Goal: Task Accomplishment & Management: Manage account settings

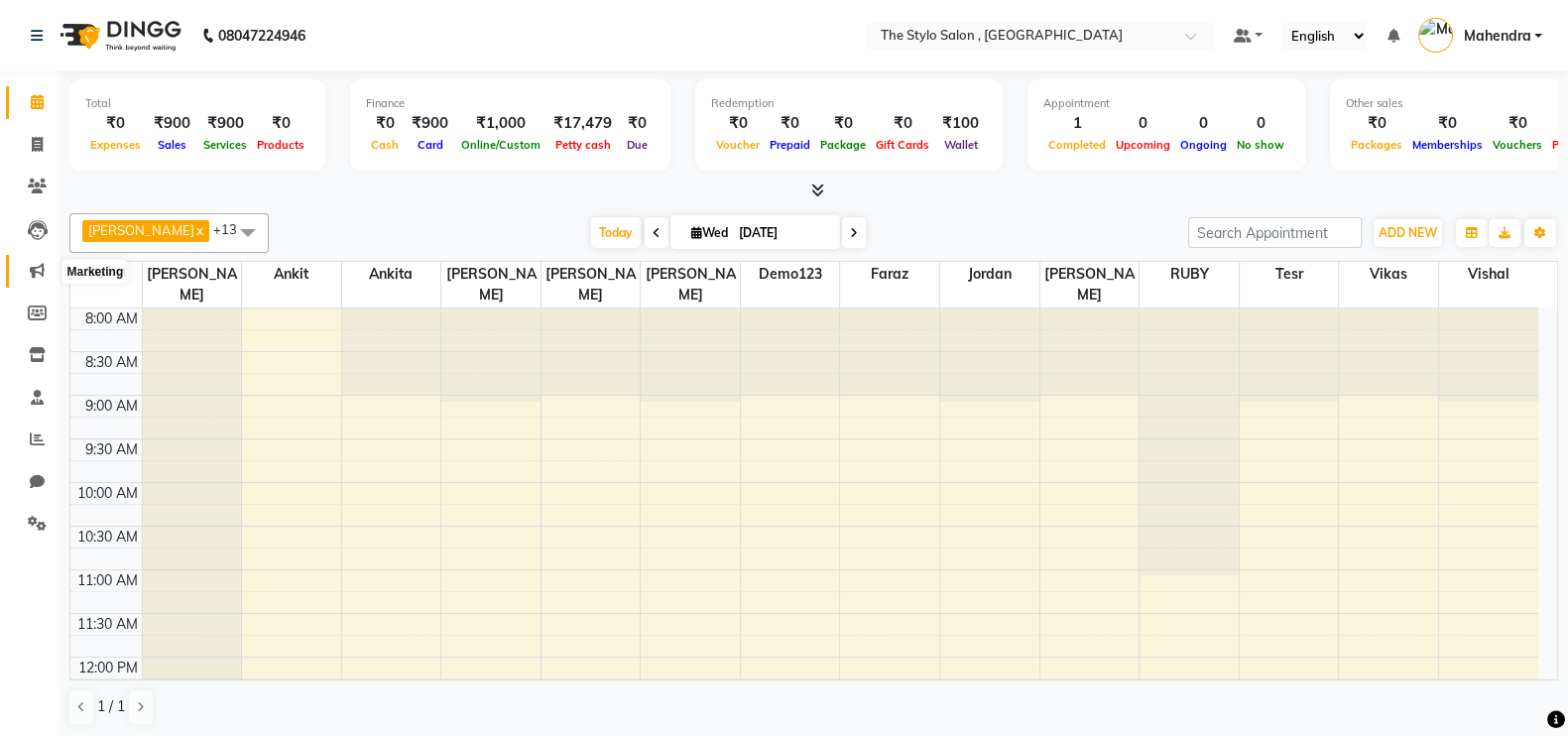
click at [35, 273] on icon at bounding box center [37, 270] width 15 height 15
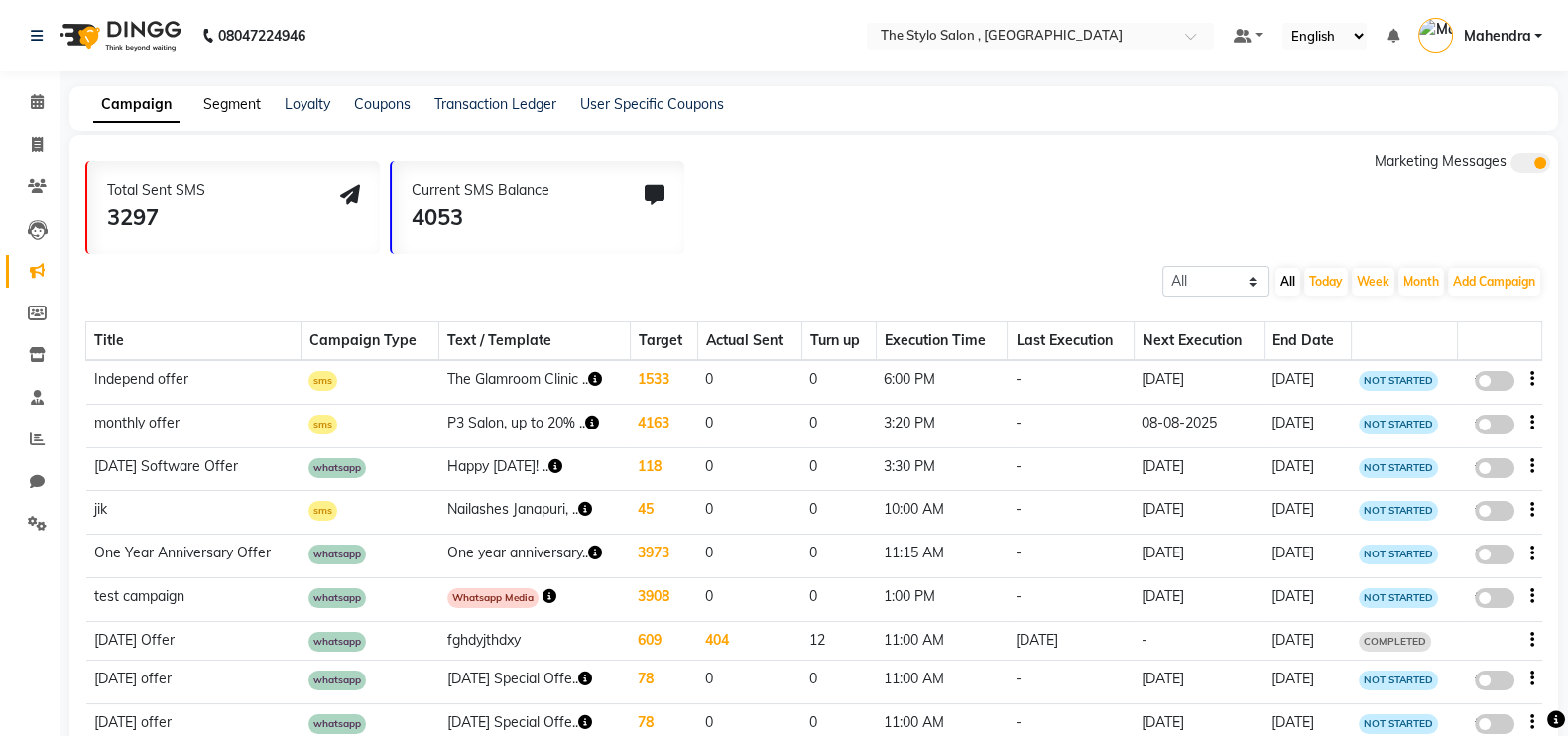
click at [239, 110] on link "Segment" at bounding box center [232, 105] width 58 height 18
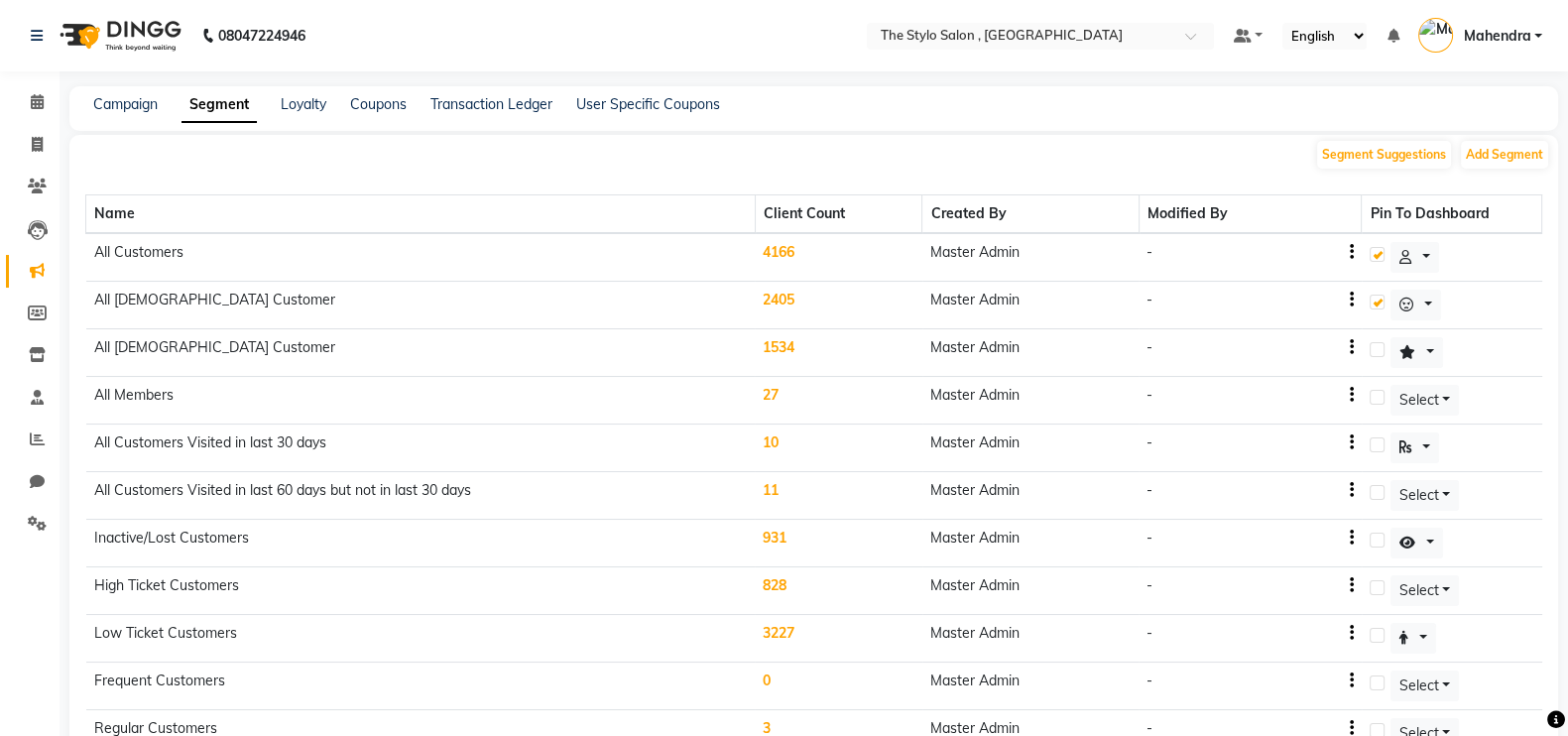
click at [825, 255] on td "4166" at bounding box center [838, 257] width 167 height 49
click at [821, 255] on td "4166" at bounding box center [838, 257] width 167 height 49
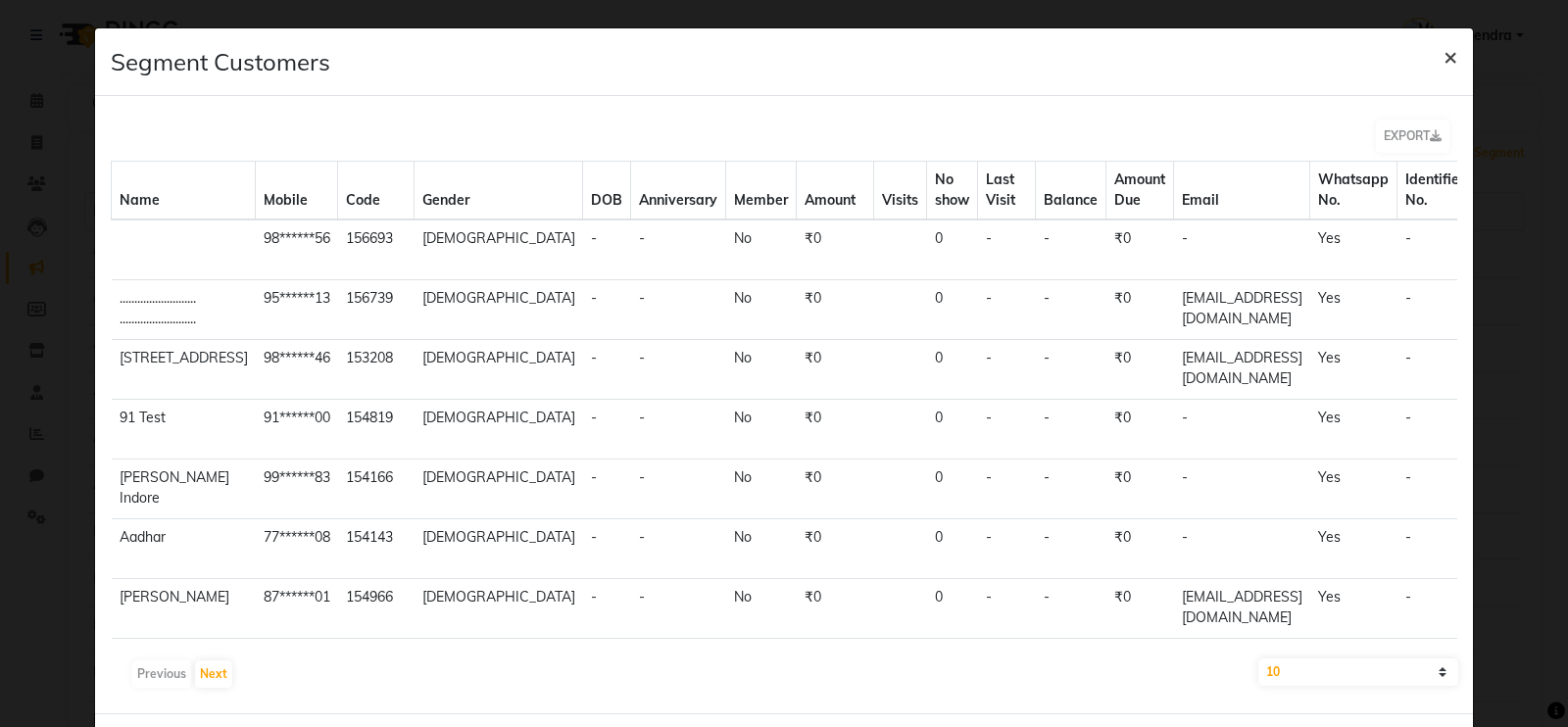
click at [1444, 58] on span "×" at bounding box center [1451, 56] width 14 height 30
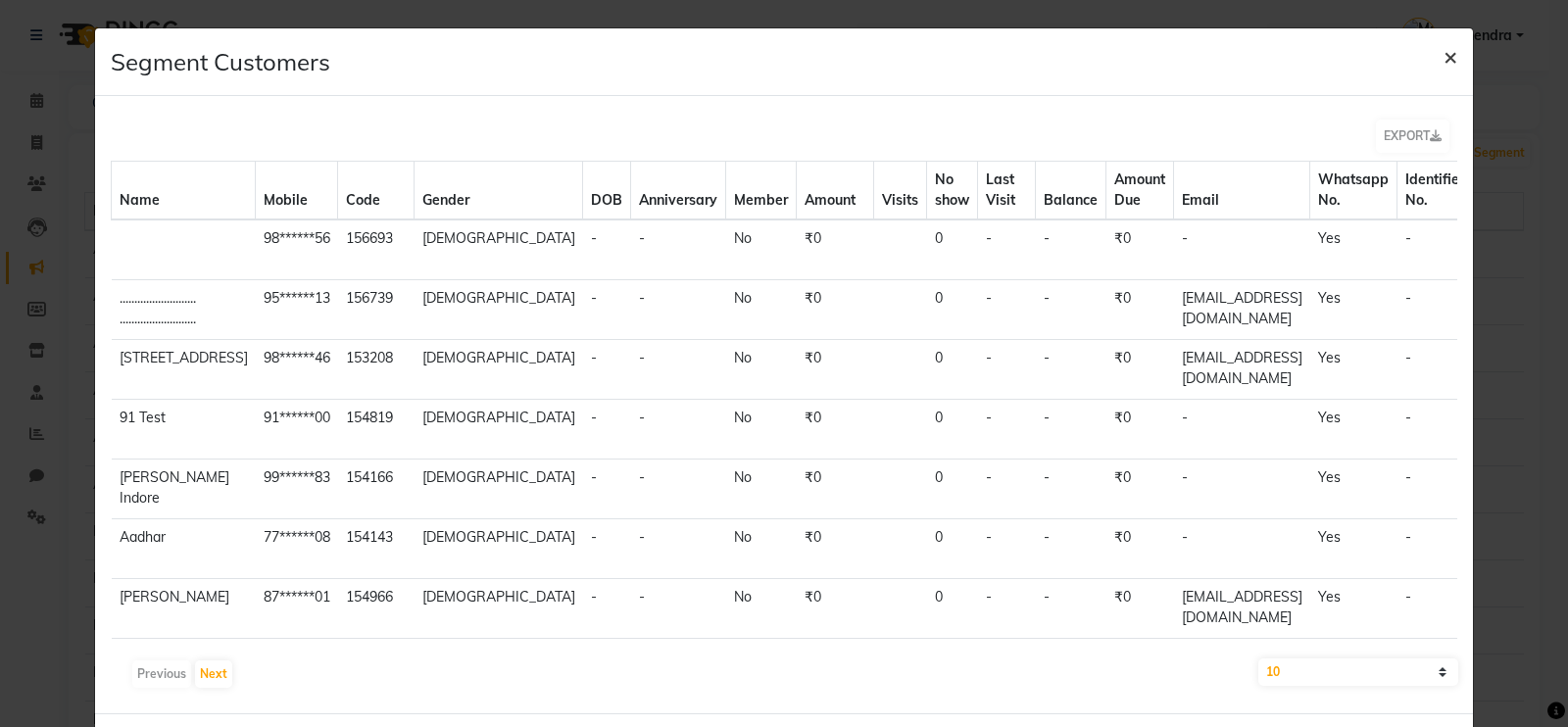
click at [1440, 53] on button "×" at bounding box center [1451, 56] width 45 height 55
click at [1444, 55] on span "×" at bounding box center [1451, 56] width 14 height 30
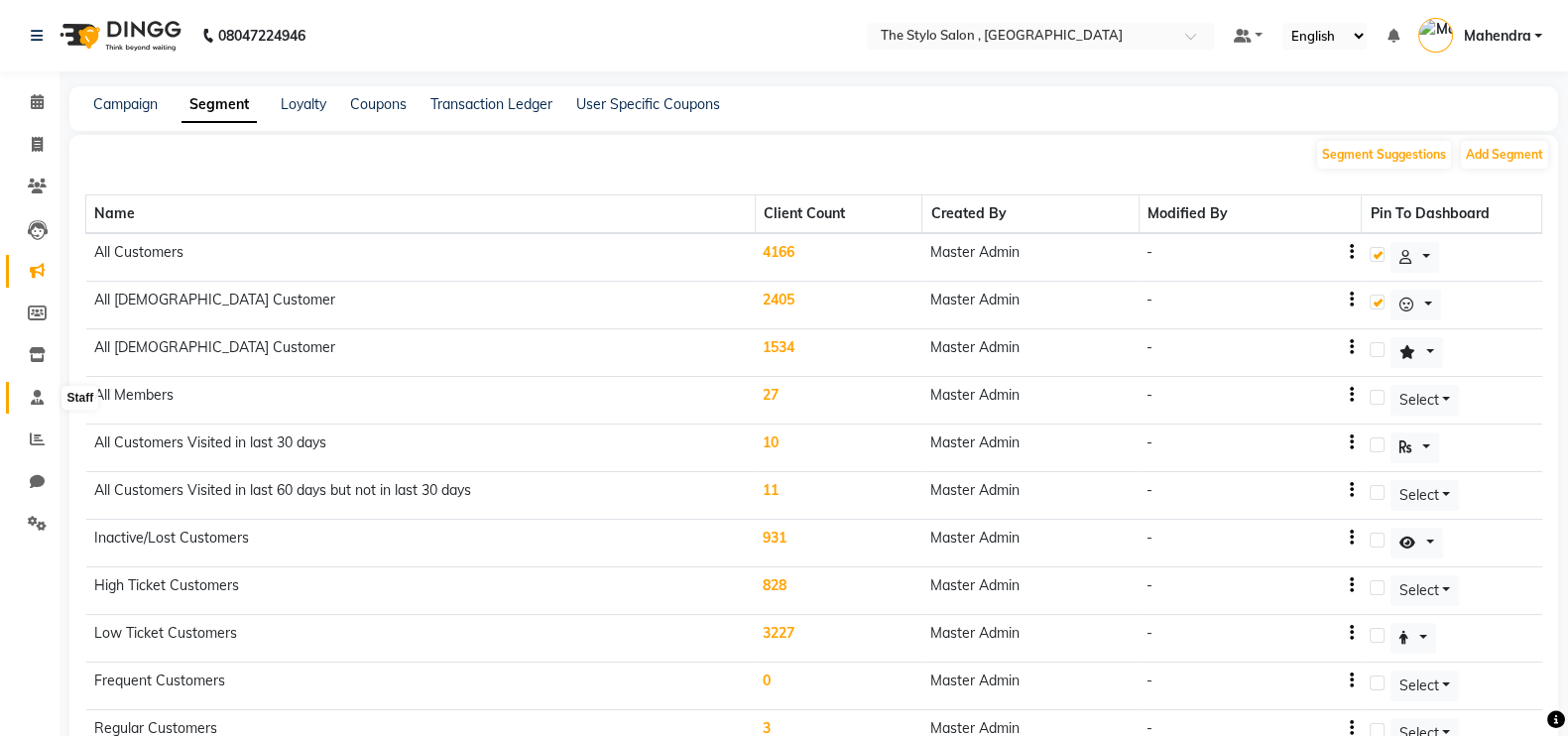
click at [40, 390] on icon at bounding box center [37, 397] width 13 height 15
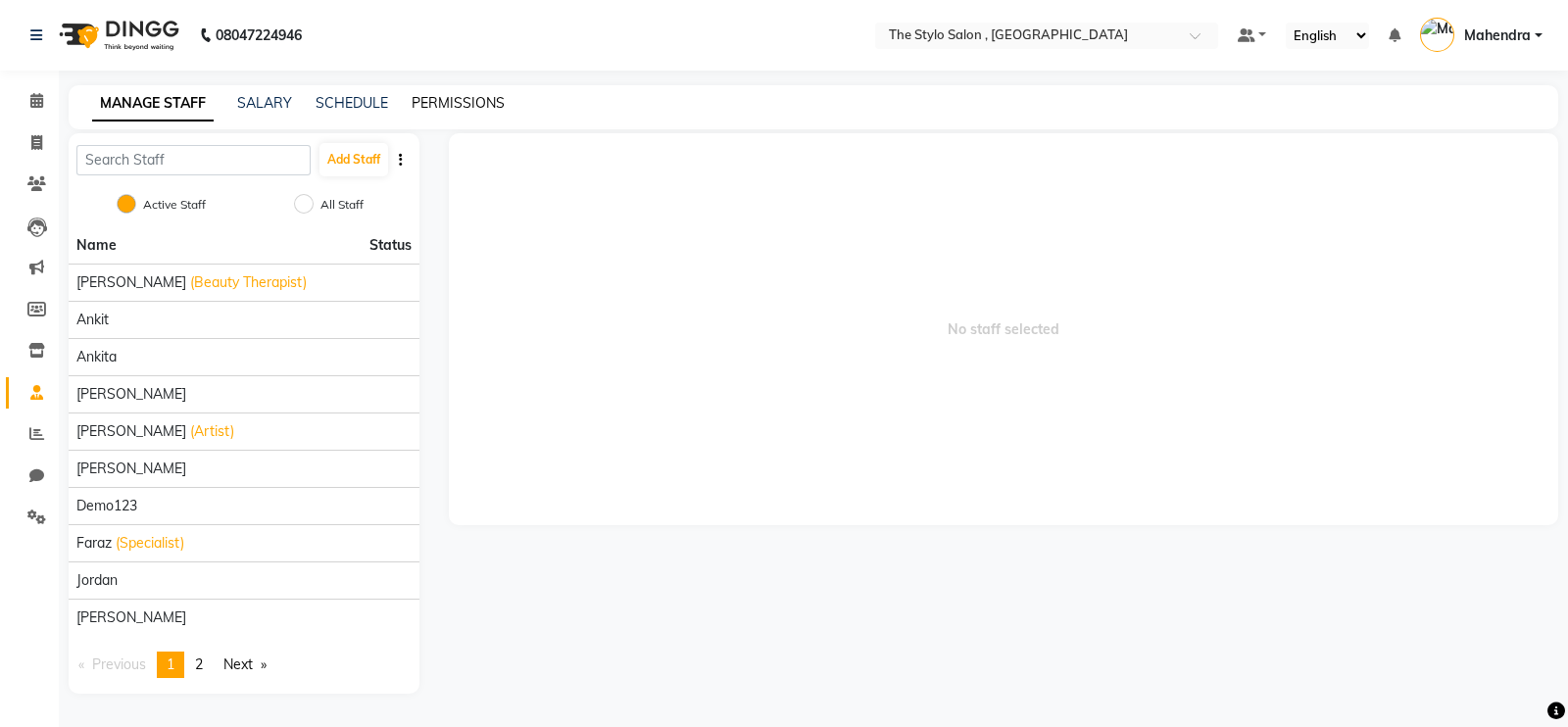
click at [473, 100] on link "PERMISSIONS" at bounding box center [458, 103] width 94 height 18
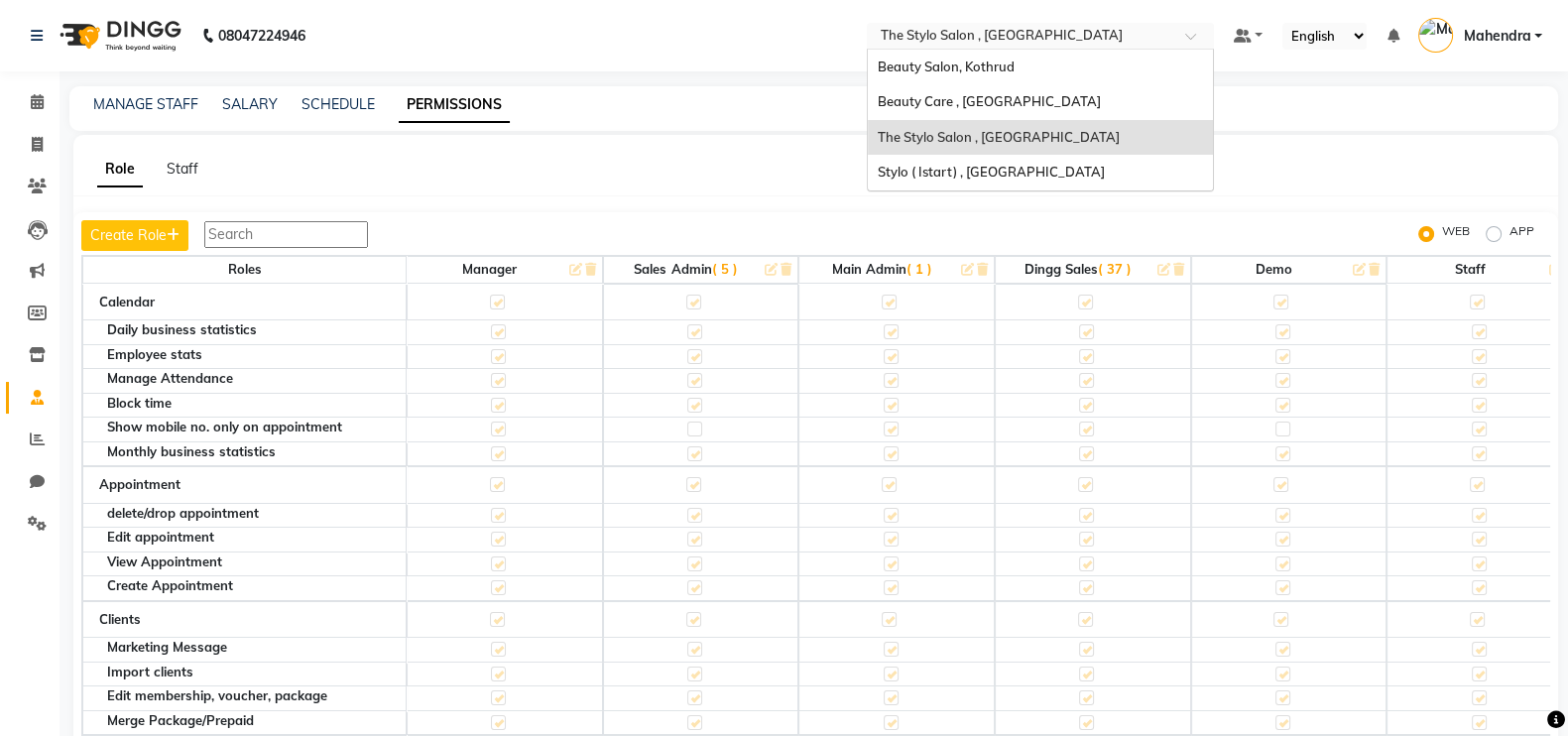
click at [988, 39] on input "text" at bounding box center [1021, 38] width 288 height 20
click at [918, 105] on span "Beauty Care , [GEOGRAPHIC_DATA]" at bounding box center [990, 102] width 223 height 16
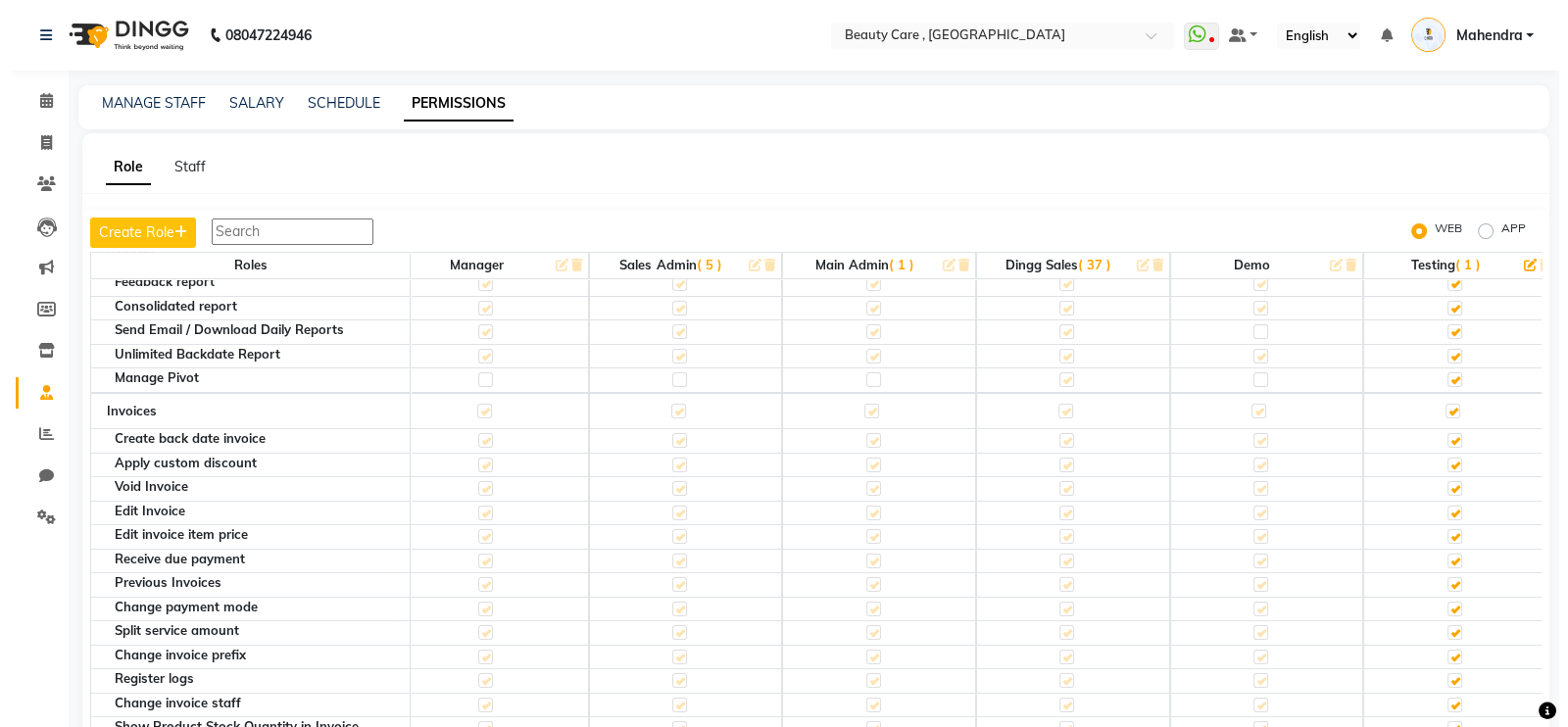
scroll to position [468, 17]
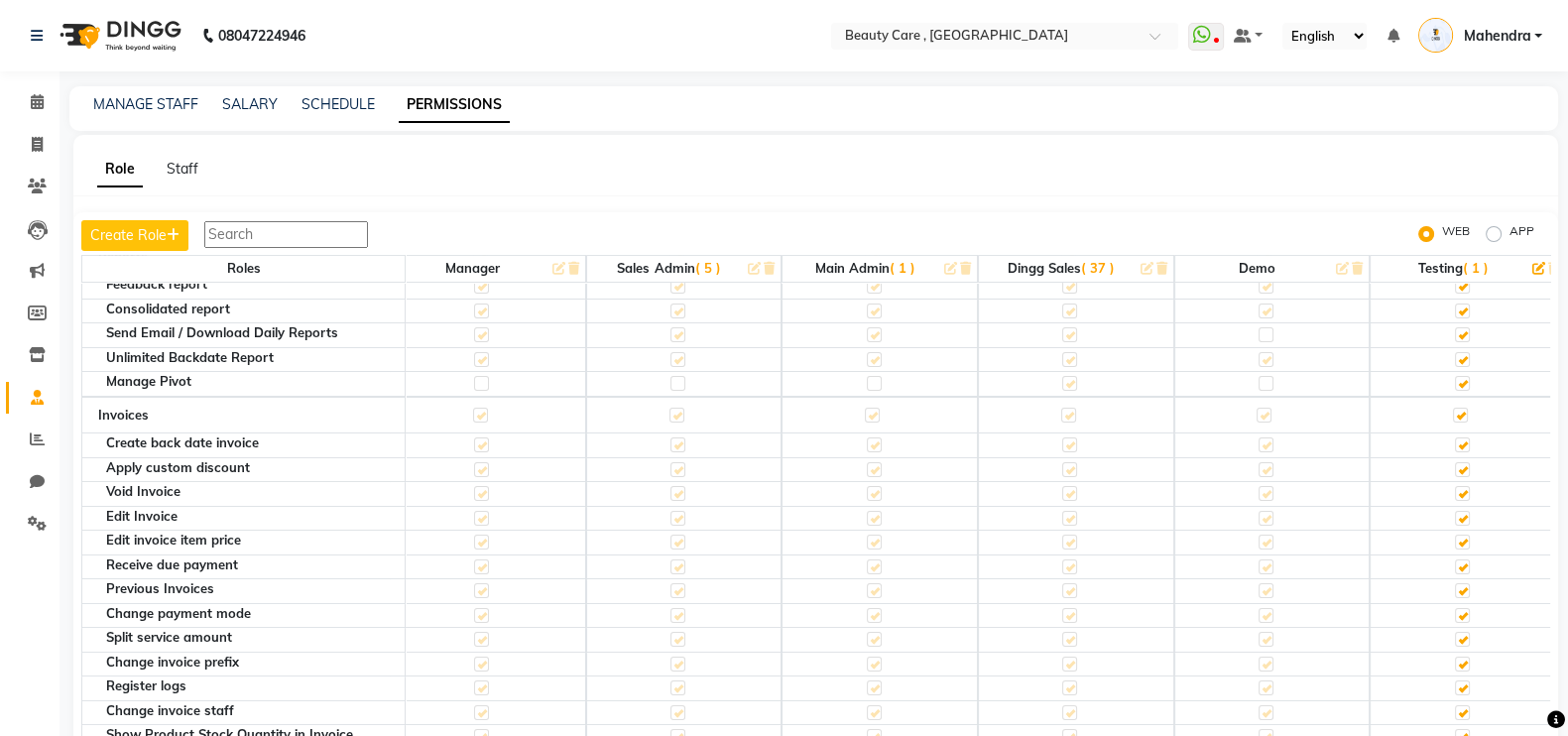
click at [1099, 268] on span "( 37 )" at bounding box center [1098, 268] width 34 height 16
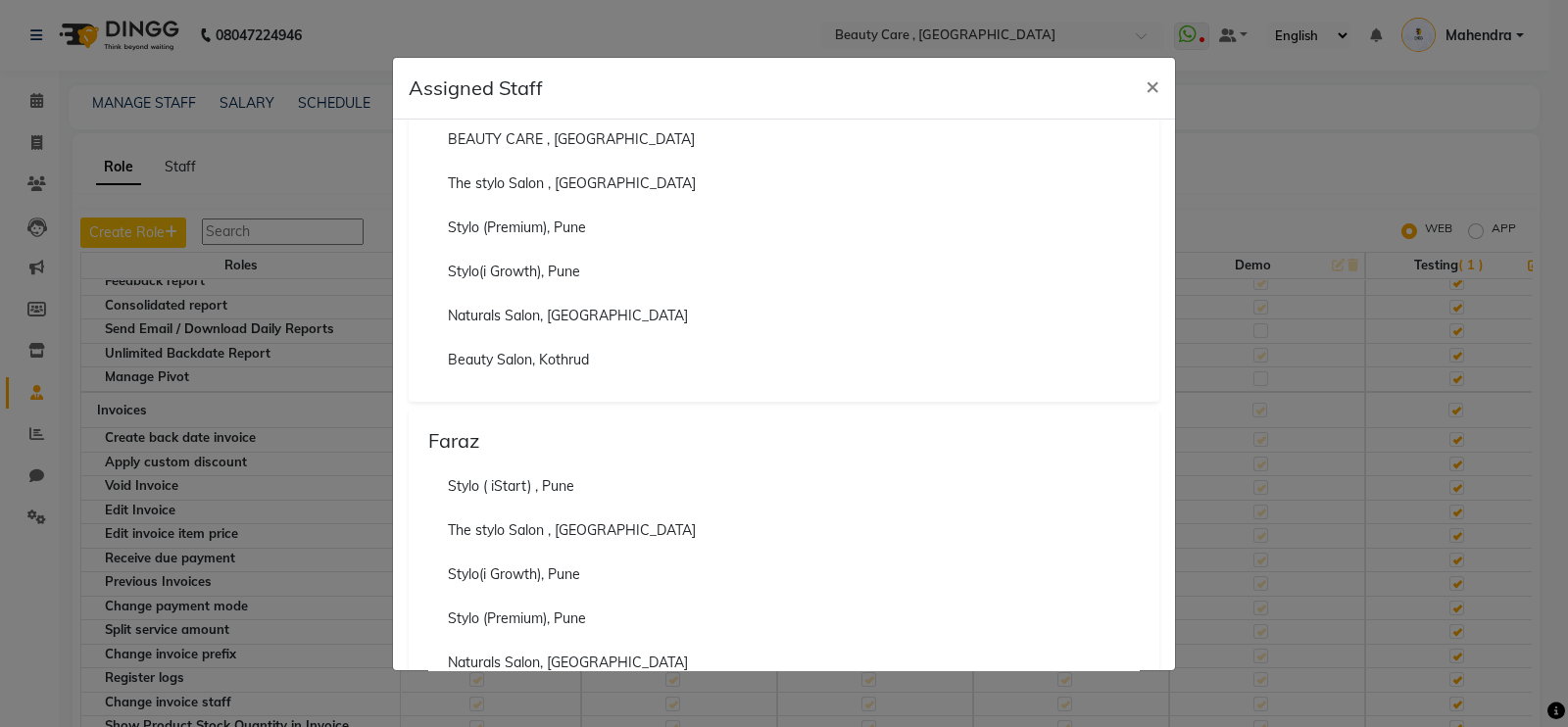
scroll to position [0, 0]
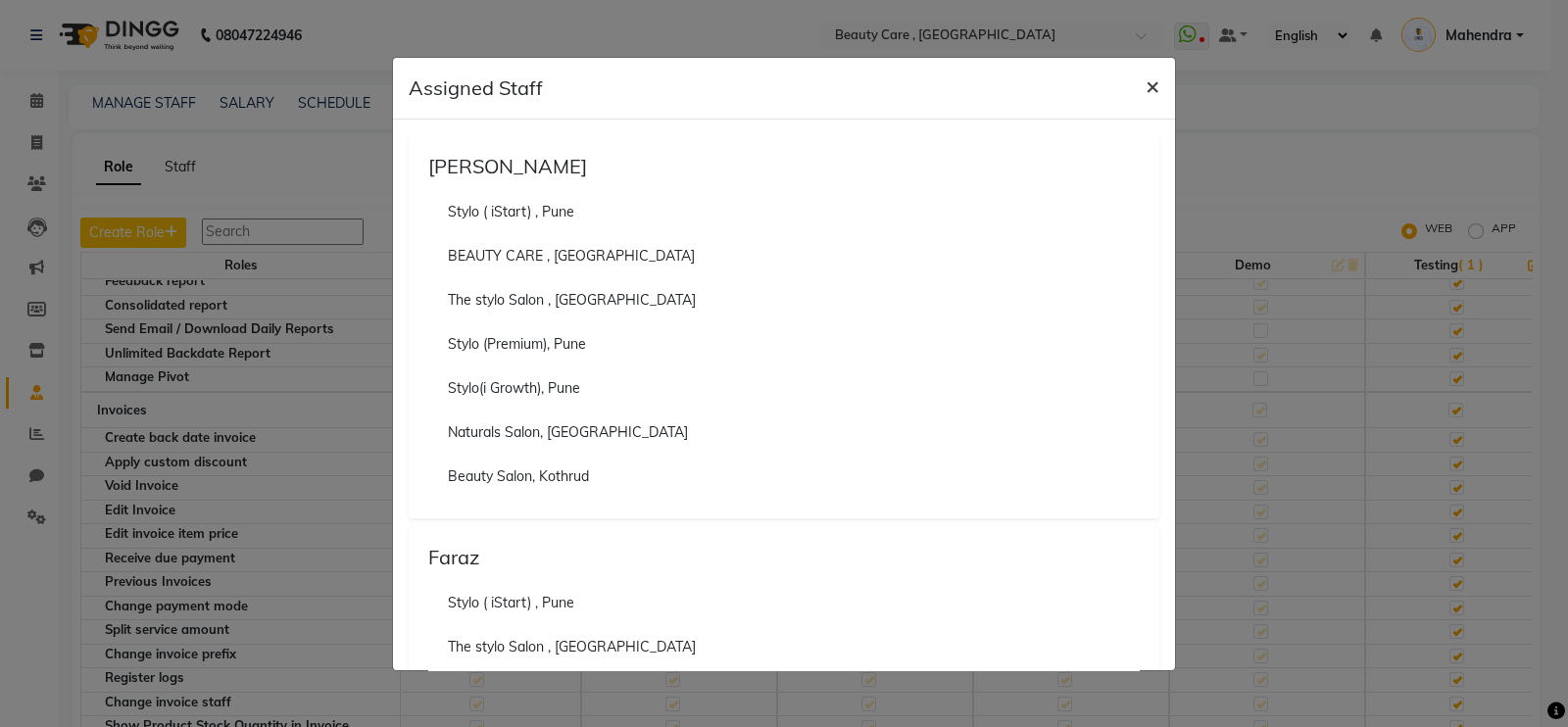
click at [1163, 84] on button "×" at bounding box center [1152, 86] width 45 height 55
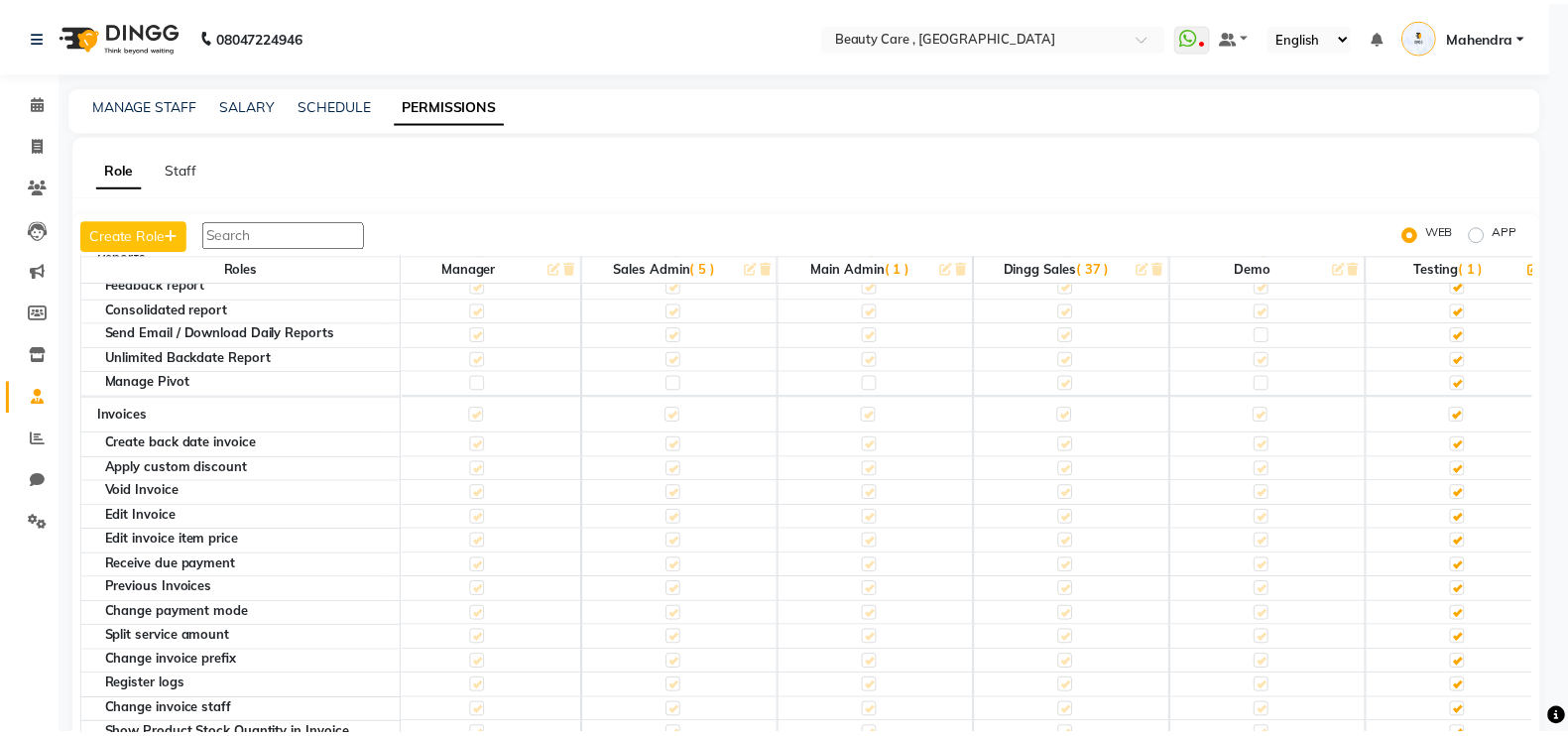
scroll to position [14, 0]
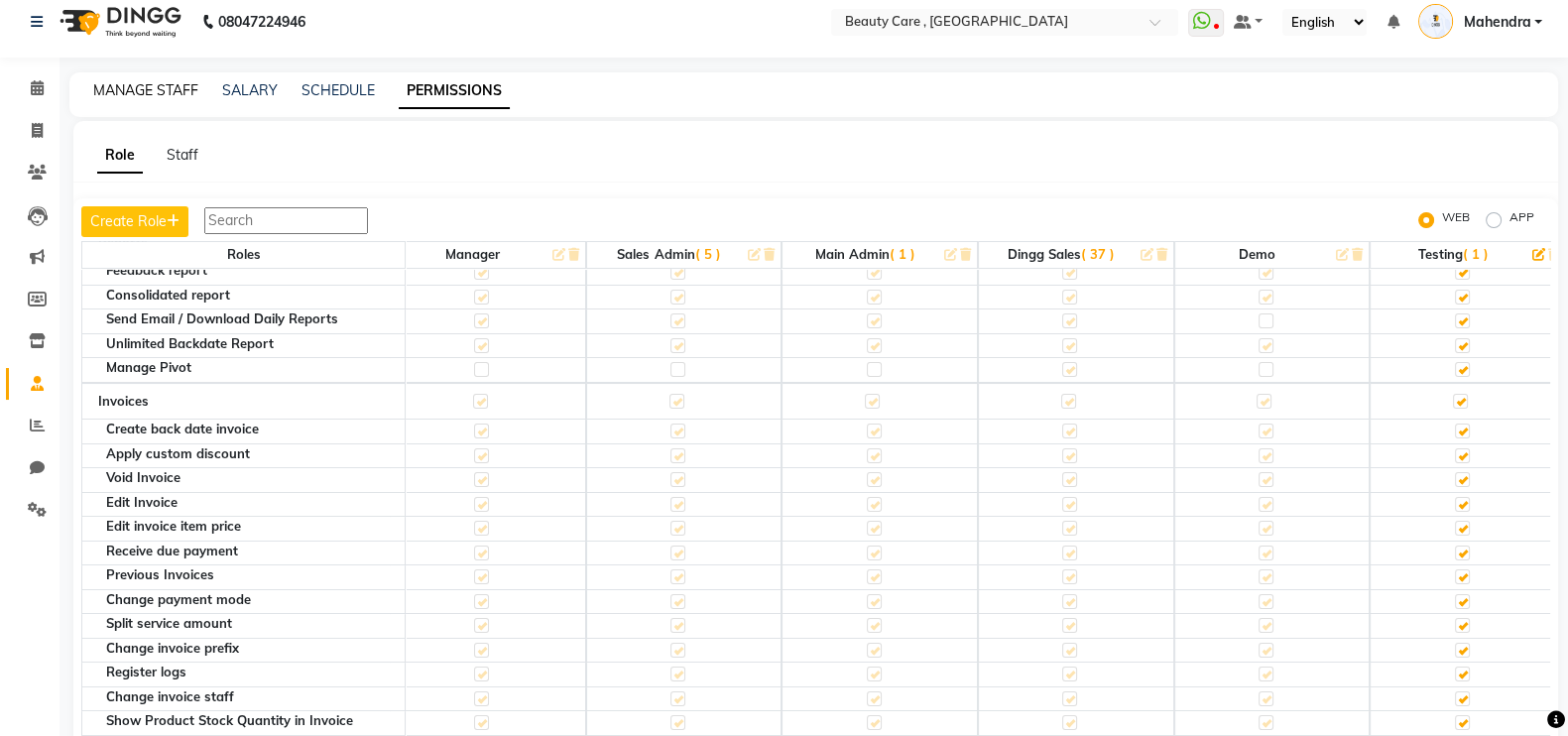
click at [152, 93] on link "MANAGE STAFF" at bounding box center [146, 91] width 105 height 18
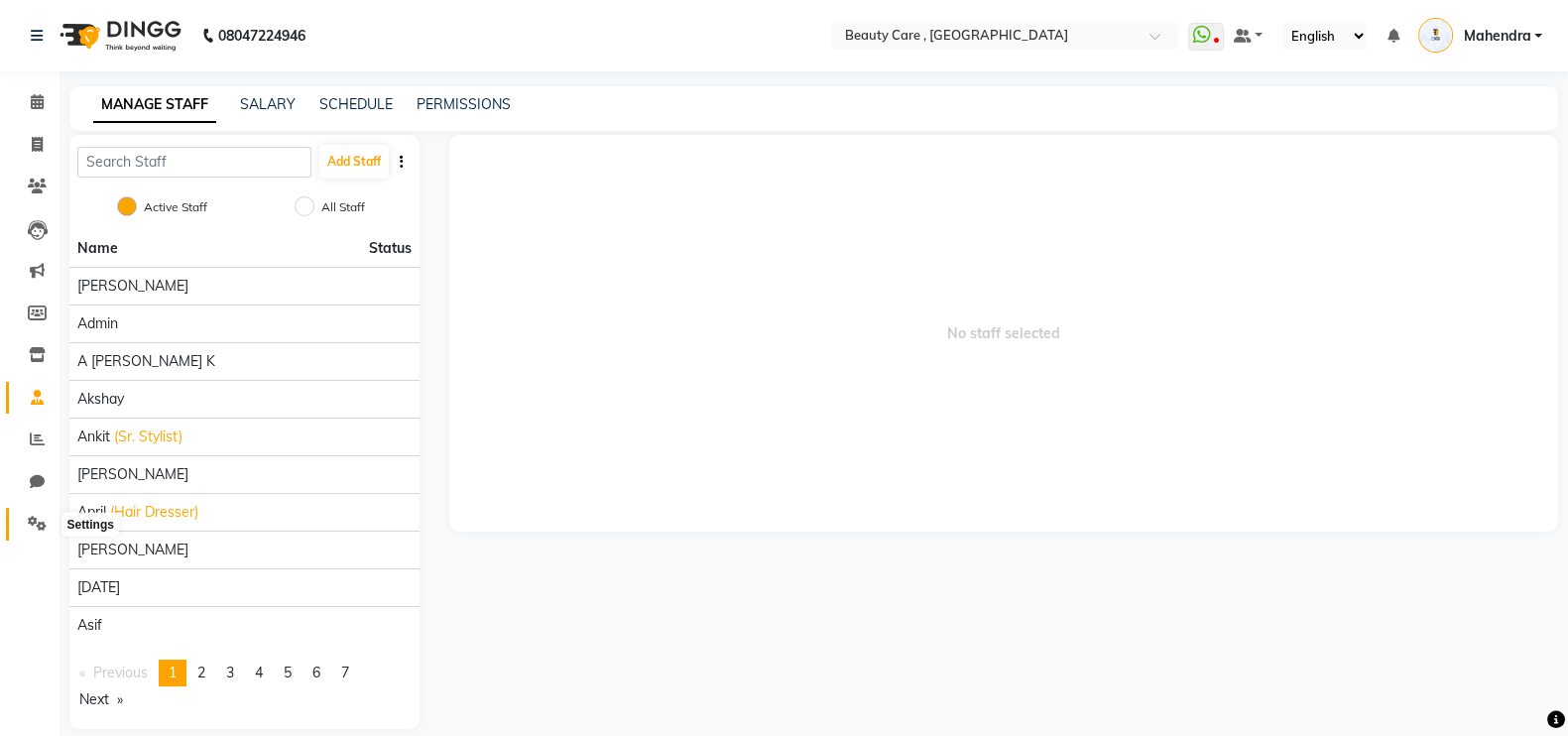
click at [31, 531] on icon at bounding box center [37, 524] width 19 height 15
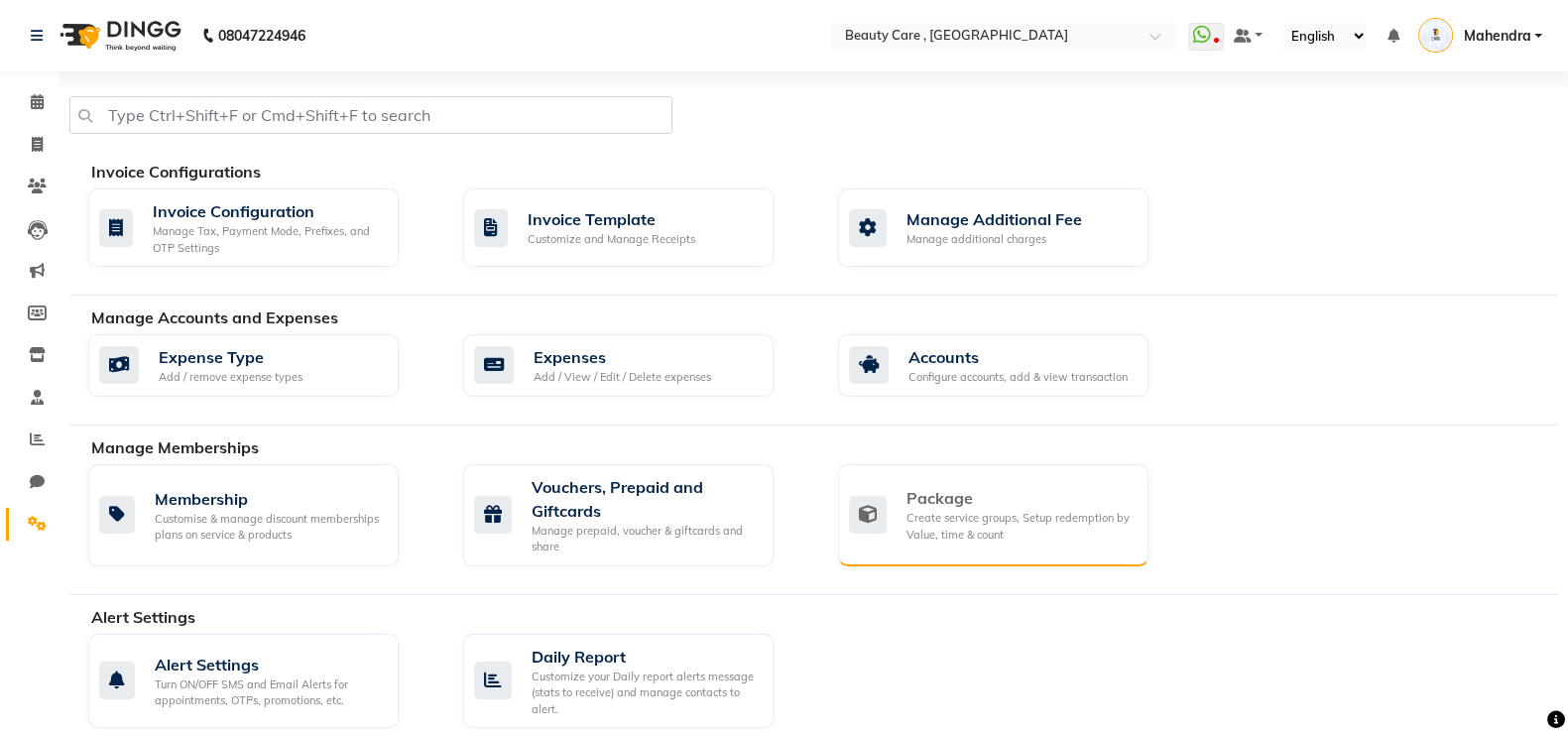
scroll to position [942, 0]
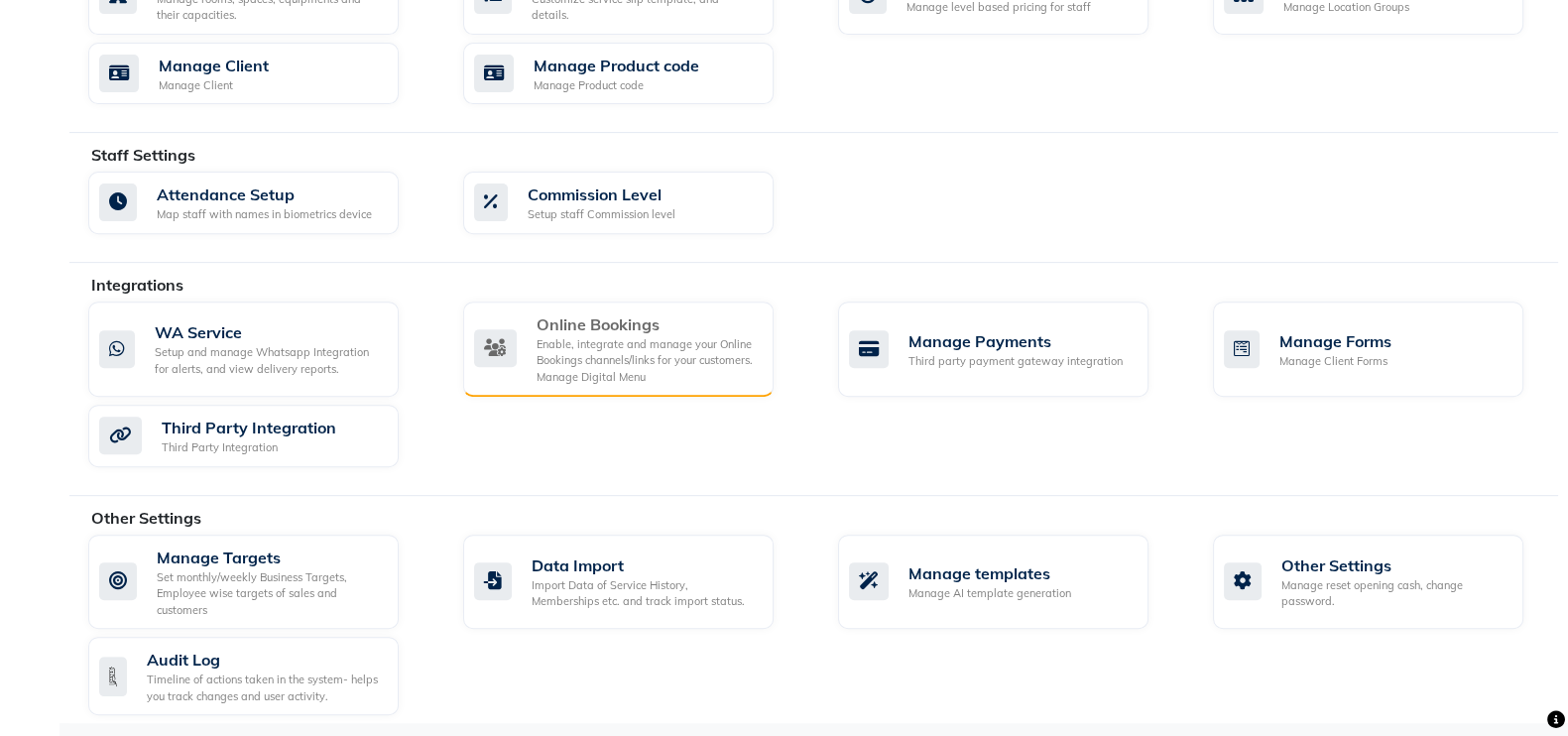
click at [658, 374] on div "Enable, integrate and manage your Online Bookings channels/links for your custo…" at bounding box center [647, 361] width 221 height 50
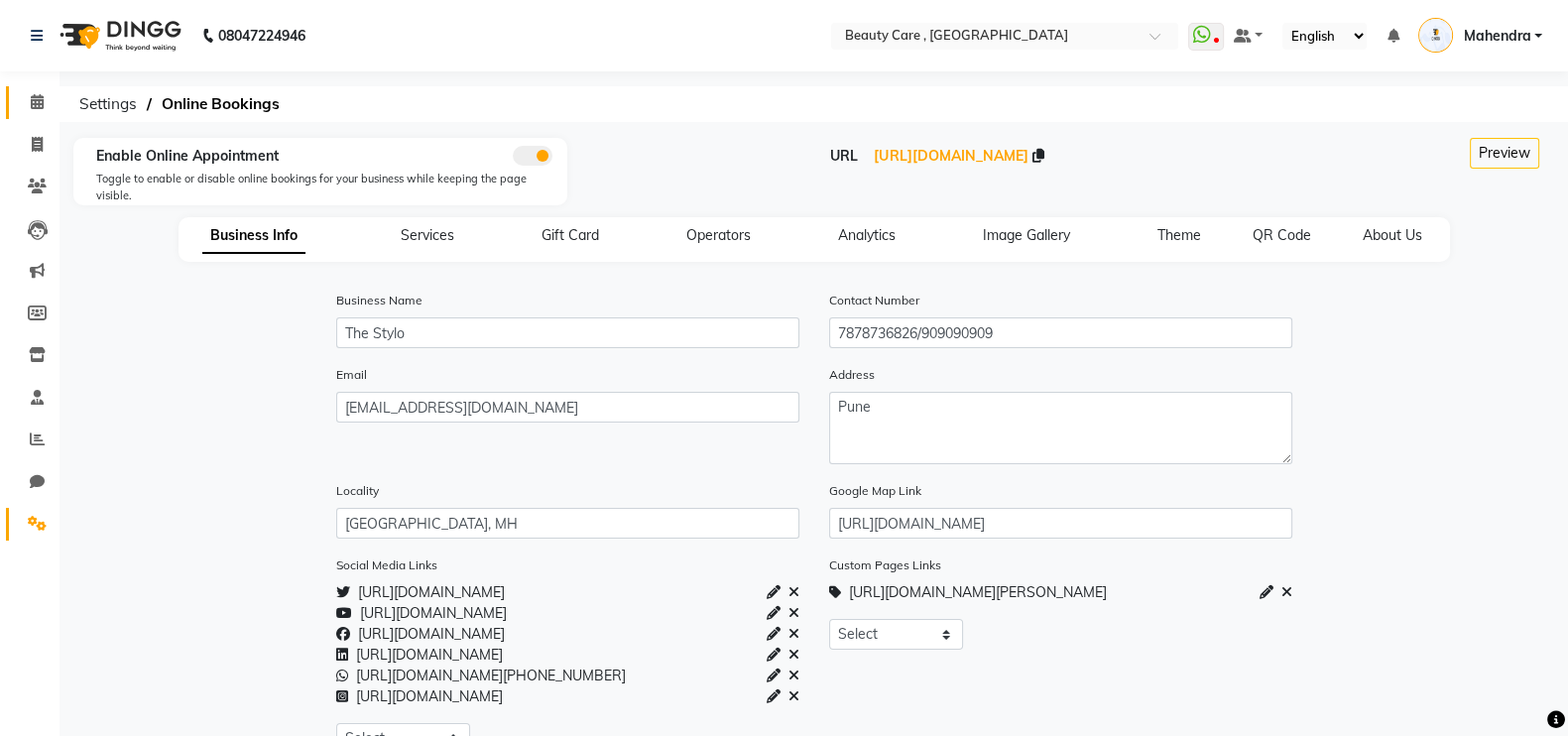
click at [40, 102] on icon at bounding box center [37, 102] width 13 height 15
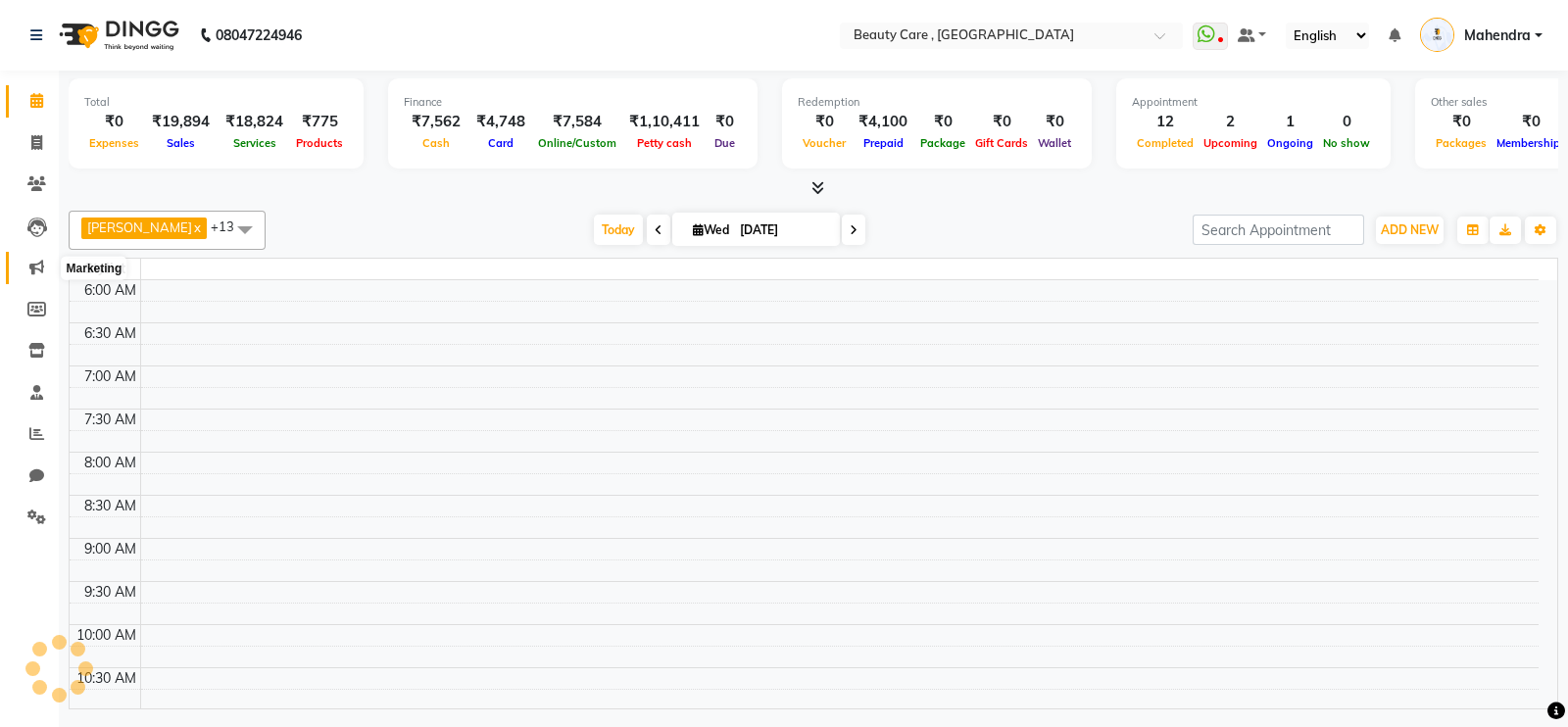
click at [46, 272] on span at bounding box center [36, 268] width 34 height 23
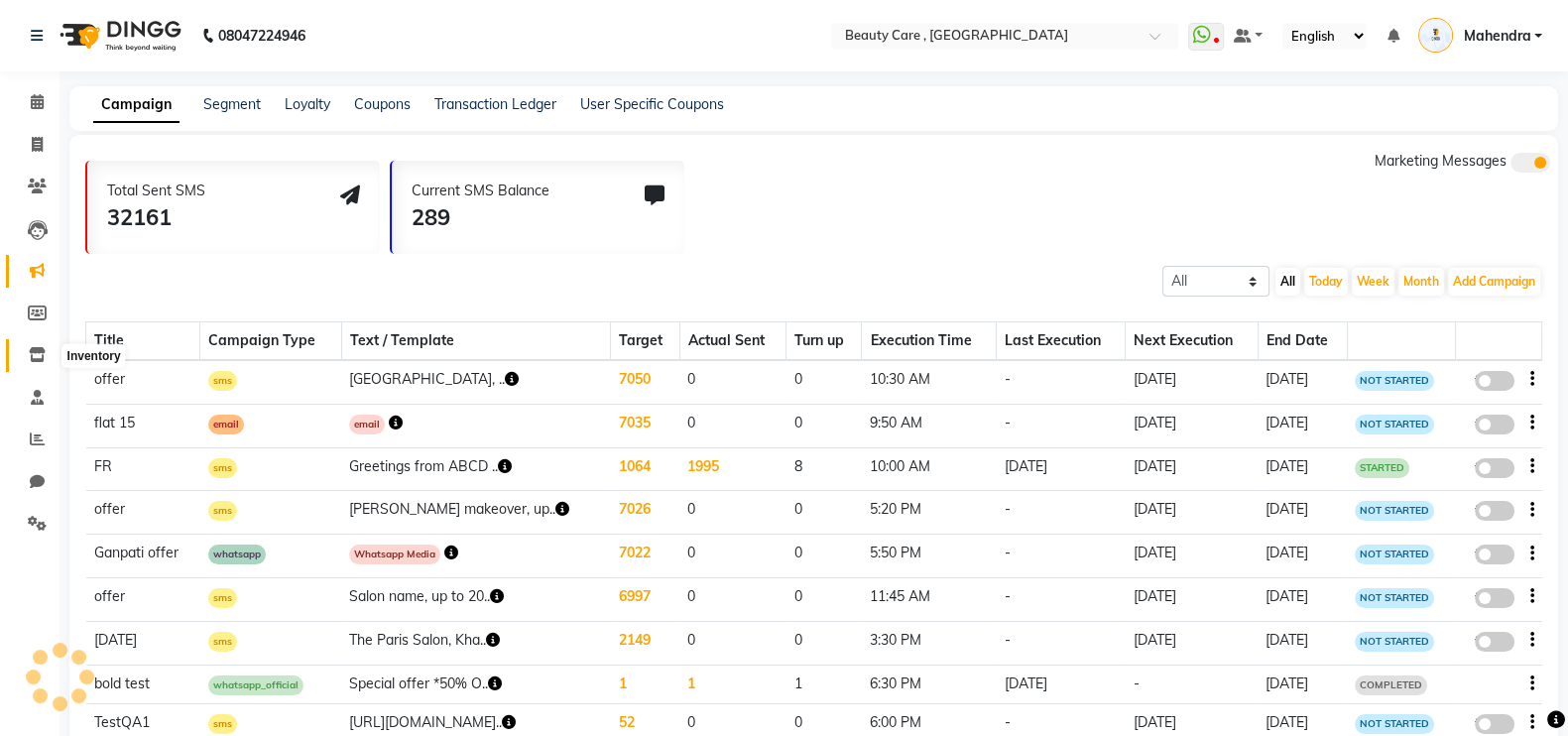
click at [43, 359] on icon at bounding box center [37, 354] width 17 height 15
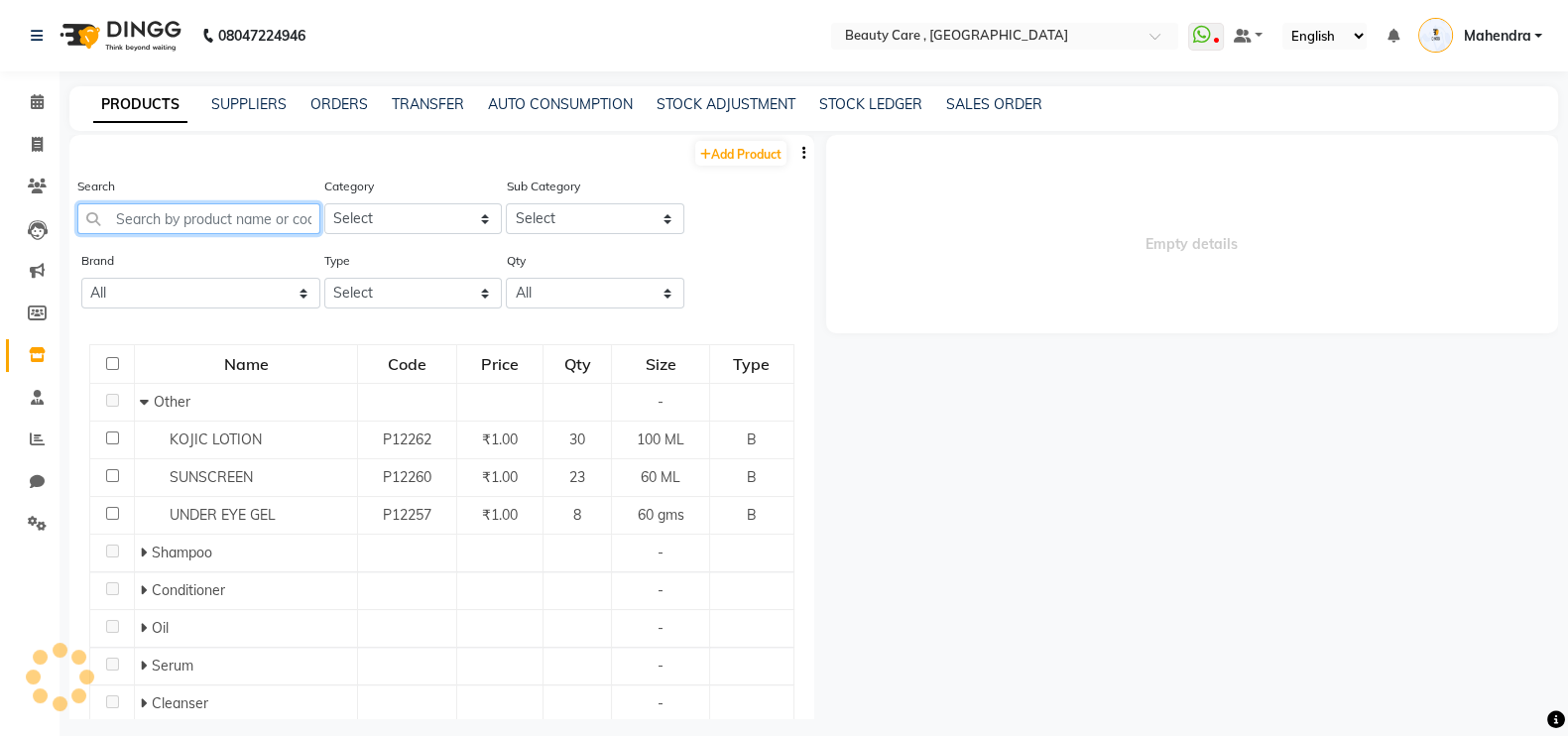
click at [215, 210] on input "text" at bounding box center [199, 218] width 243 height 31
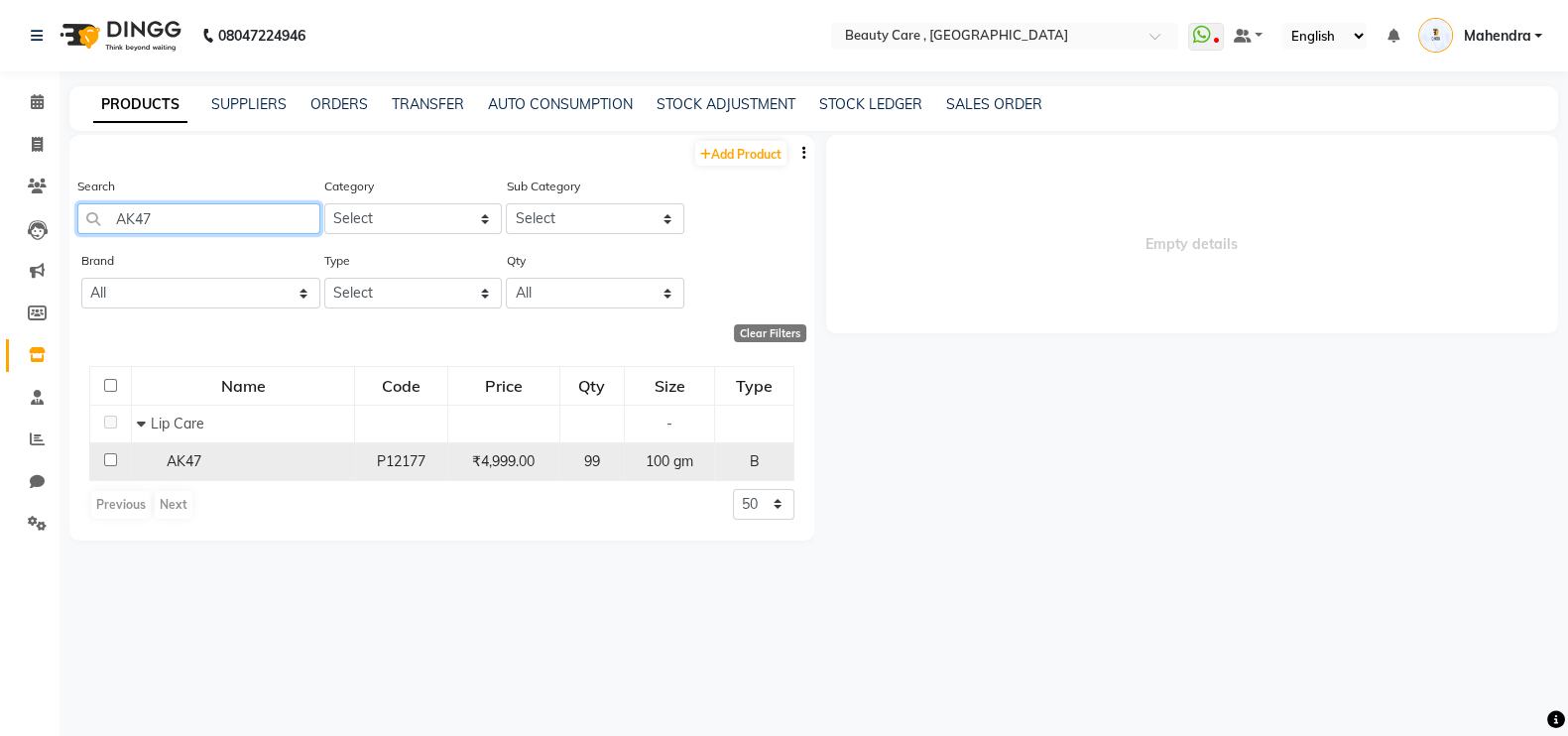
type input "AK47"
click at [432, 469] on div "P12177" at bounding box center [401, 462] width 76 height 21
select select
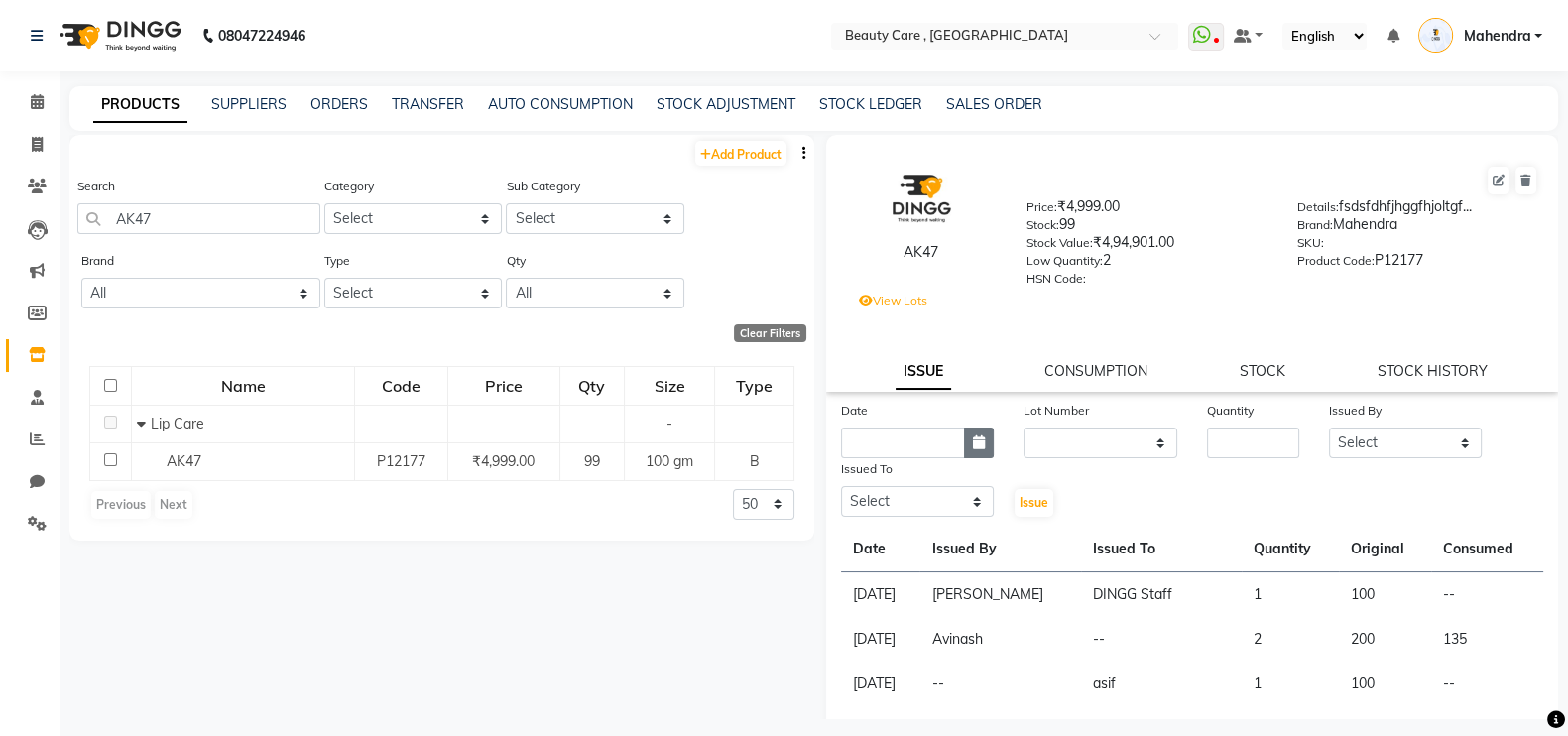
click at [976, 459] on button "button" at bounding box center [979, 443] width 30 height 31
select select "9"
select select "2025"
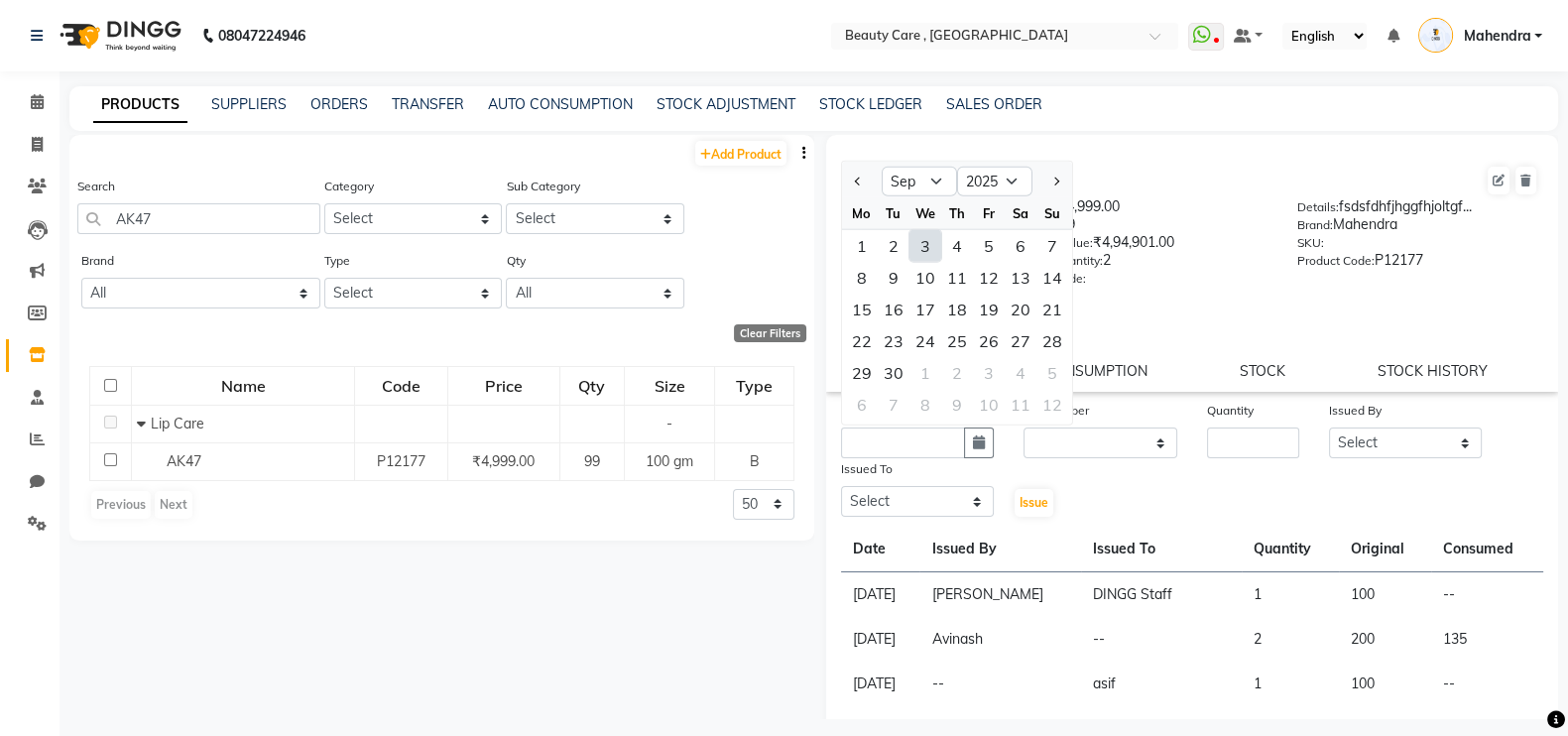
click at [932, 262] on div "3" at bounding box center [926, 246] width 32 height 32
type input "[DATE]"
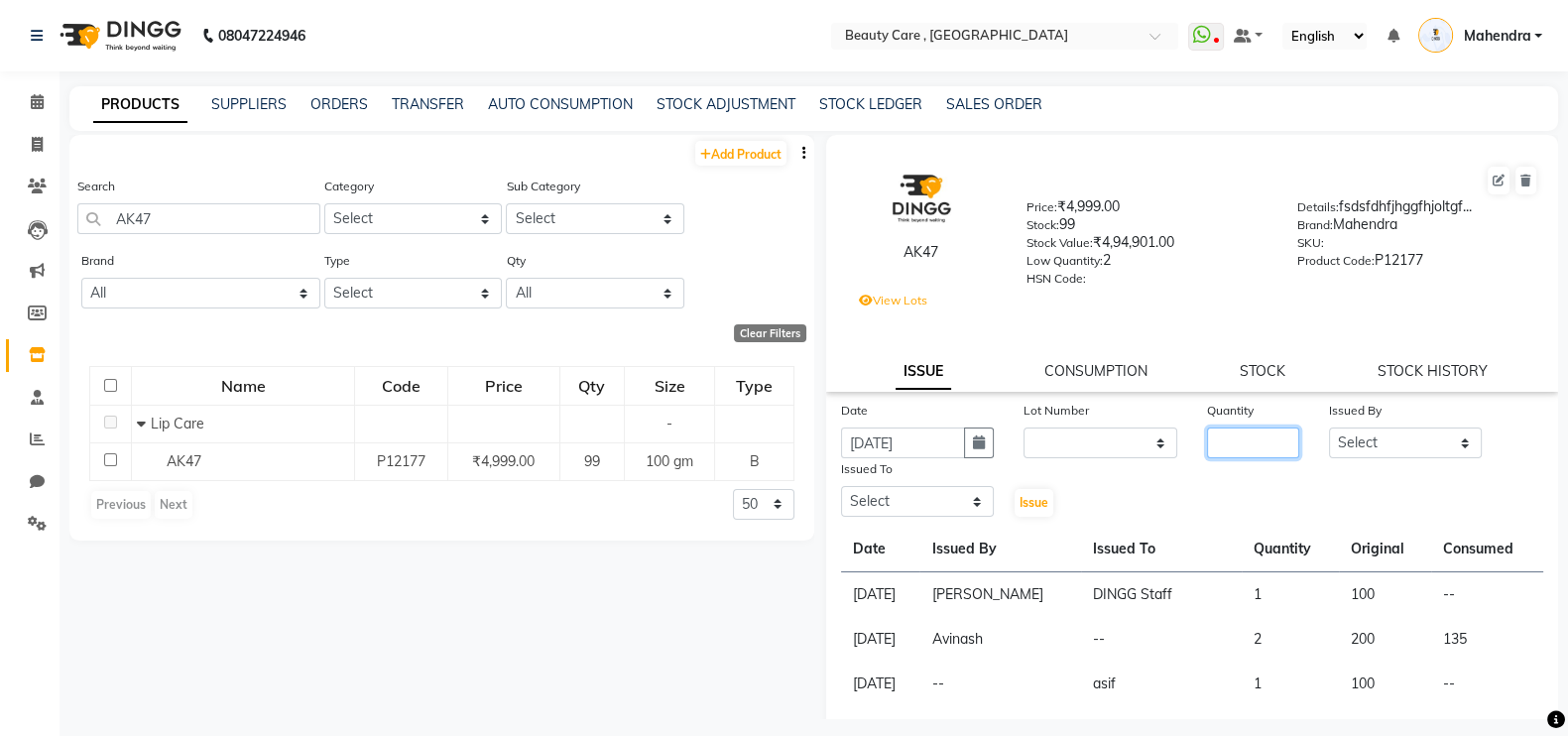
click at [1237, 444] on input "number" at bounding box center [1253, 443] width 93 height 31
type input "1"
click at [1419, 450] on select "Select Admin A [PERSON_NAME] K Akshay [PERSON_NAME] April [PERSON_NAME] [DATE][…" at bounding box center [1407, 443] width 154 height 31
select select "68255"
click at [1330, 437] on select "Select Admin A [PERSON_NAME] K Akshay [PERSON_NAME] April [PERSON_NAME] [DATE][…" at bounding box center [1407, 443] width 154 height 31
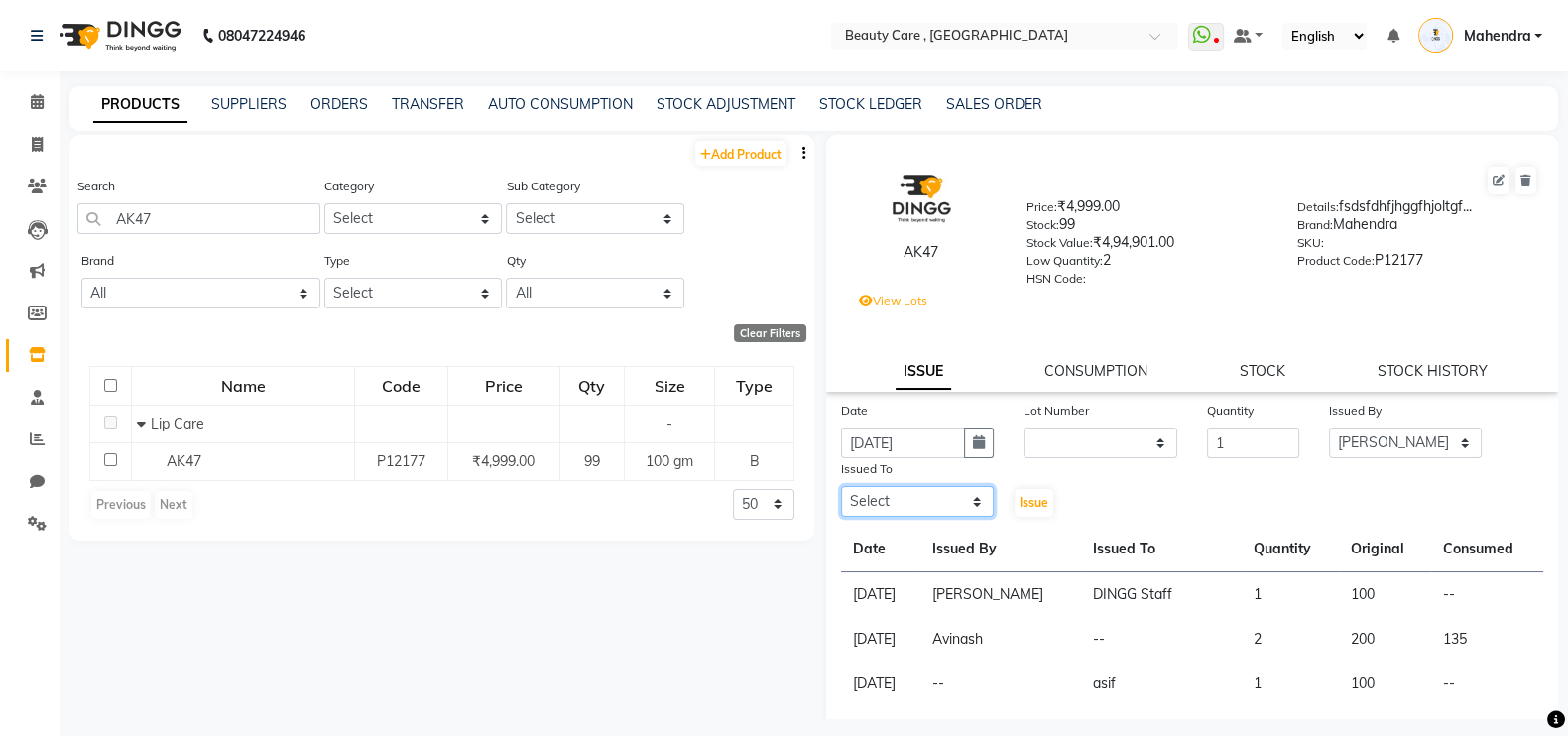
click at [898, 507] on select "Select Admin A [PERSON_NAME] K Akshay [PERSON_NAME] April [PERSON_NAME] [DATE][…" at bounding box center [918, 502] width 154 height 31
select select "89486"
click at [841, 497] on select "Select Admin A [PERSON_NAME] K Akshay [PERSON_NAME] April [PERSON_NAME] [DATE][…" at bounding box center [918, 502] width 154 height 31
click at [1020, 507] on span "Issue" at bounding box center [1034, 503] width 29 height 15
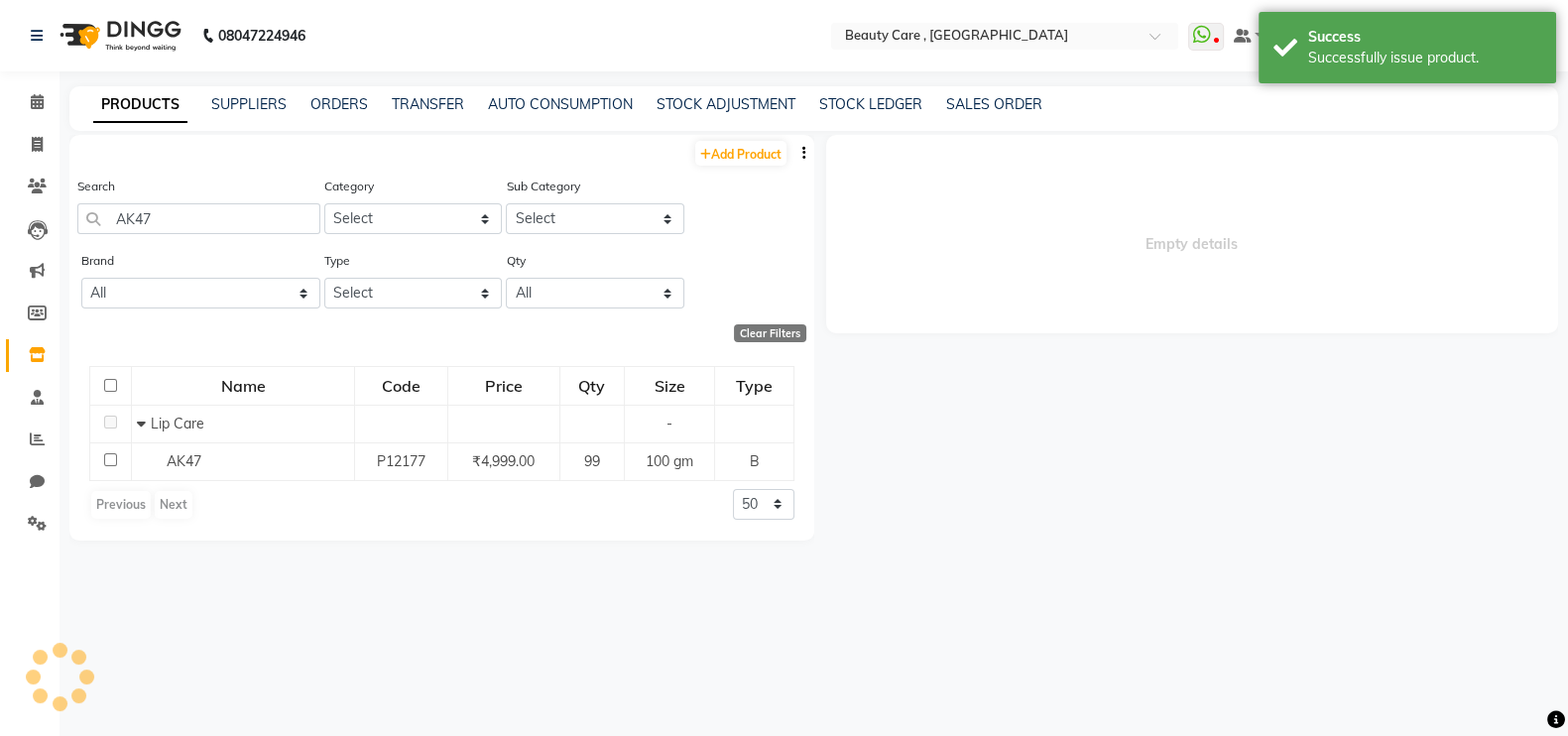
select select
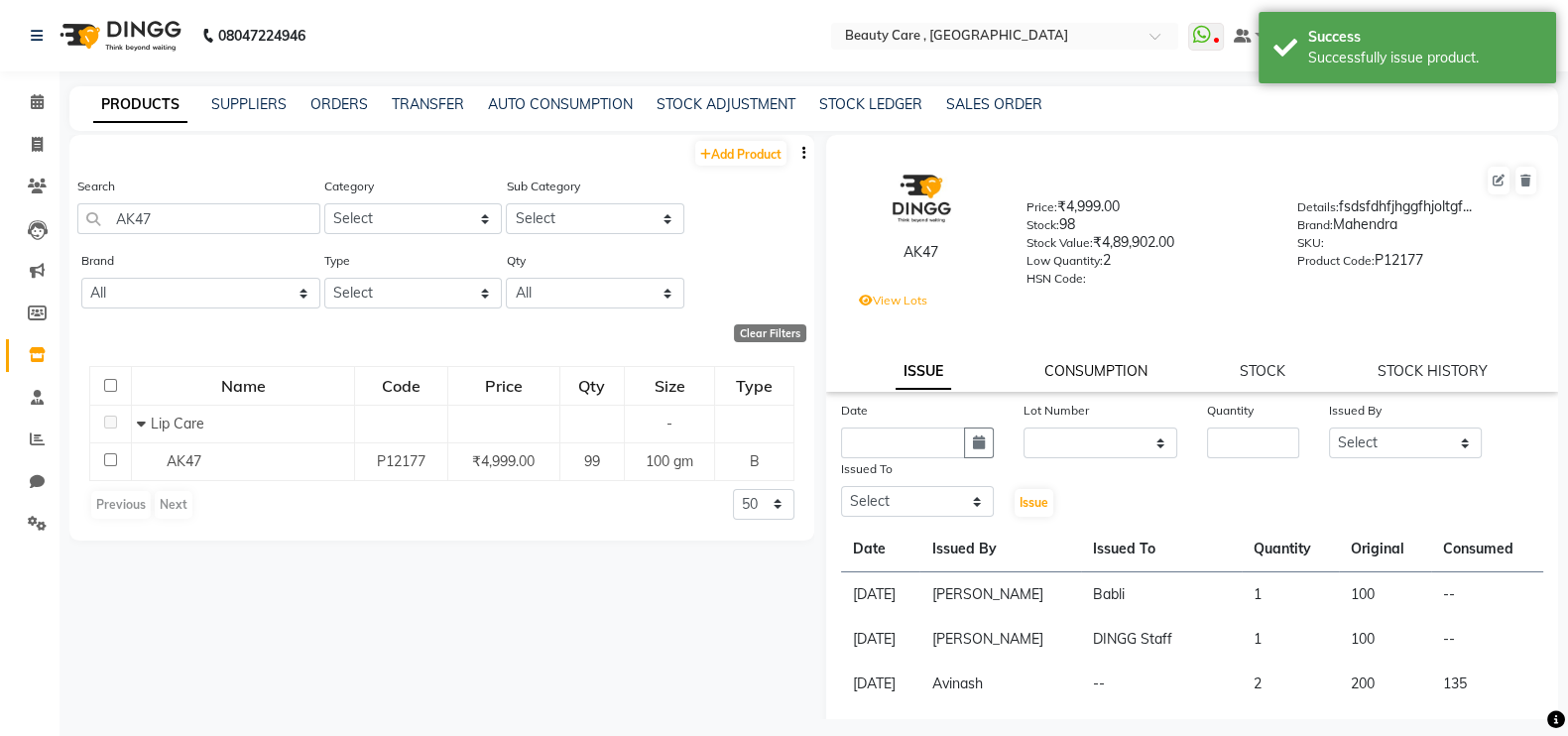
click at [1087, 380] on link "CONSUMPTION" at bounding box center [1097, 371] width 104 height 18
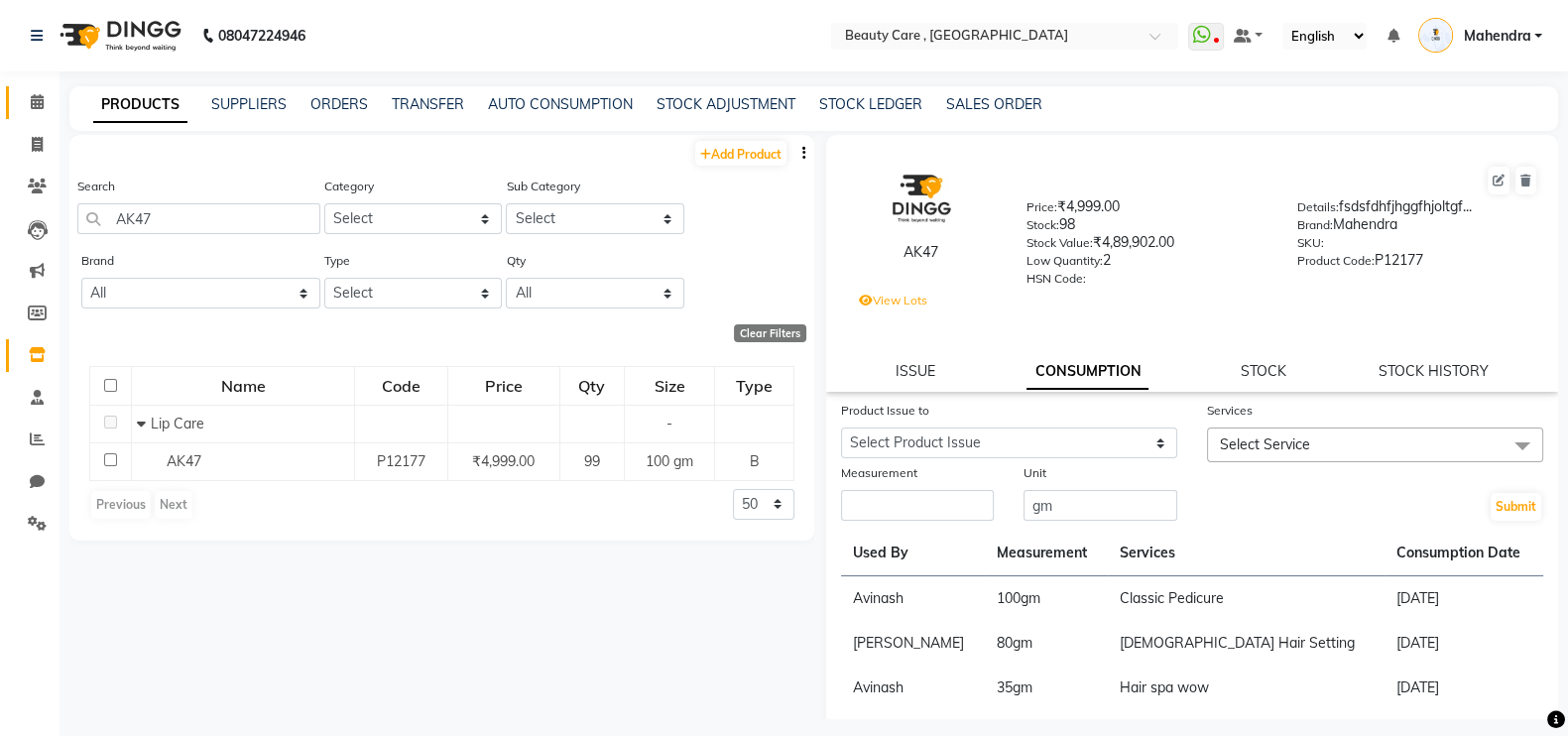
click at [37, 116] on link "Calendar" at bounding box center [30, 103] width 48 height 33
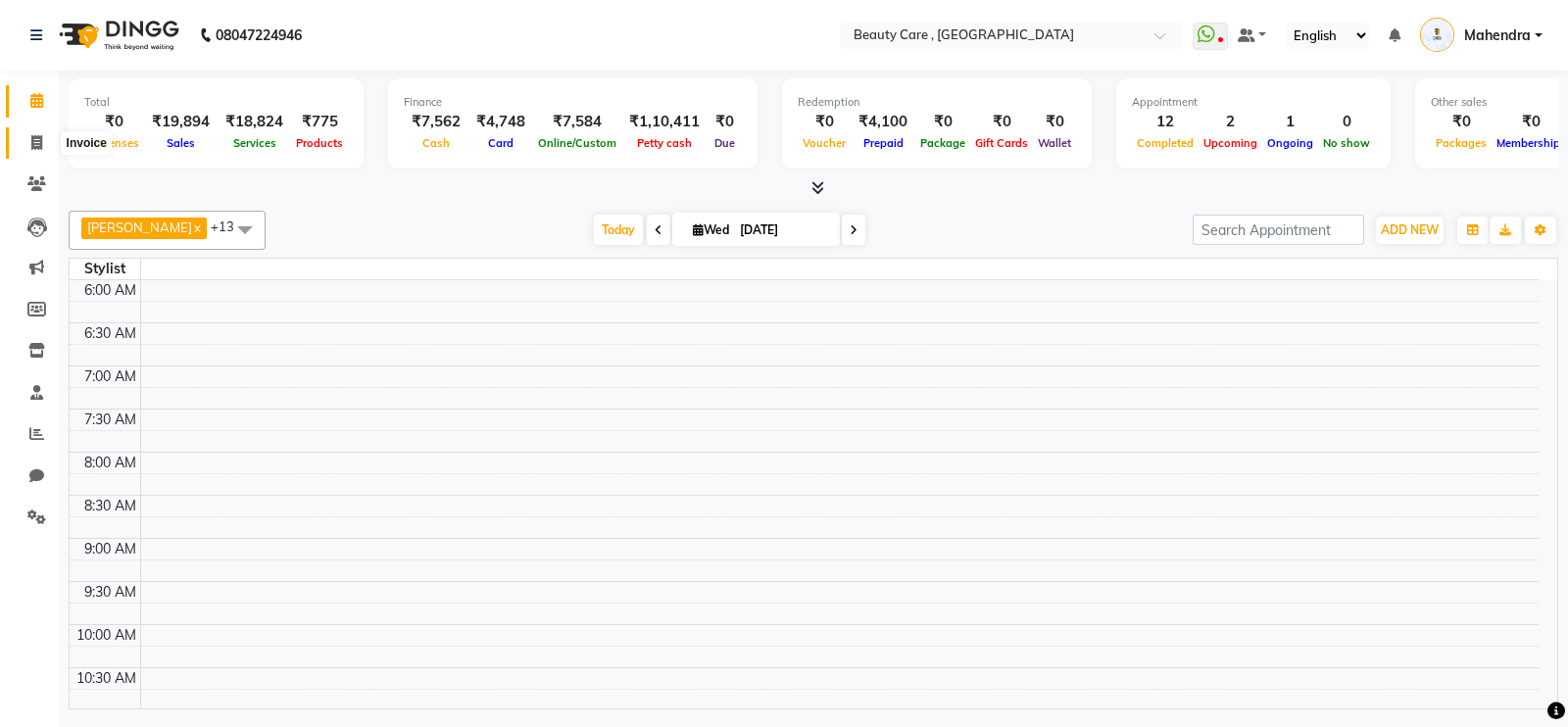
click at [36, 142] on icon at bounding box center [36, 142] width 11 height 15
select select "service"
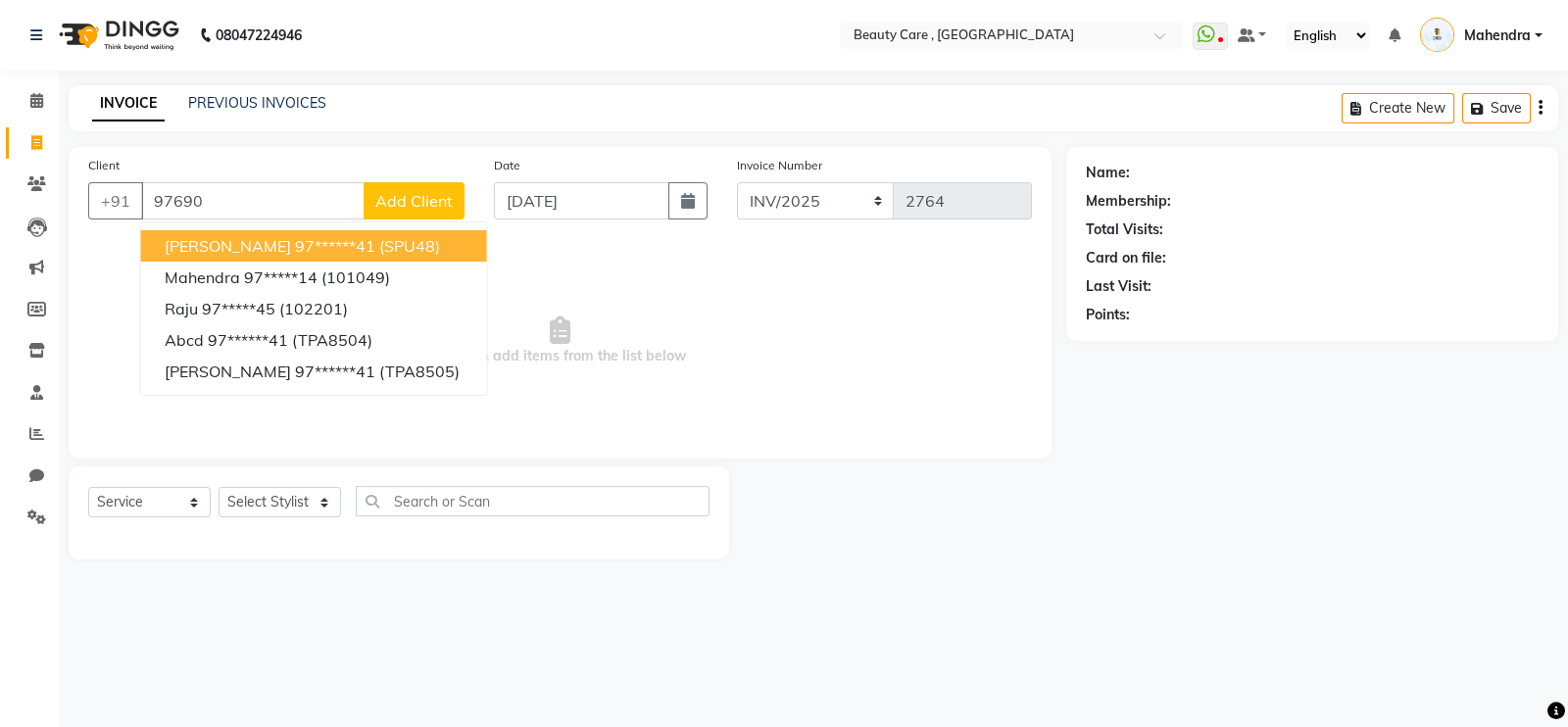
click at [226, 239] on span "[PERSON_NAME]" at bounding box center [228, 246] width 126 height 20
type input "97******41"
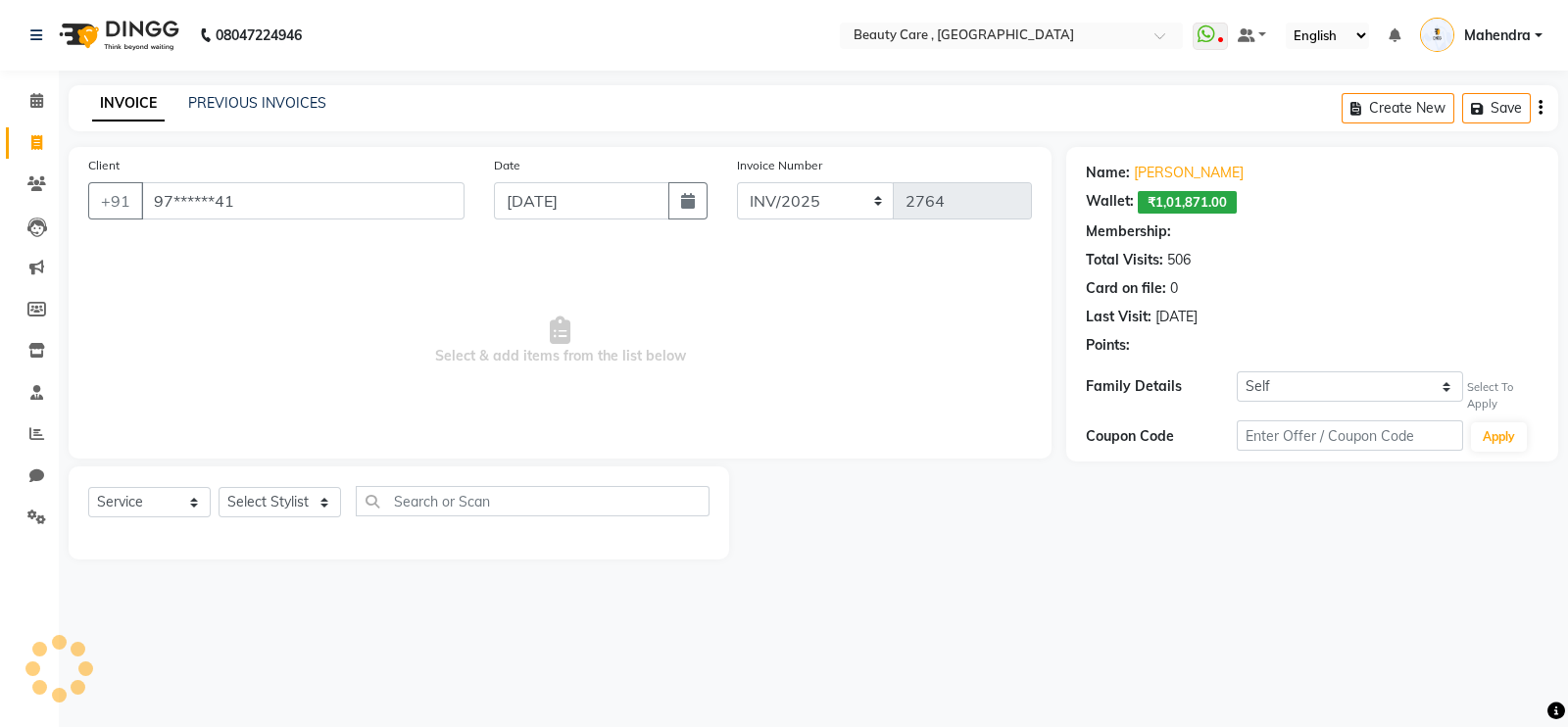
select select "4: Object"
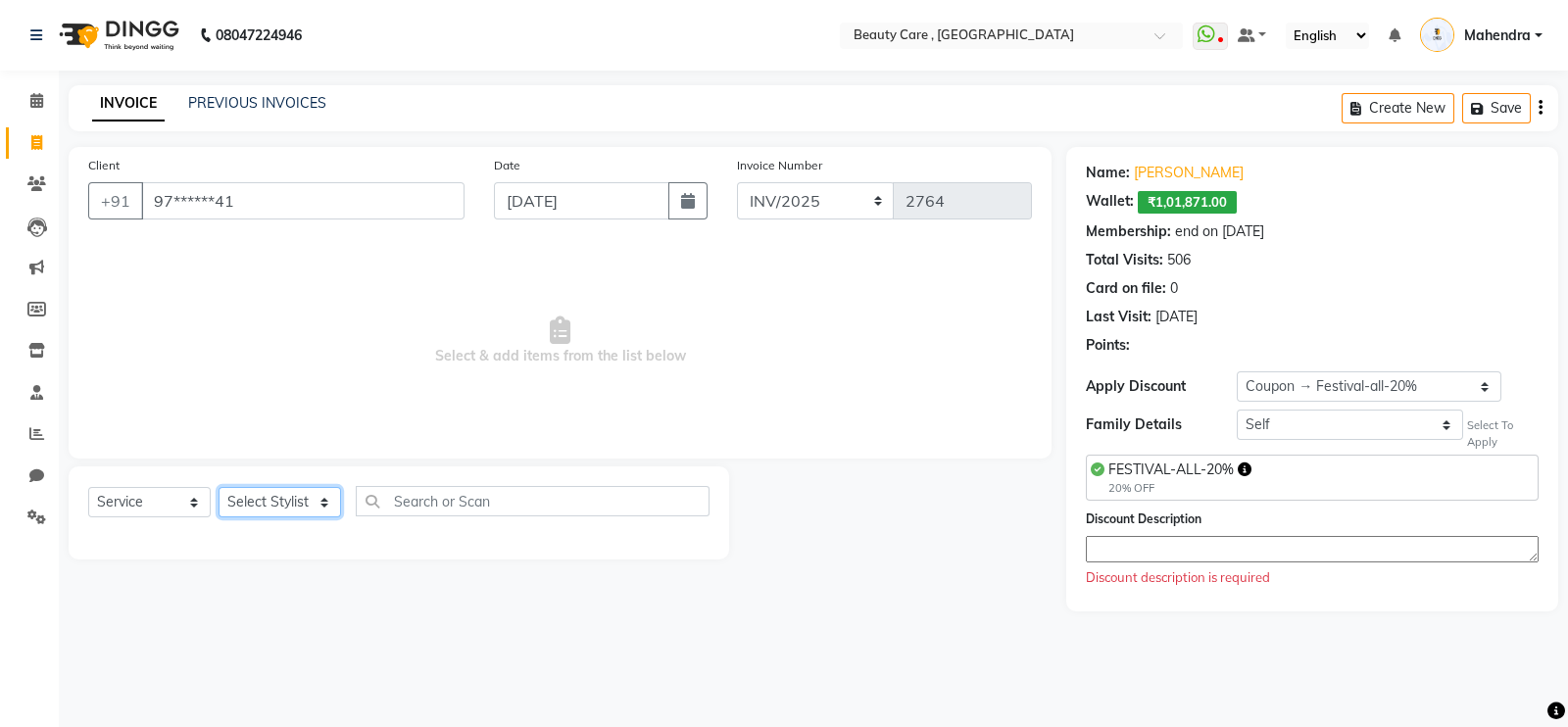
click at [305, 498] on select "Select Stylist Admin A [PERSON_NAME] K Akshay Ankit [PERSON_NAME] April [PERSON…" at bounding box center [280, 502] width 122 height 31
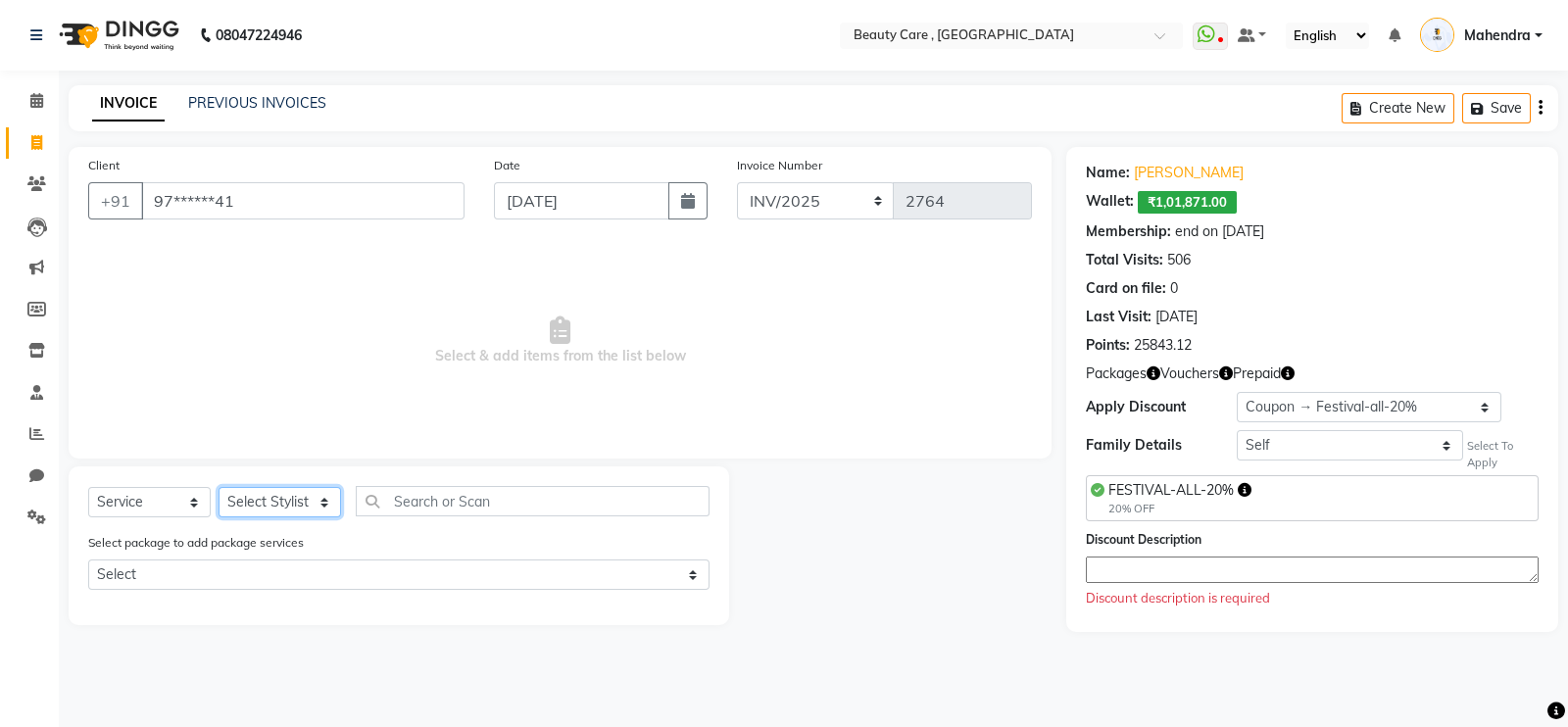
select select "88162"
click at [219, 489] on select "Select Stylist Admin A [PERSON_NAME] K Akshay Ankit [PERSON_NAME] April [PERSON…" at bounding box center [280, 502] width 122 height 31
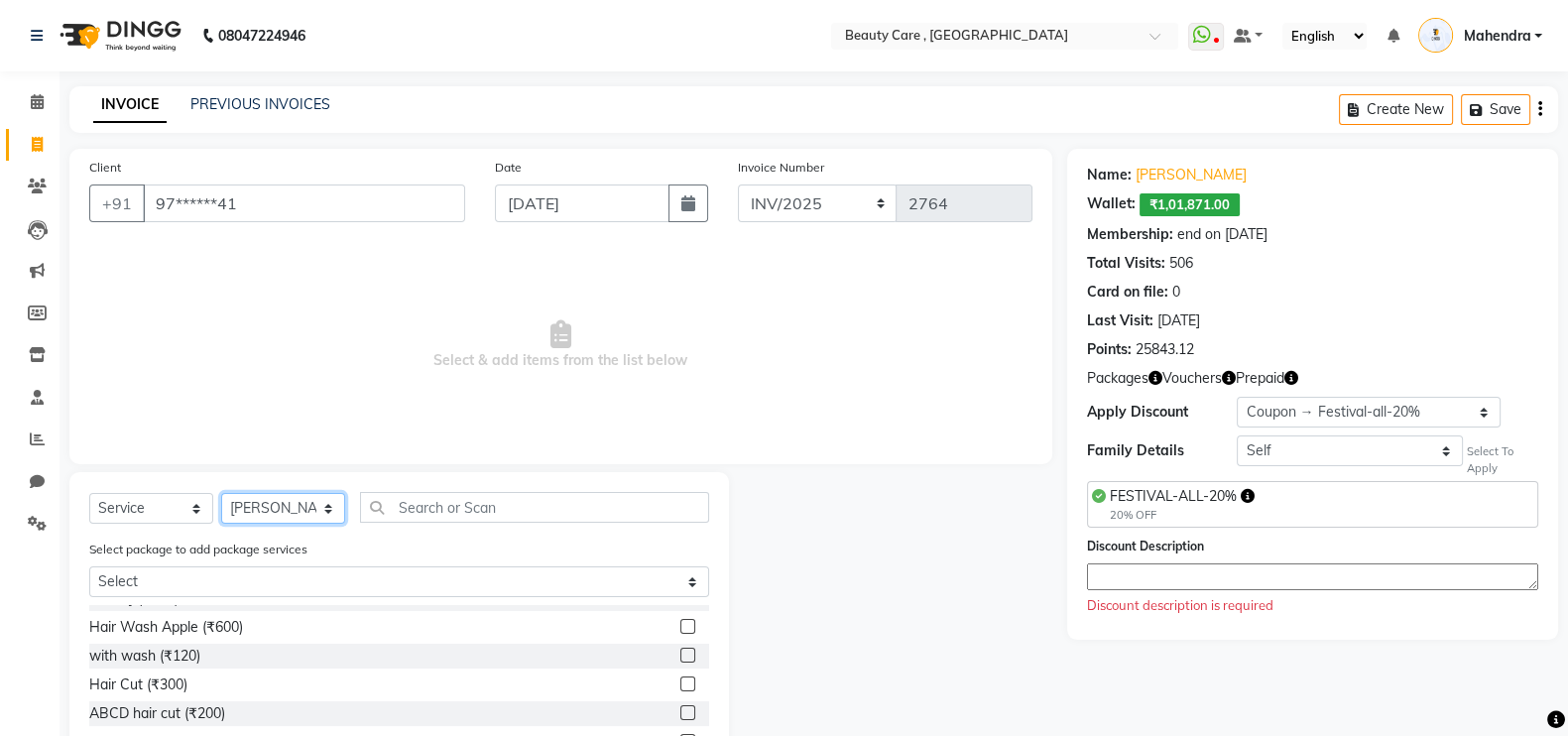
scroll to position [367, 0]
click at [681, 684] on label at bounding box center [688, 681] width 15 height 15
click at [681, 684] on input "checkbox" at bounding box center [687, 682] width 13 height 13
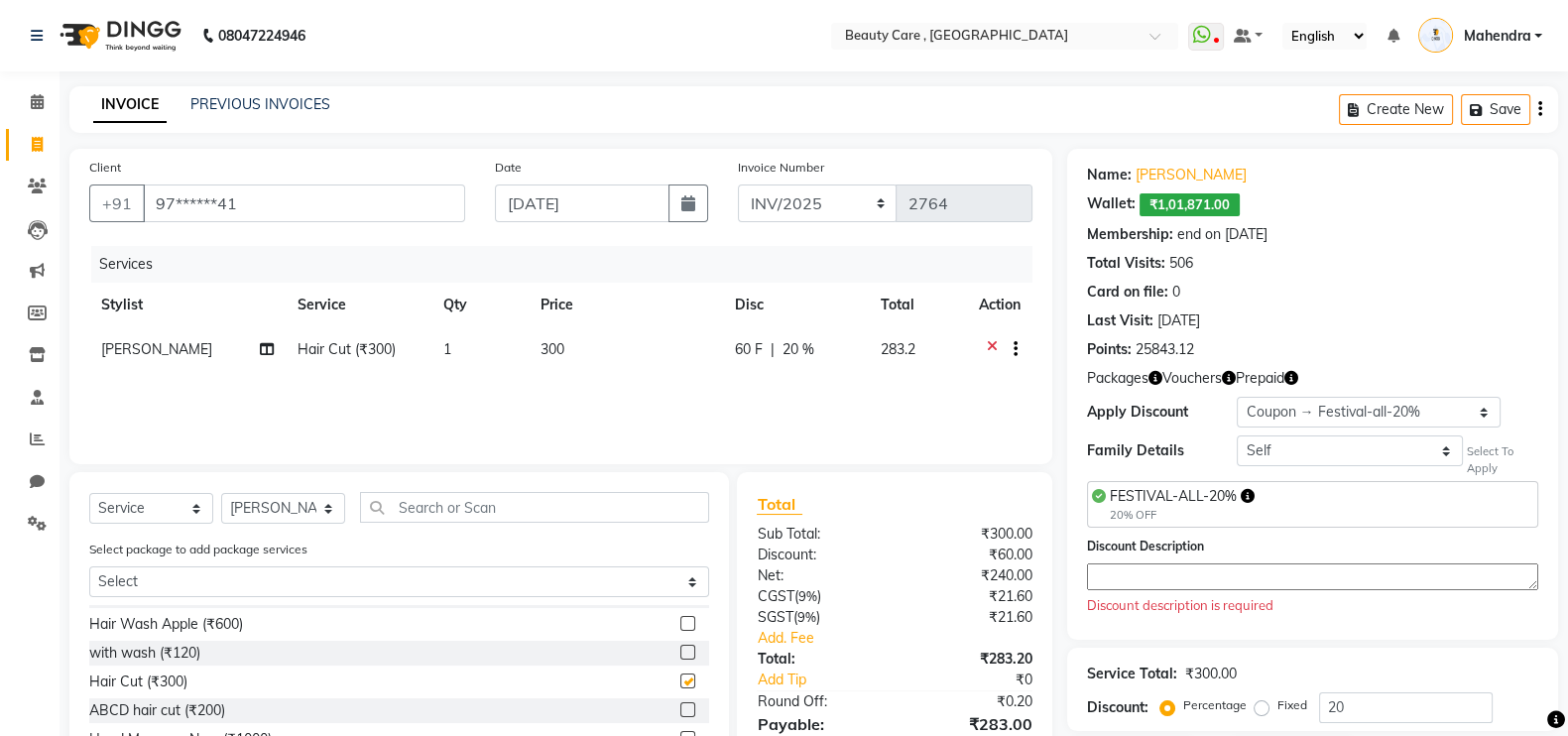
checkbox input "false"
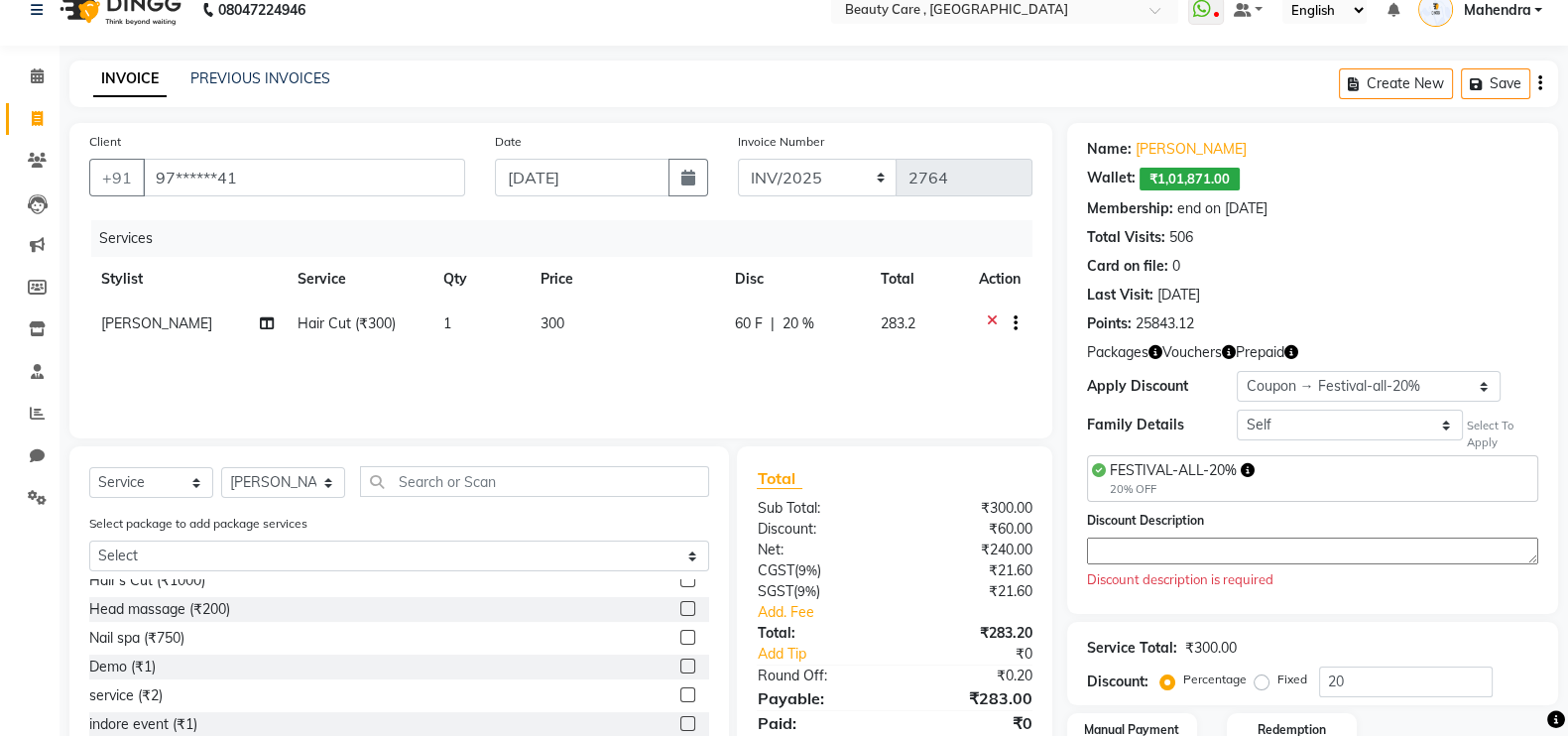
scroll to position [27, 0]
drag, startPoint x: 1350, startPoint y: 401, endPoint x: 1340, endPoint y: 368, distance: 34.5
click at [1340, 368] on div "Name: [PERSON_NAME] Wallet: ₹1,01,871.00 Membership: end on [DATE] Total Visits…" at bounding box center [1313, 367] width 491 height 492
click at [1340, 370] on select "Select Membership → 30% off Membership → gold membership Loyalty → All Customer…" at bounding box center [1369, 385] width 264 height 31
select select "0:"
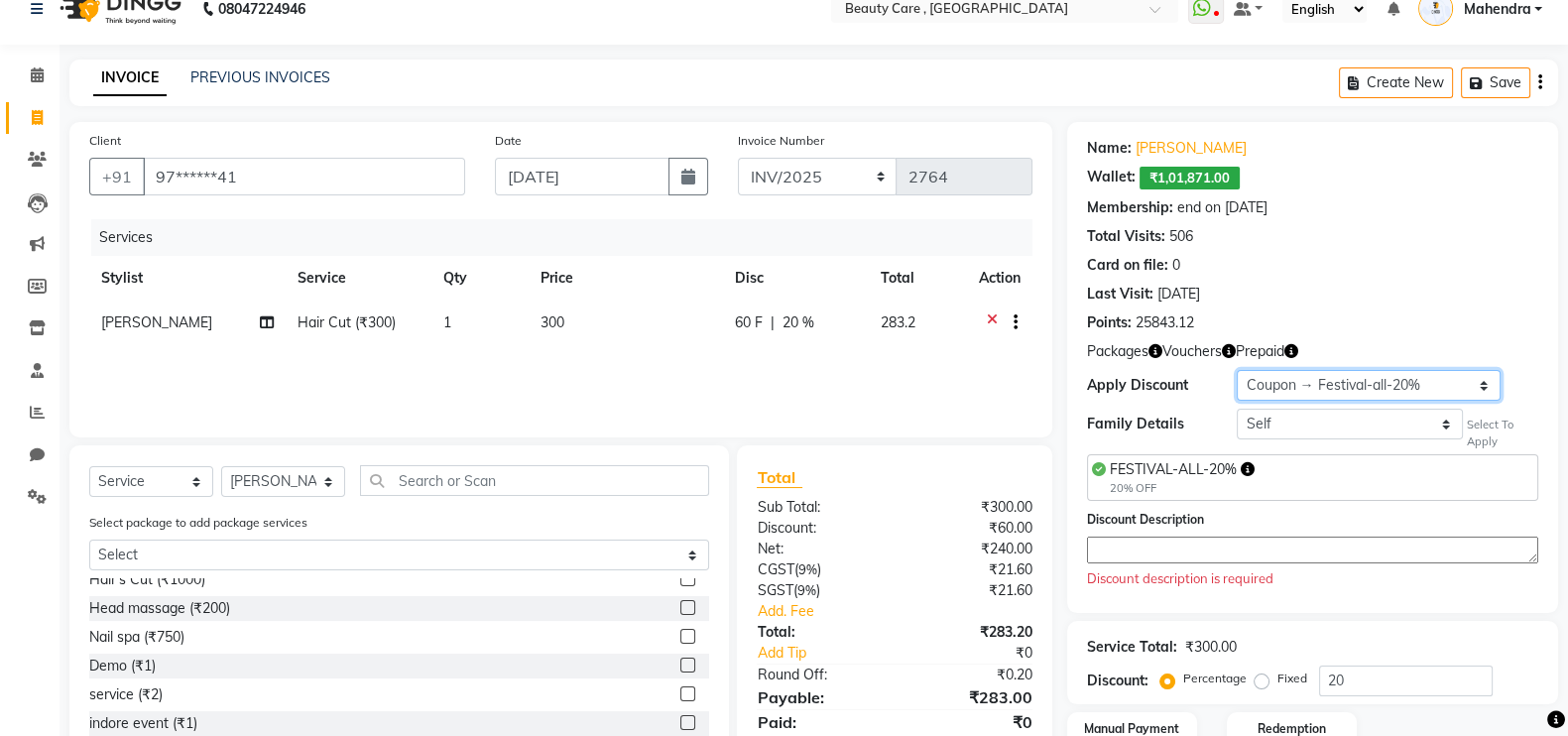
click at [1237, 370] on select "Select Membership → 30% off Membership → gold membership Loyalty → All Customer…" at bounding box center [1369, 385] width 264 height 31
type input "0"
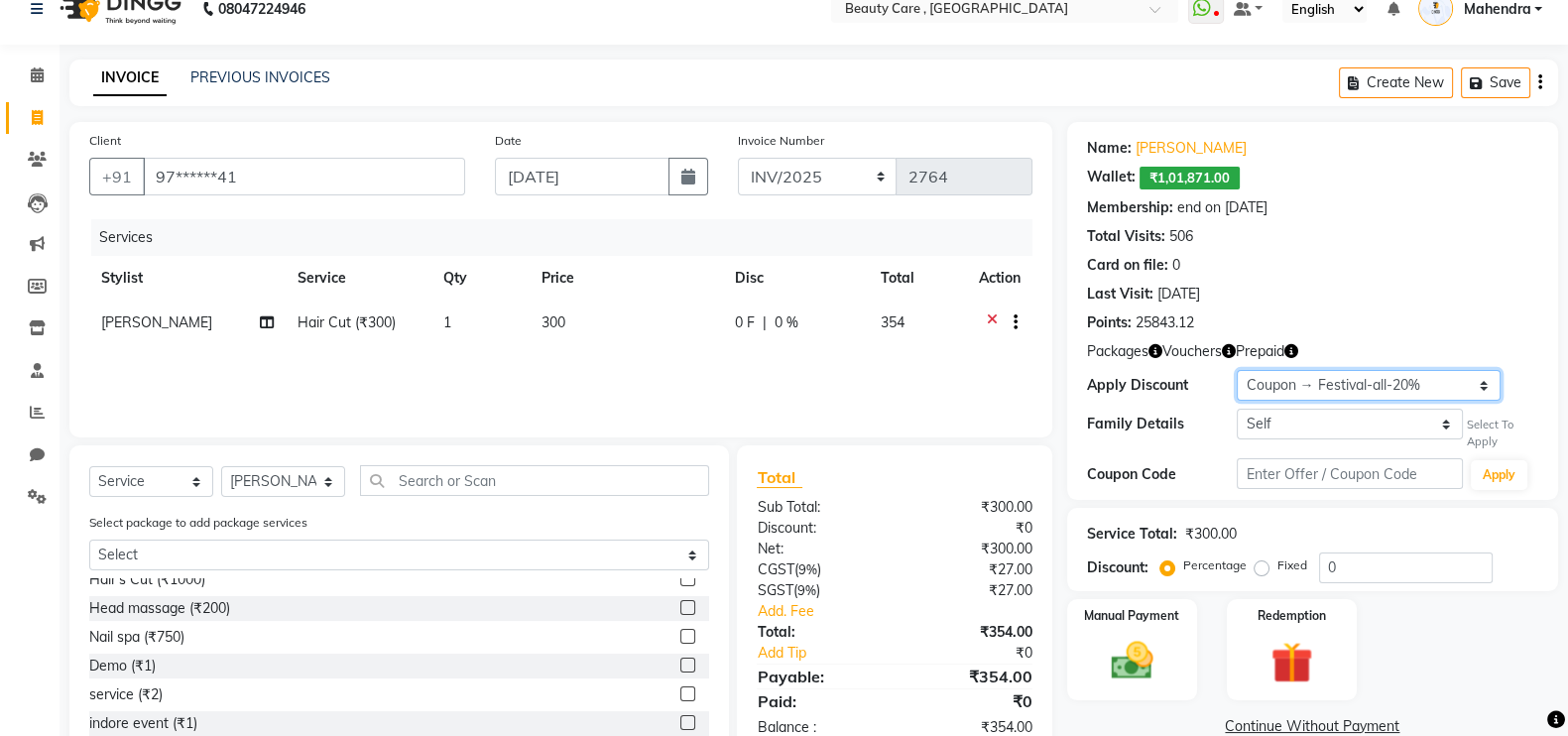
scroll to position [127, 0]
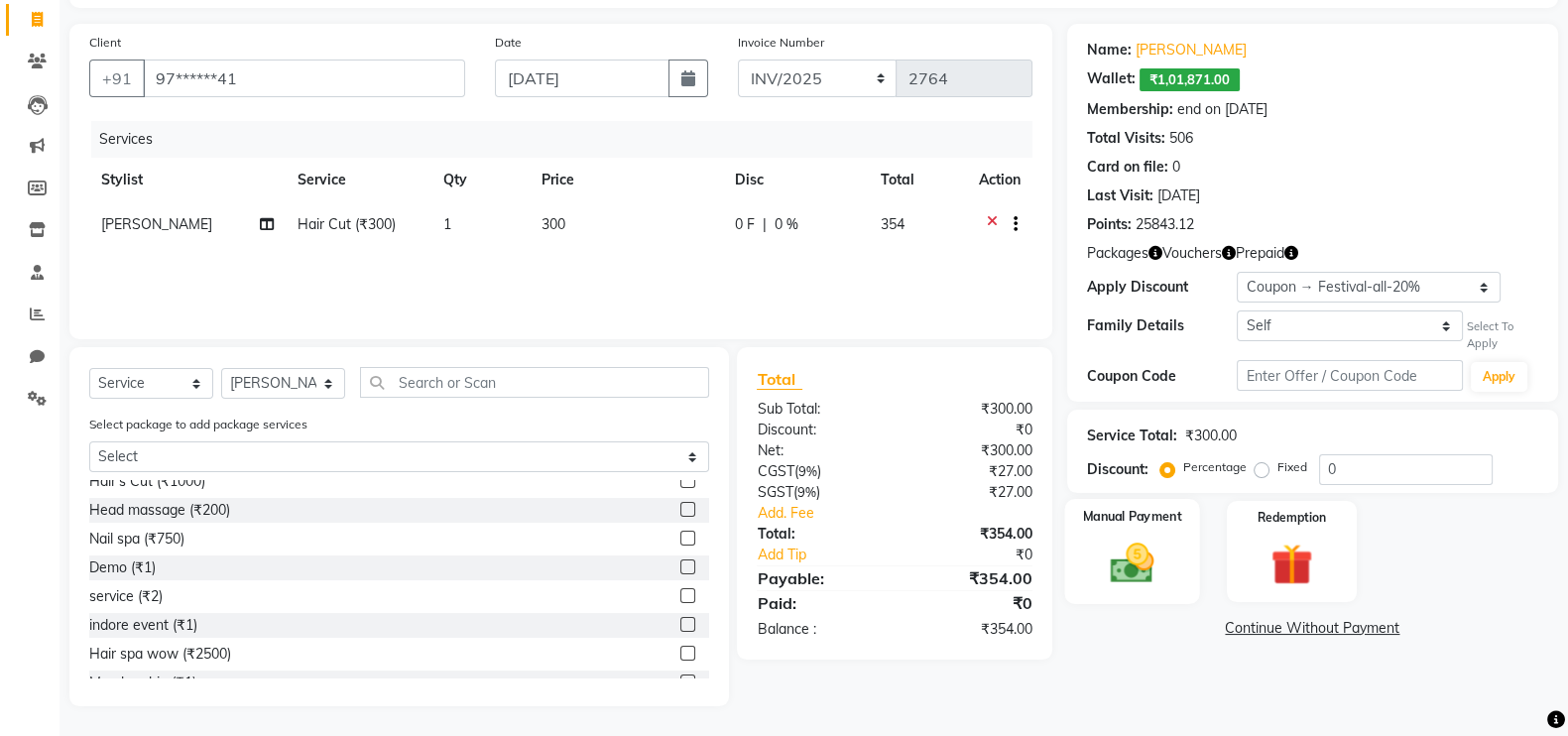
click at [1155, 557] on img at bounding box center [1132, 562] width 71 height 50
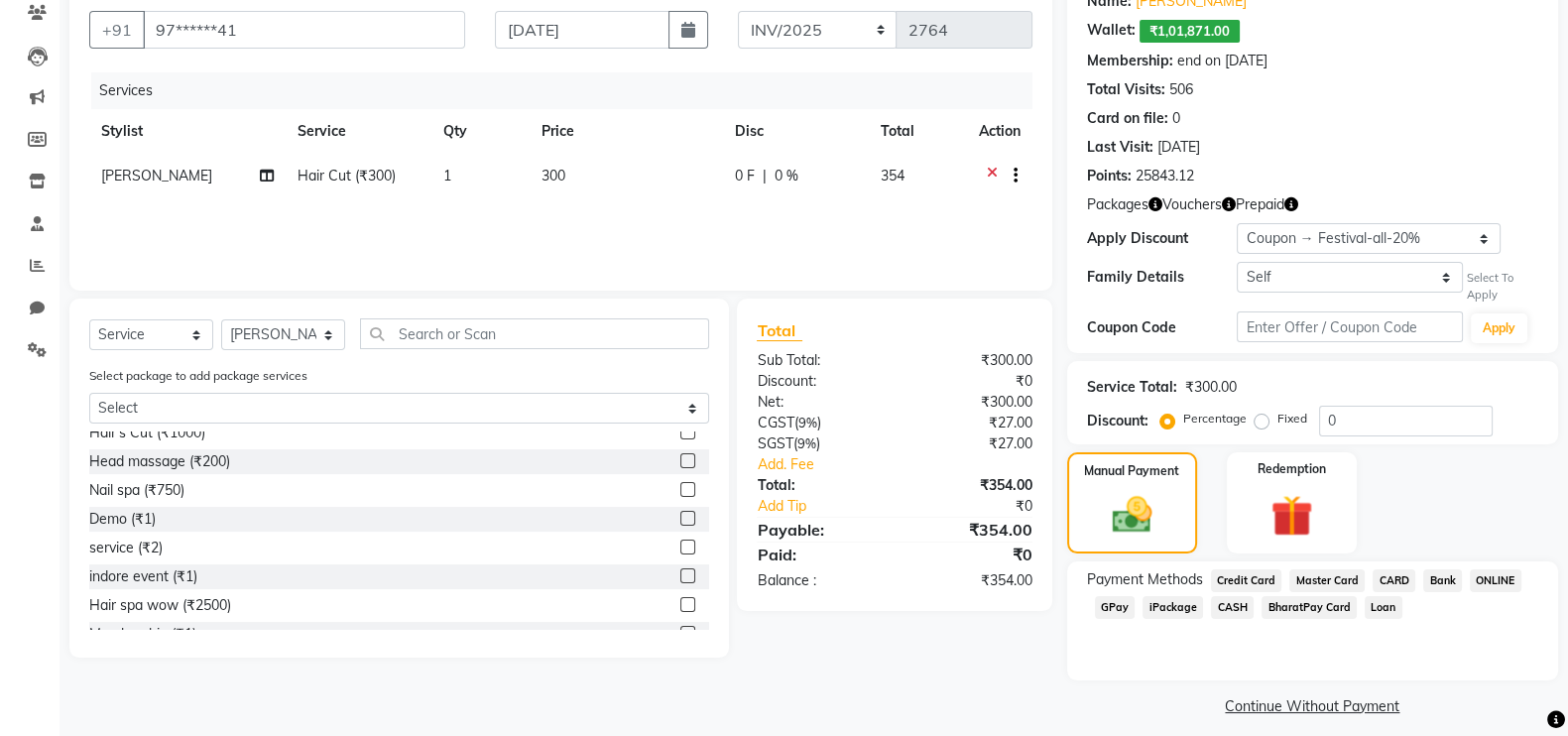
scroll to position [184, 0]
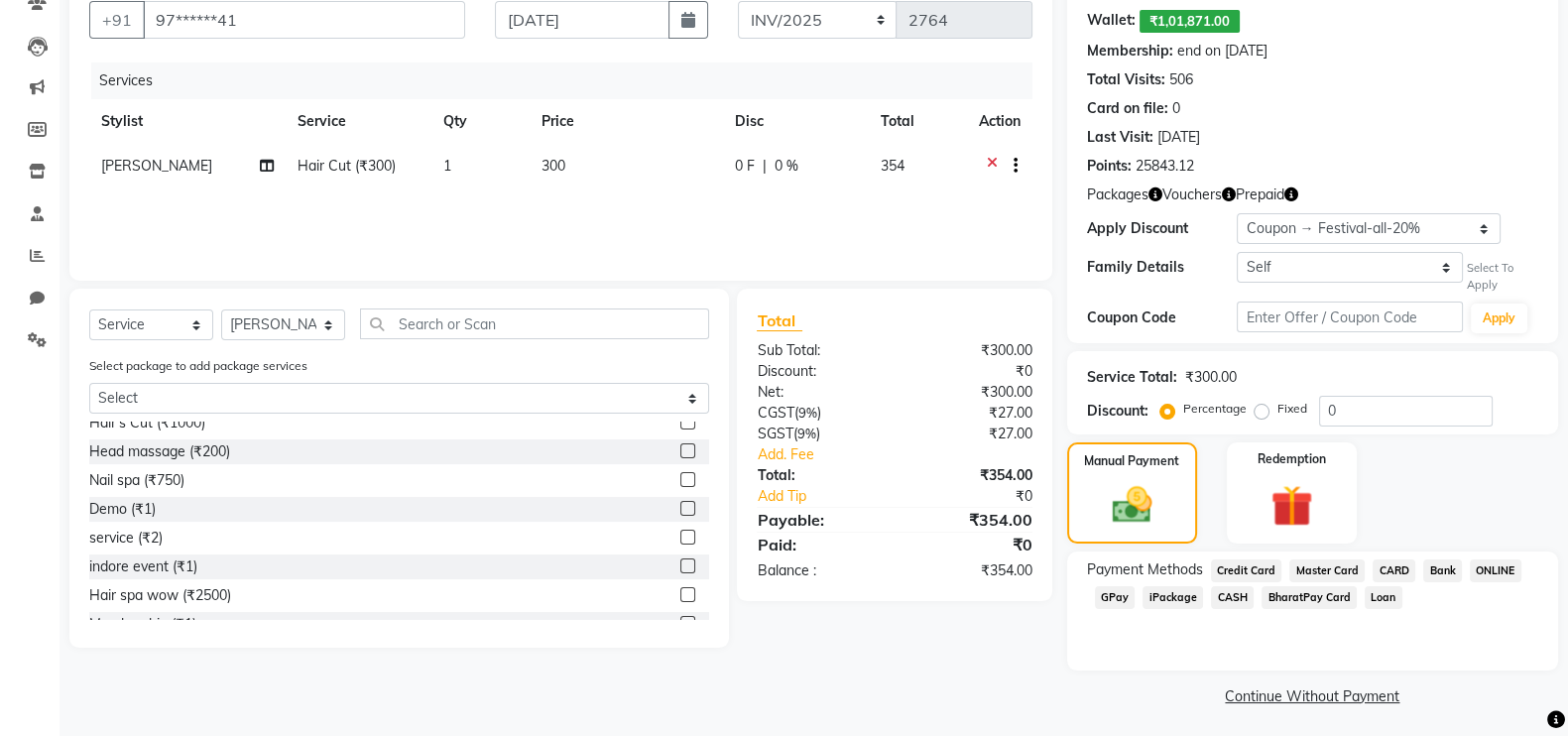
click at [1382, 564] on span "CARD" at bounding box center [1394, 570] width 43 height 23
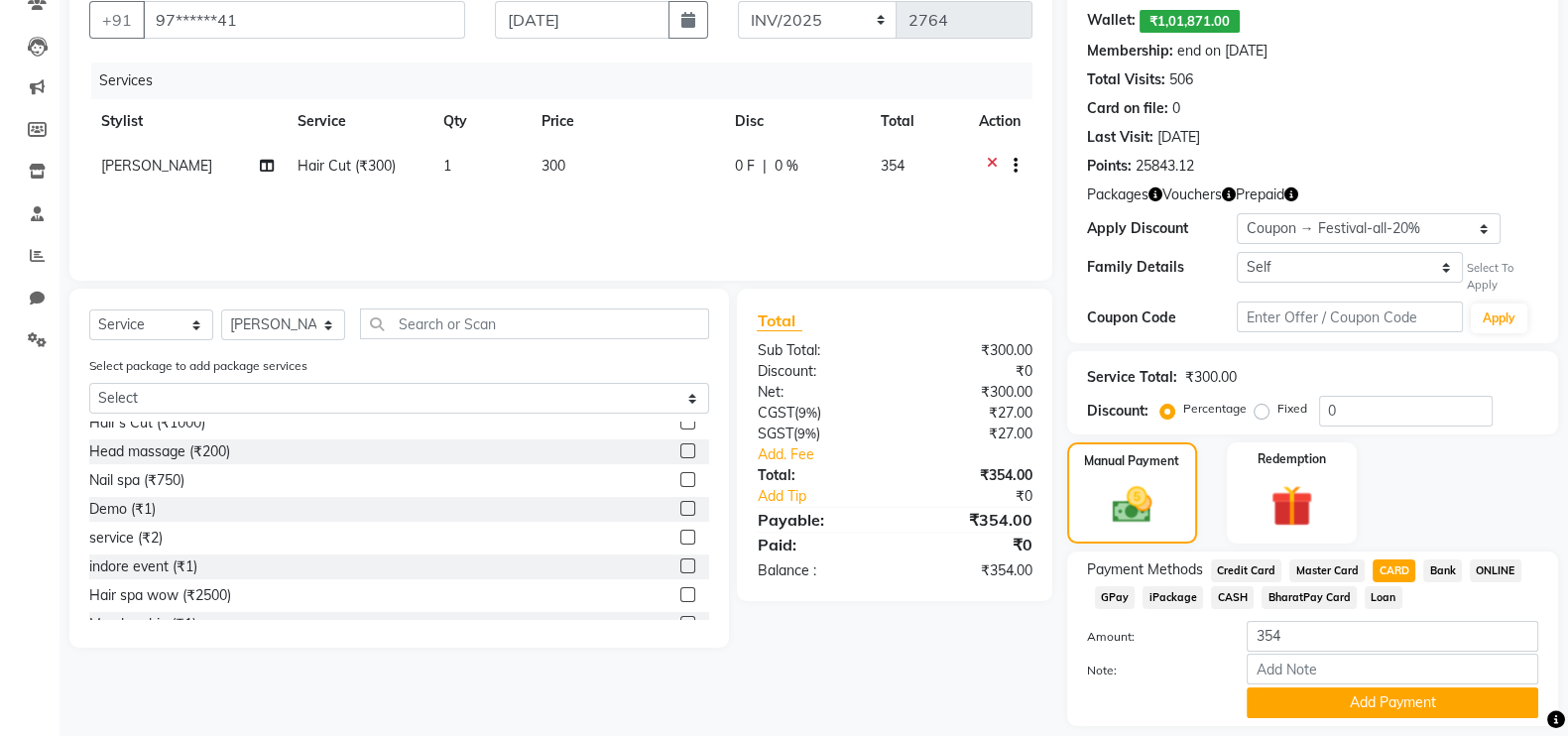
scroll to position [246, 0]
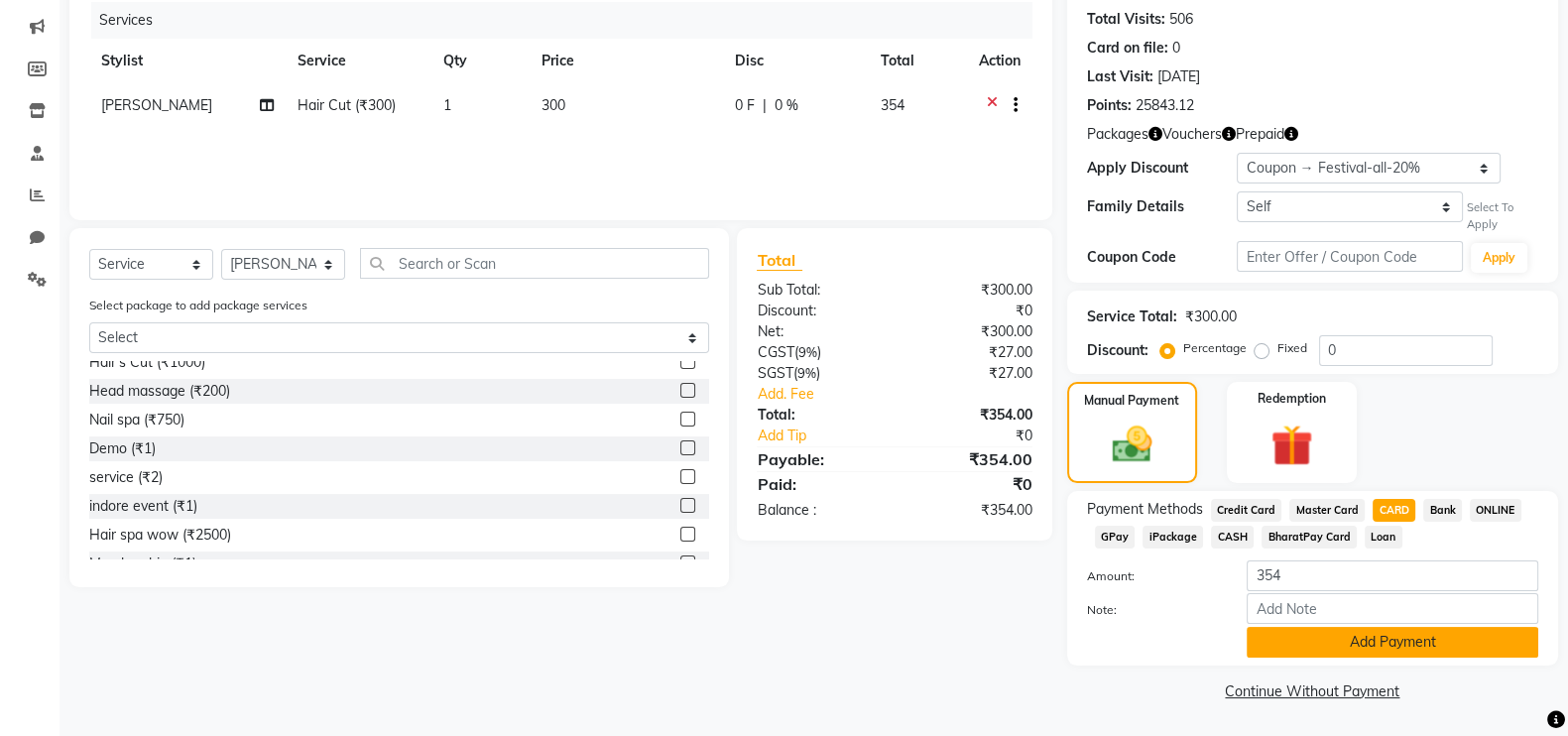
click at [1364, 632] on button "Add Payment" at bounding box center [1393, 642] width 292 height 31
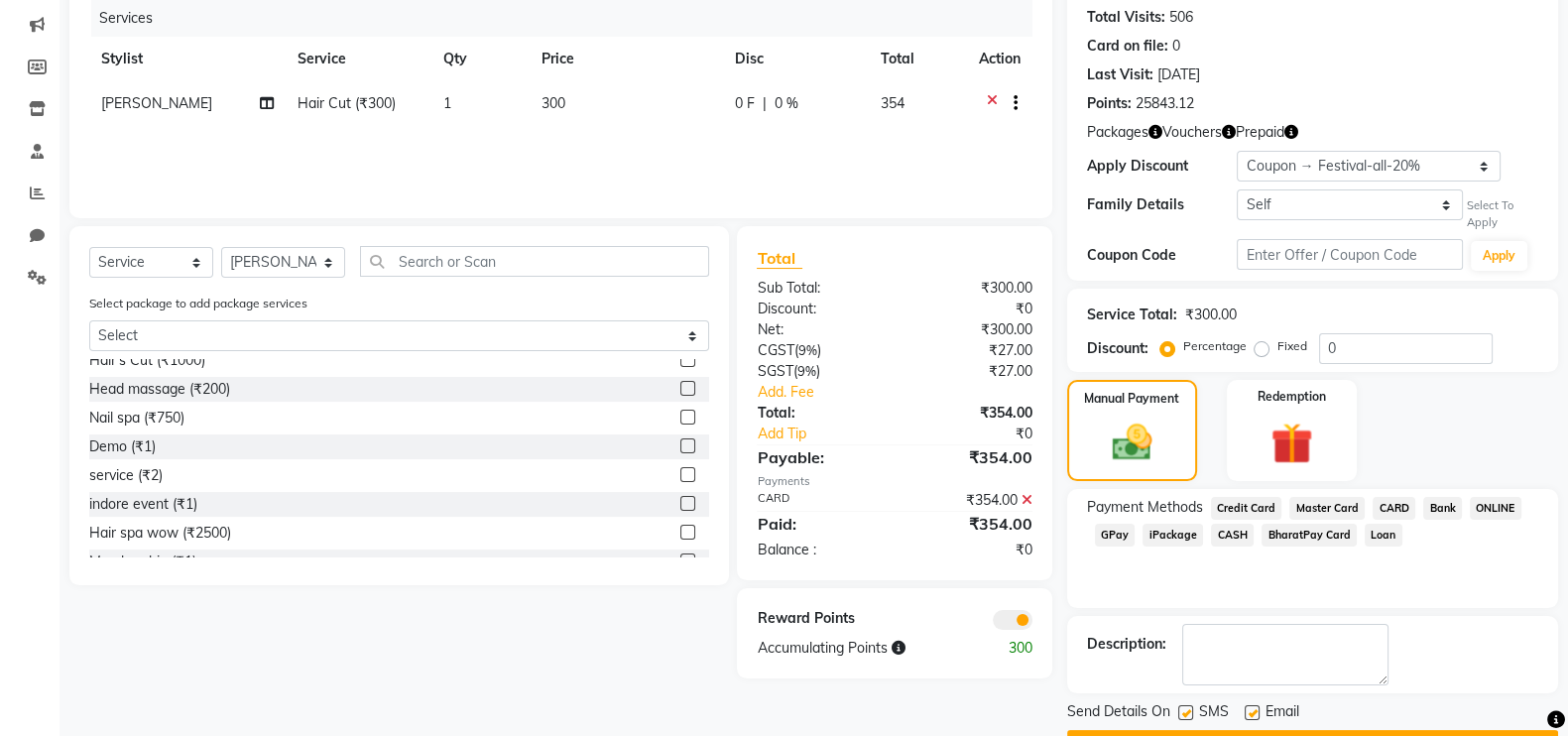
scroll to position [300, 0]
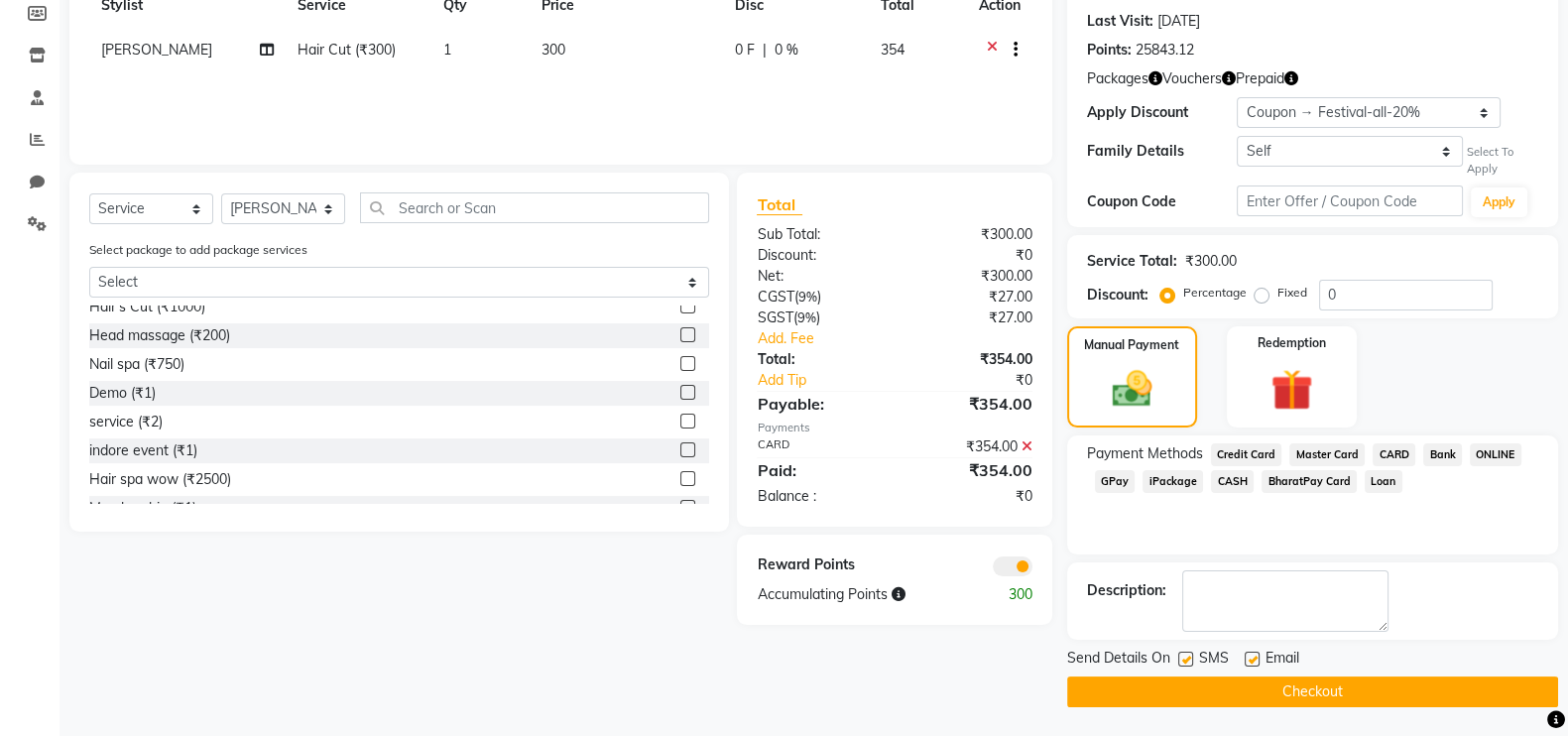
click at [1318, 684] on button "Checkout" at bounding box center [1313, 692] width 491 height 31
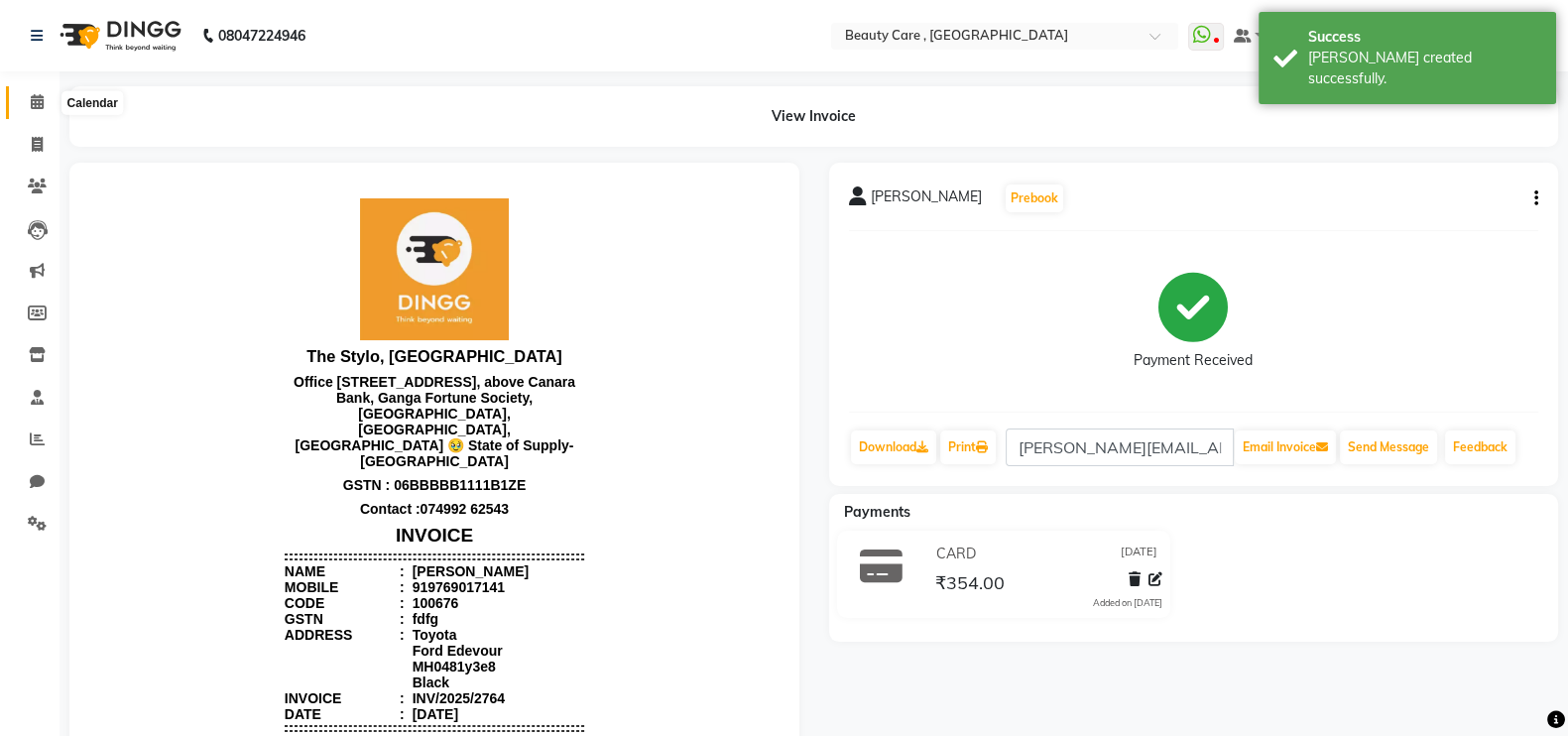
click at [34, 105] on icon at bounding box center [37, 102] width 13 height 15
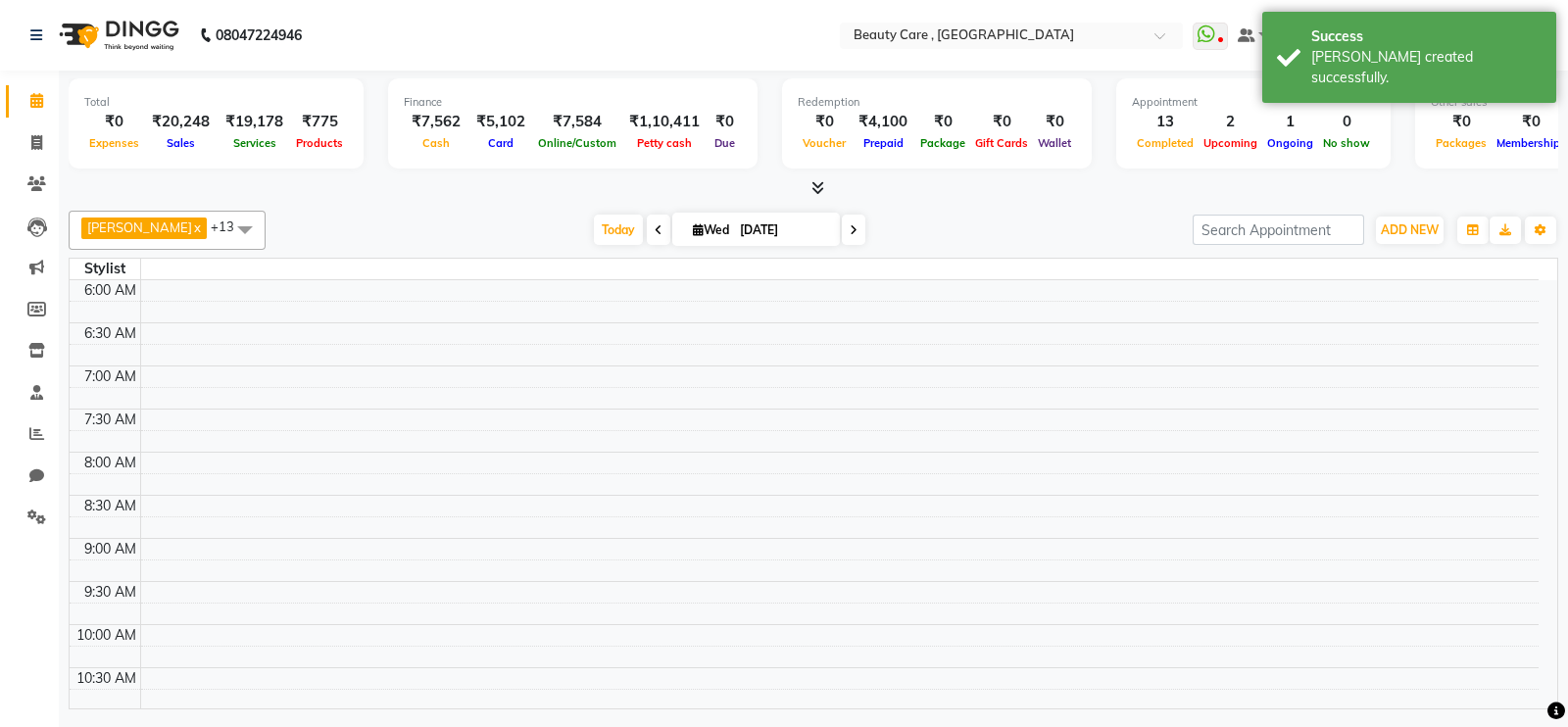
click at [211, 223] on span "+13" at bounding box center [229, 227] width 38 height 16
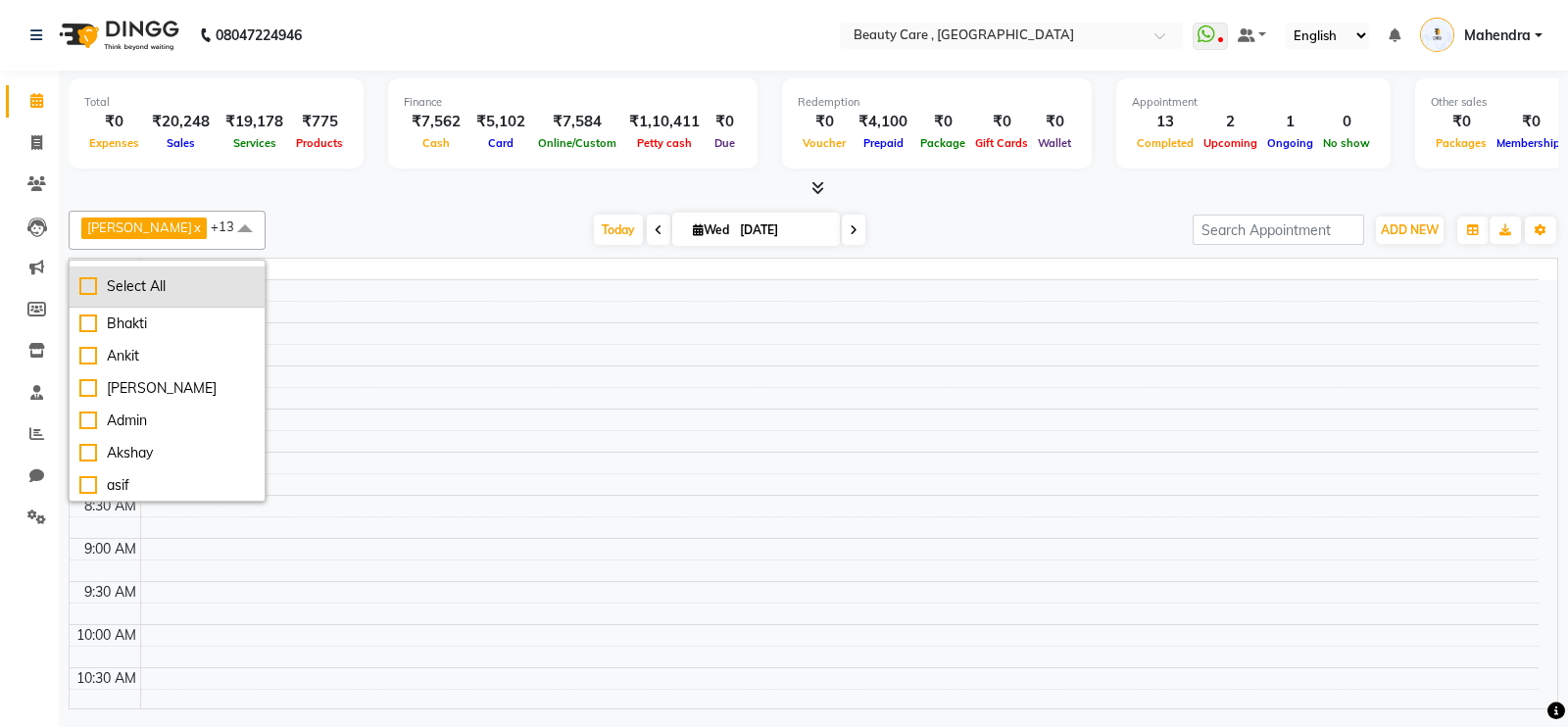
click at [86, 284] on div "Select All" at bounding box center [167, 287] width 175 height 21
checkbox input "true"
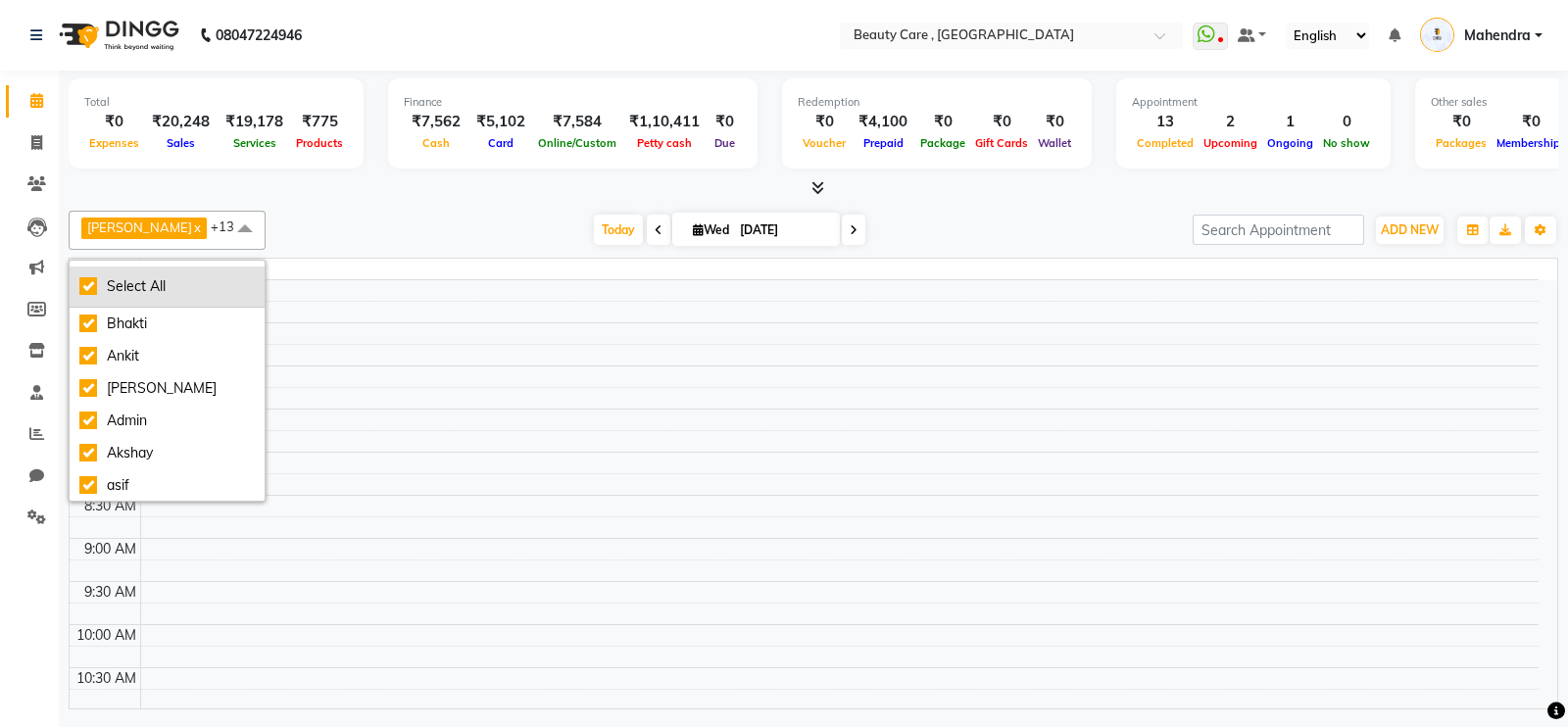
checkbox input "true"
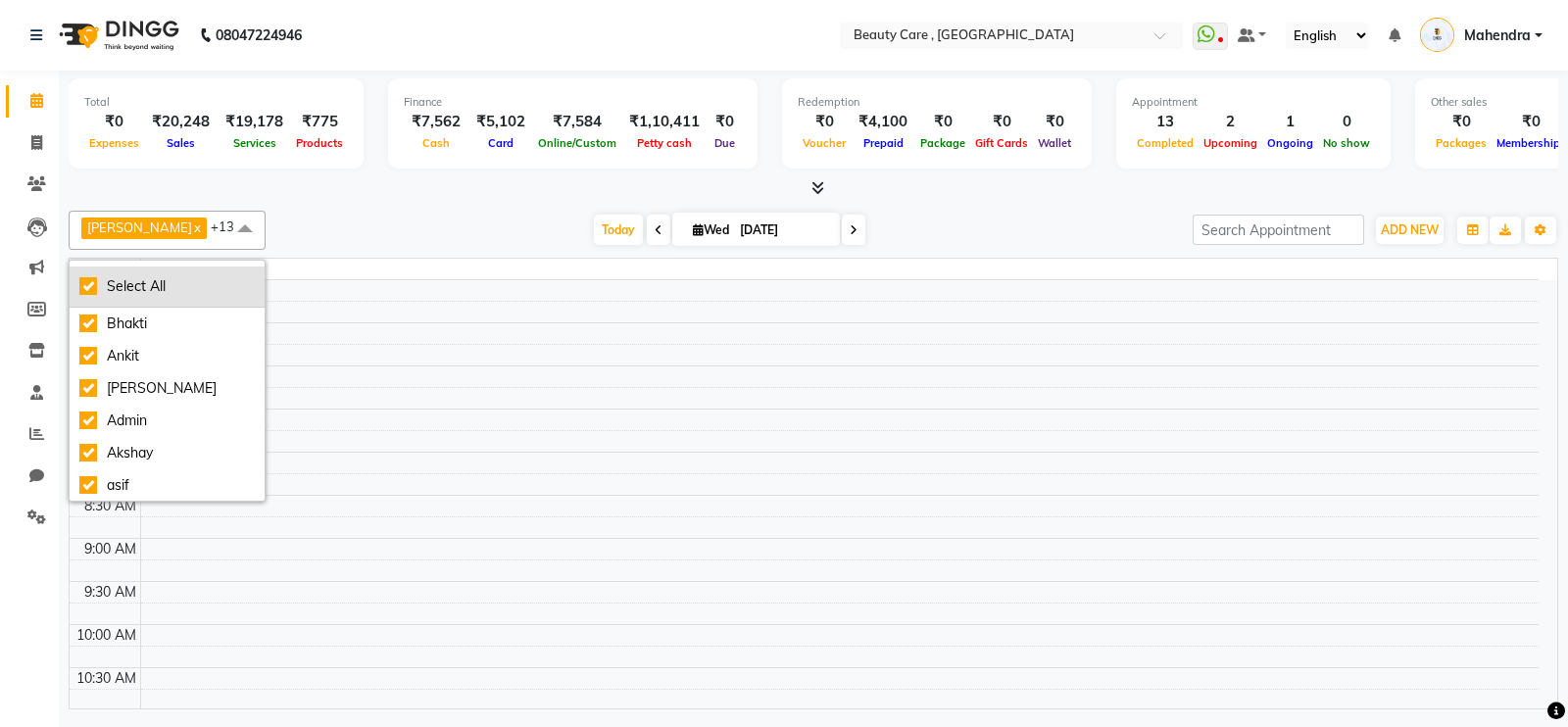
checkbox input "true"
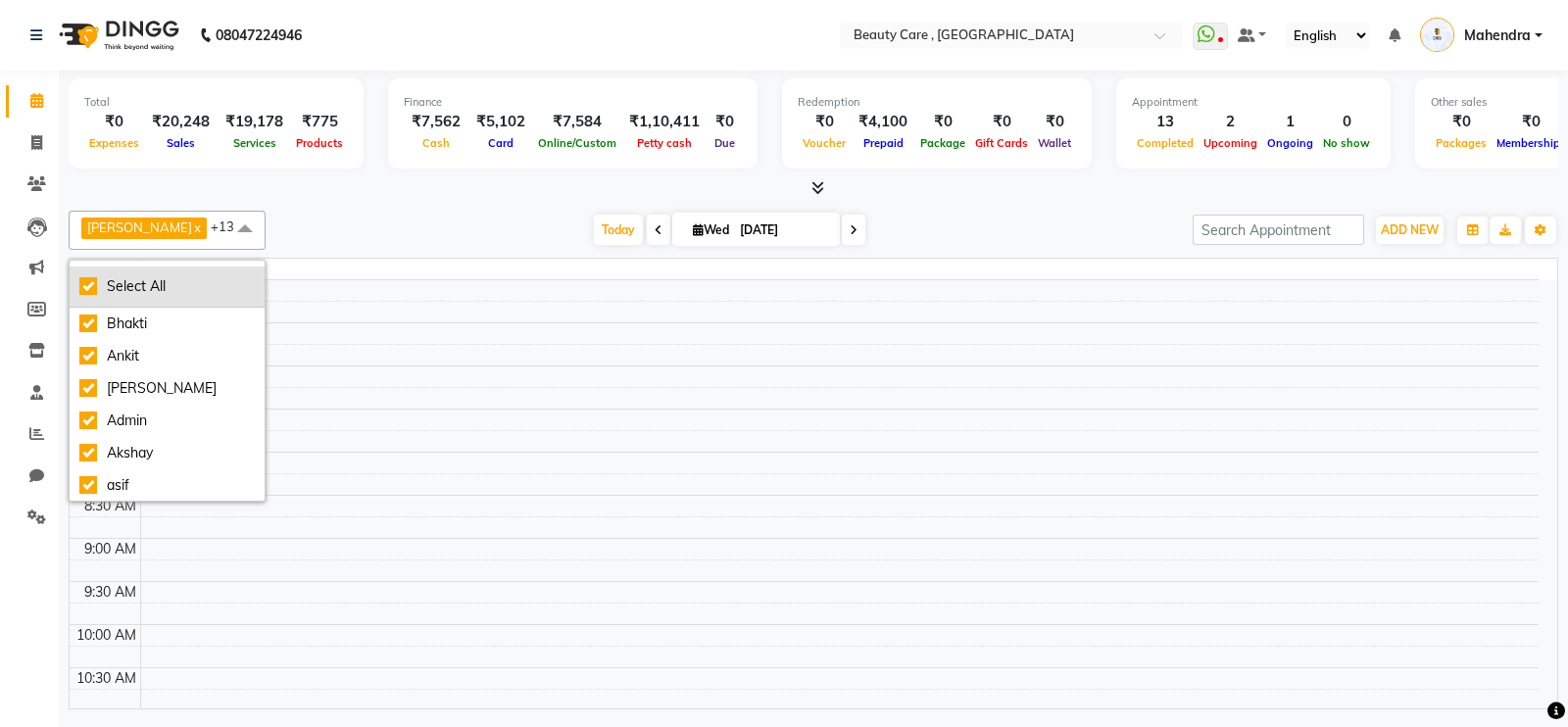
checkbox input "true"
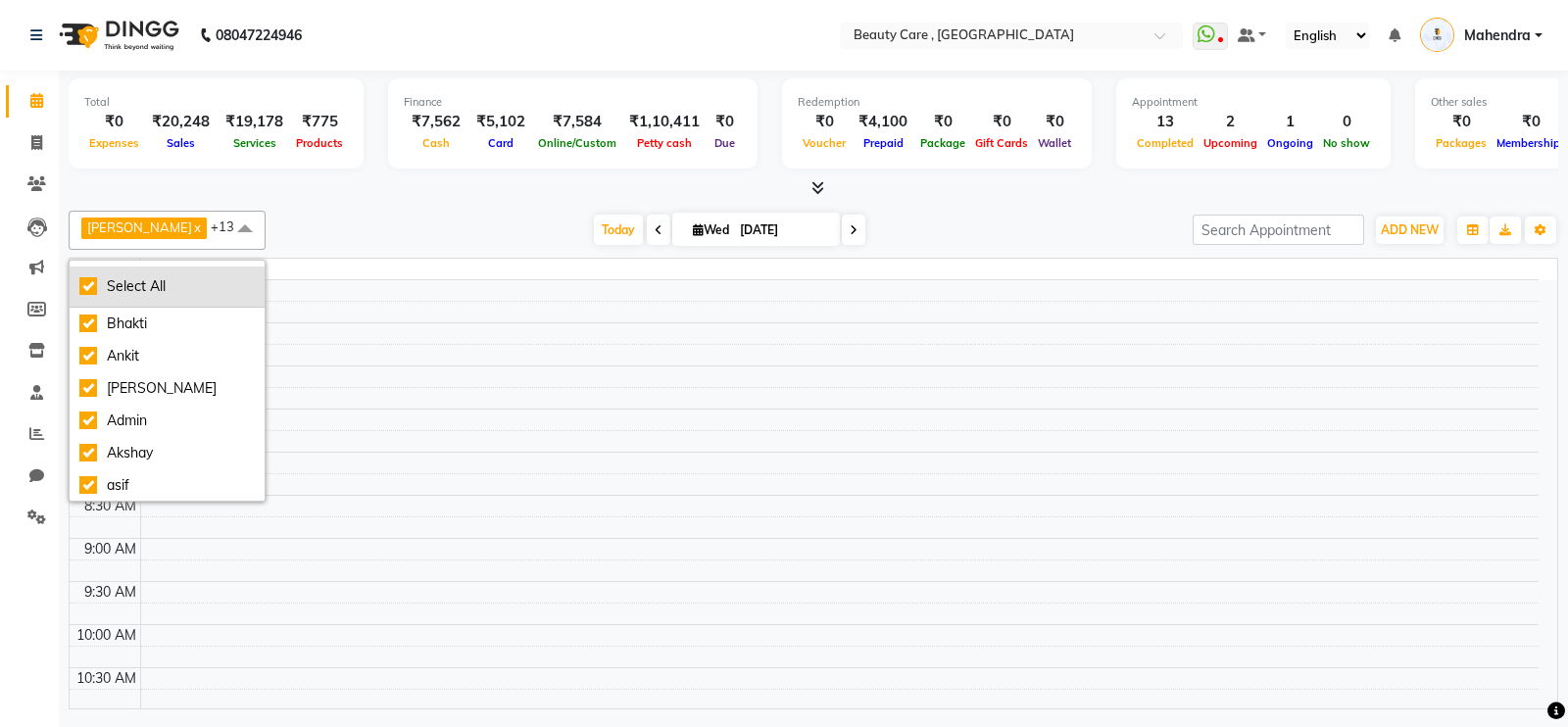
checkbox input "true"
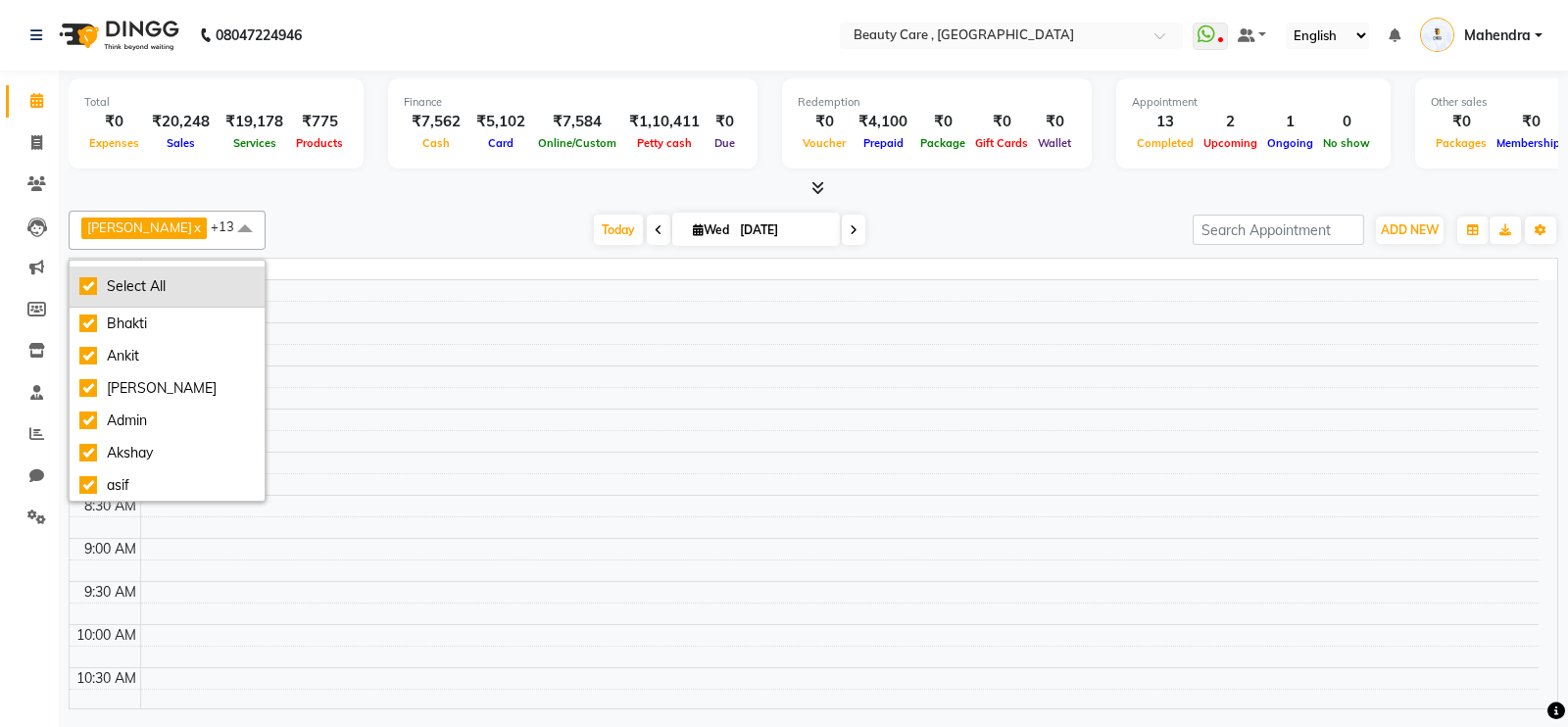
checkbox input "true"
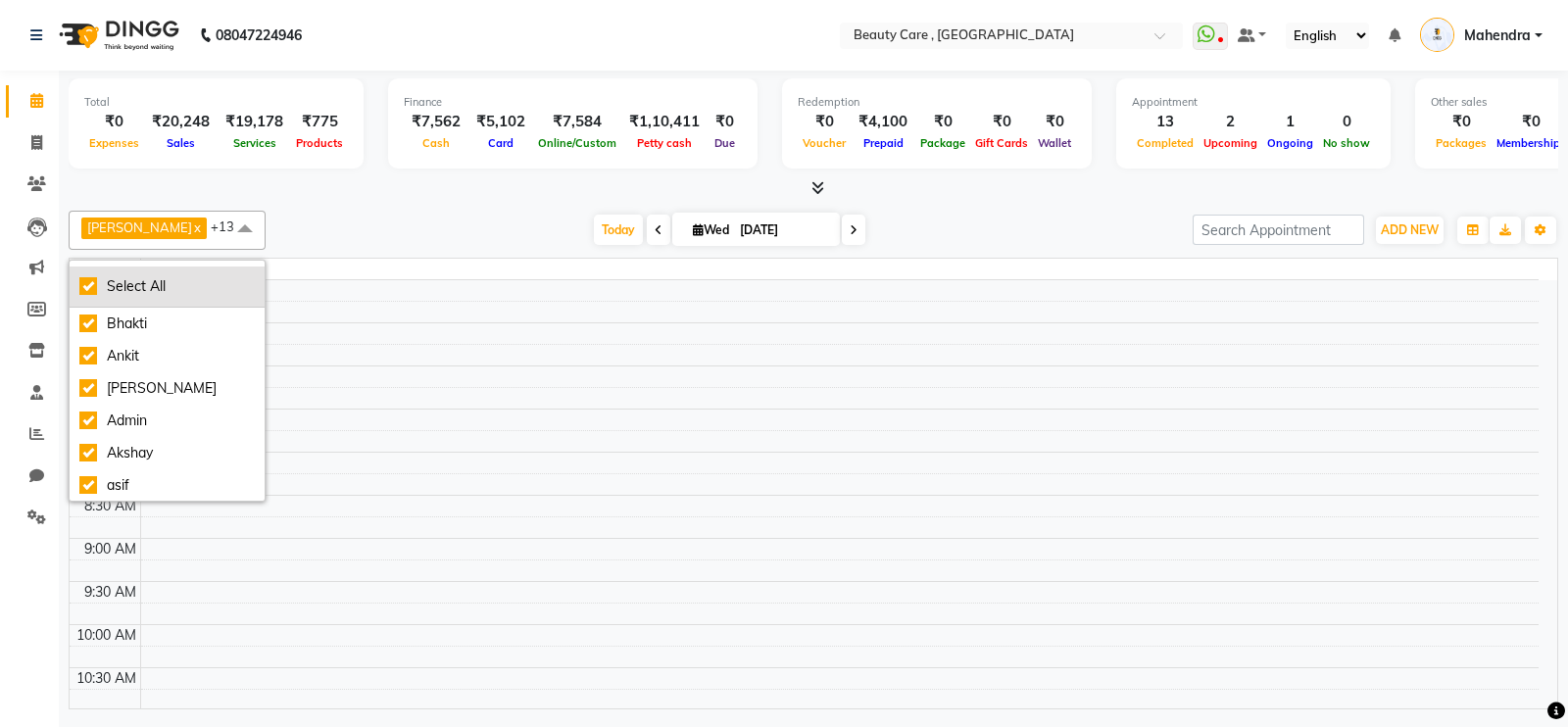
checkbox input "true"
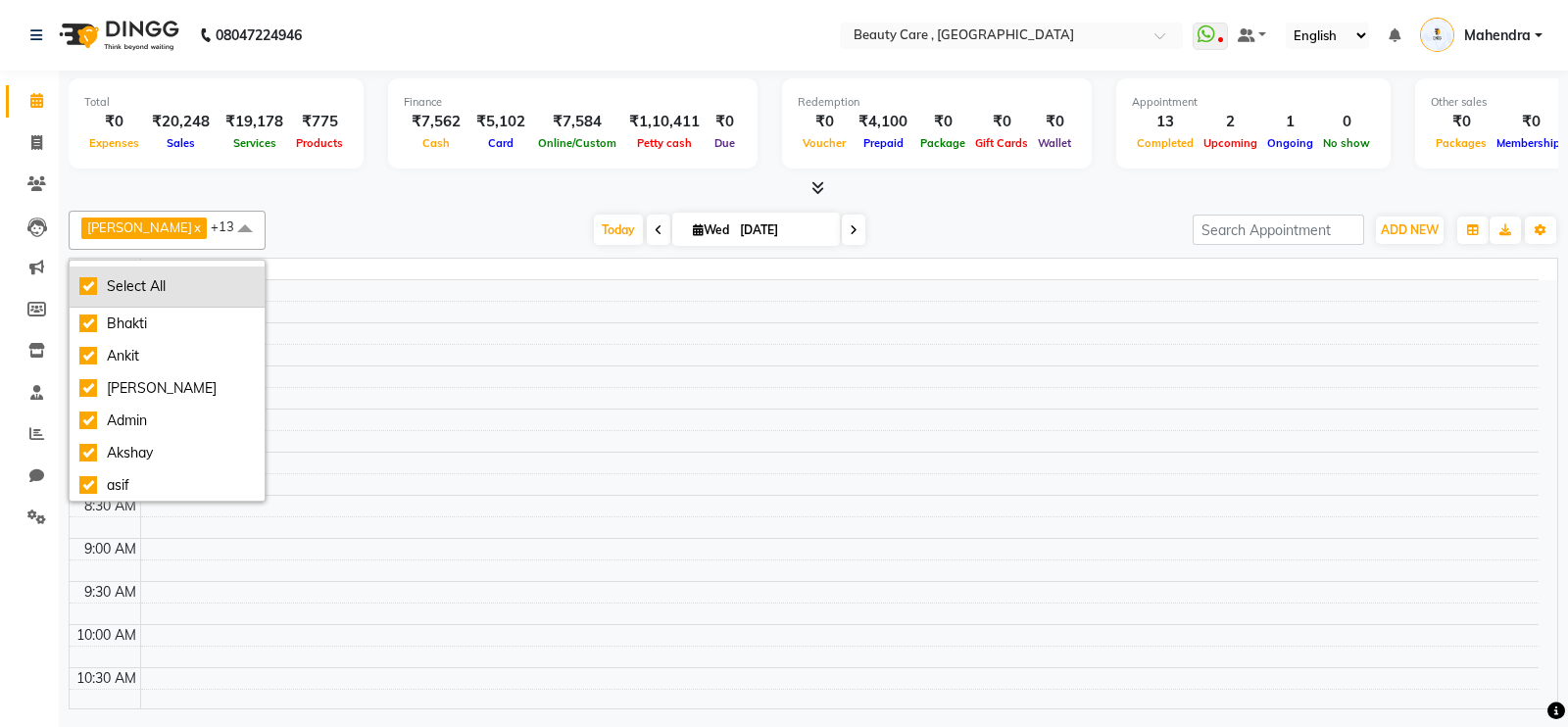
checkbox input "true"
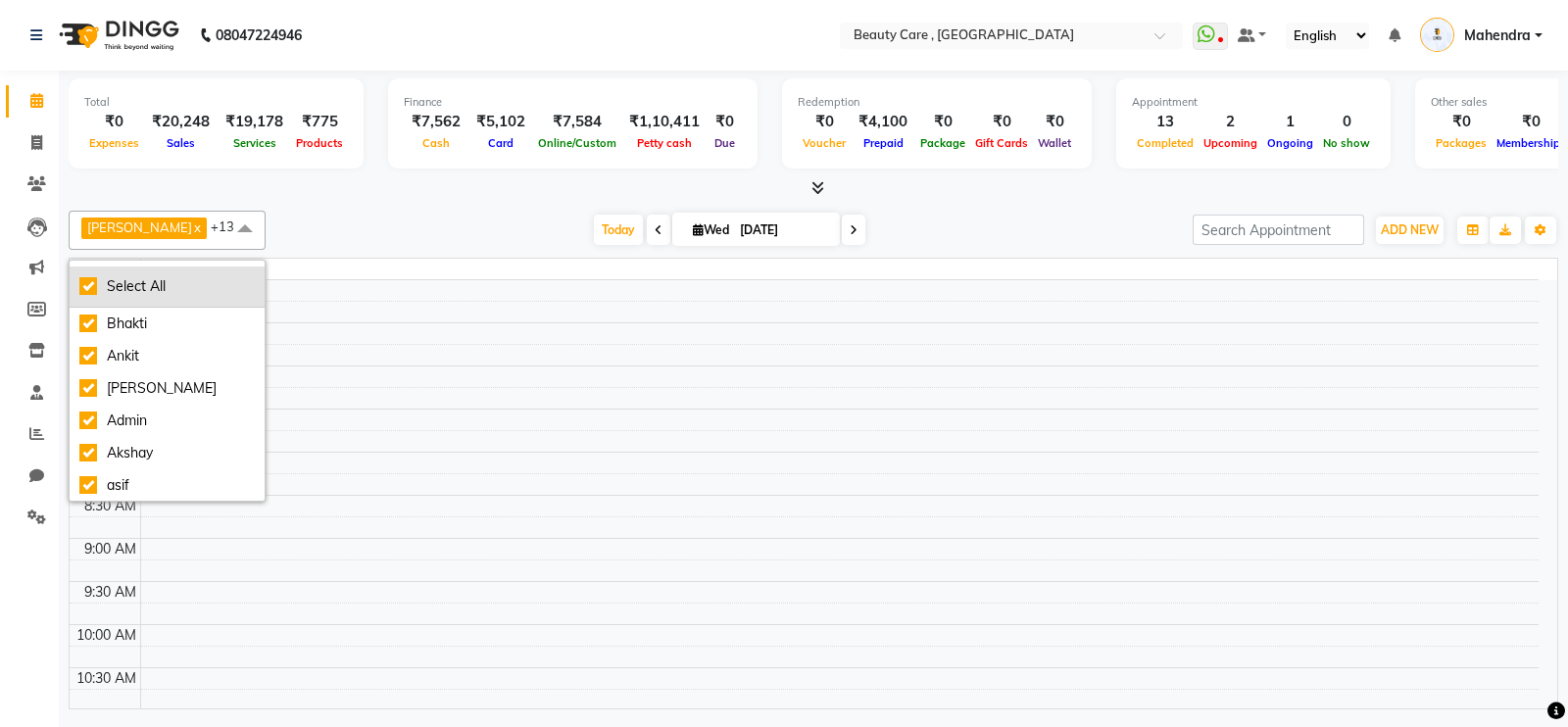
checkbox input "true"
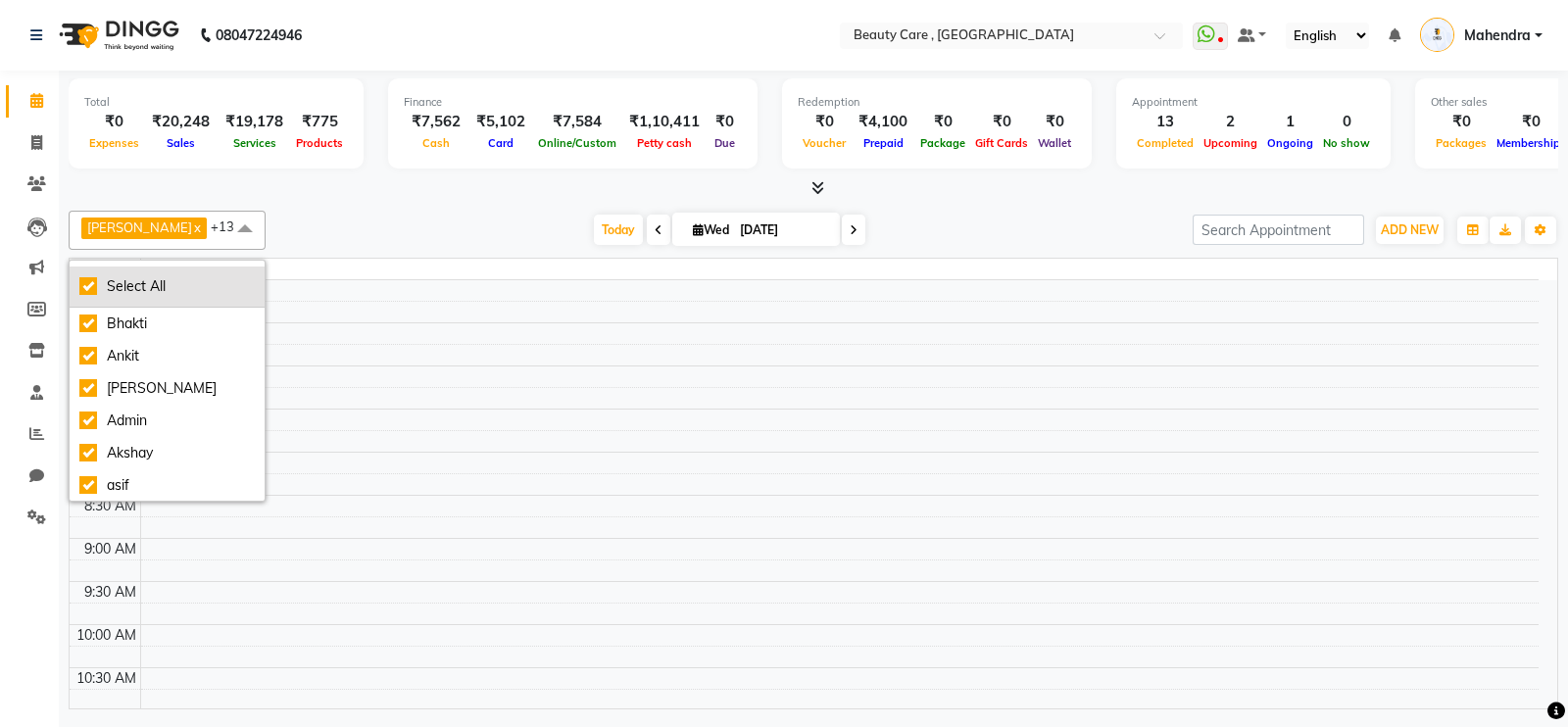
checkbox input "true"
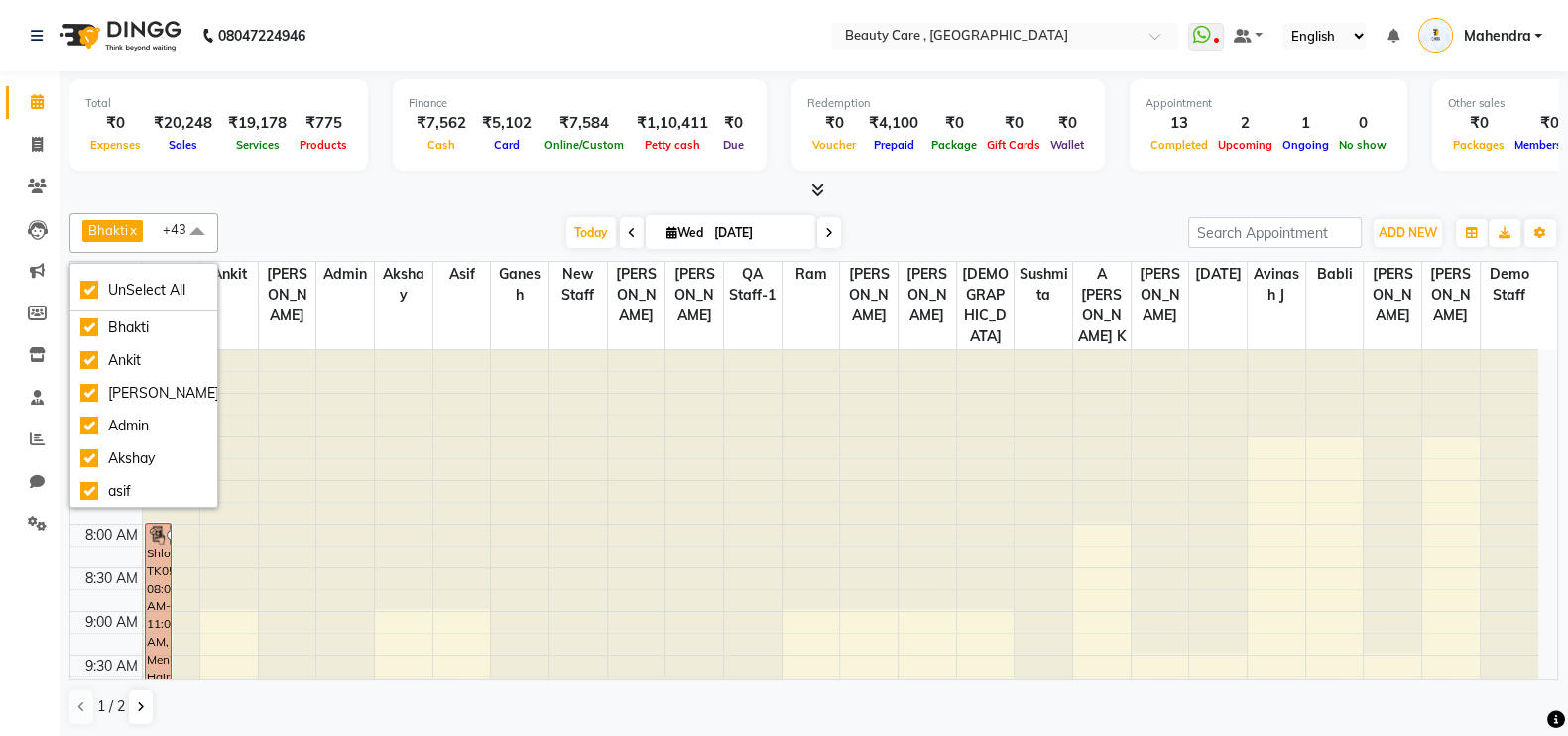
click at [387, 235] on div "[DATE] [DATE]" at bounding box center [703, 233] width 950 height 30
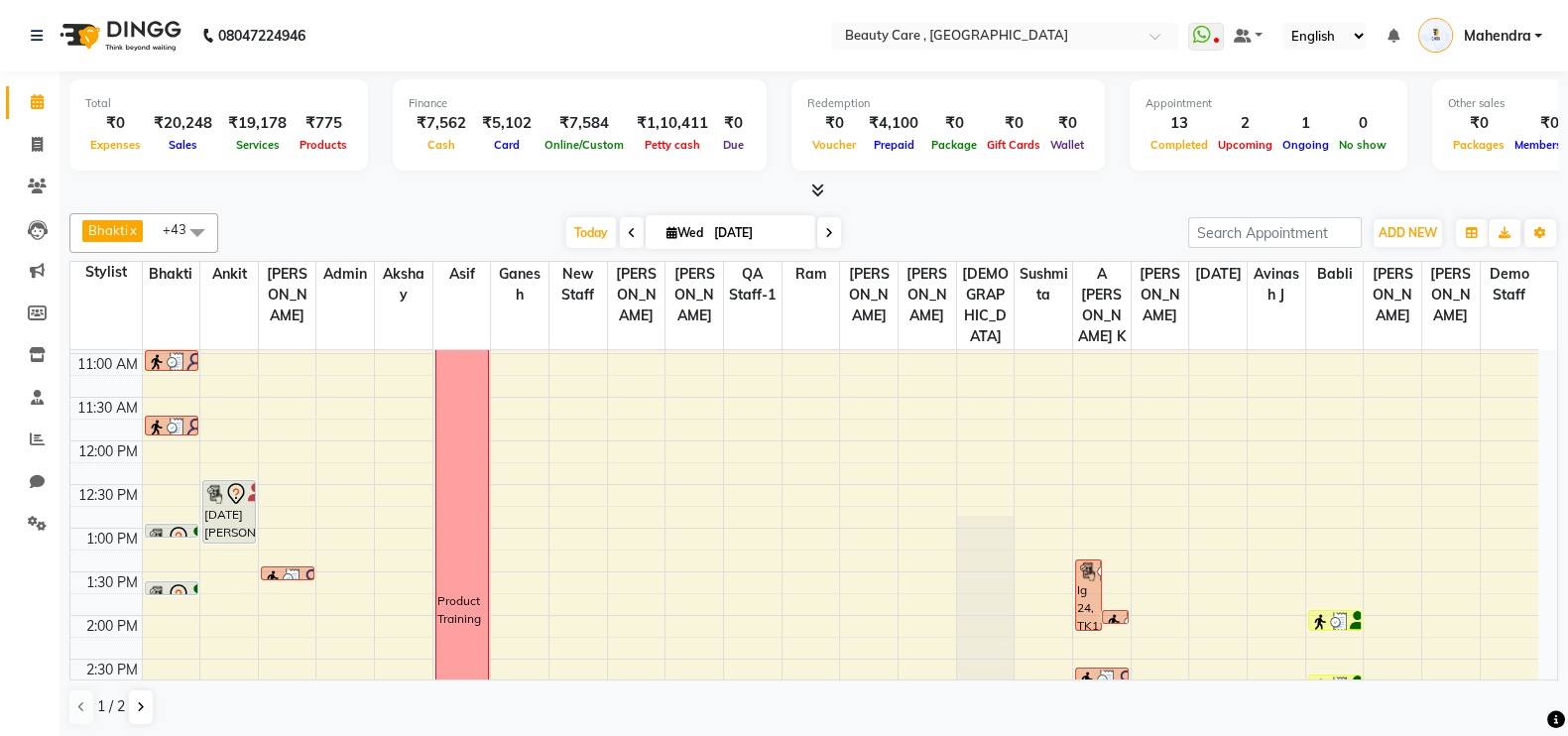
scroll to position [377, 0]
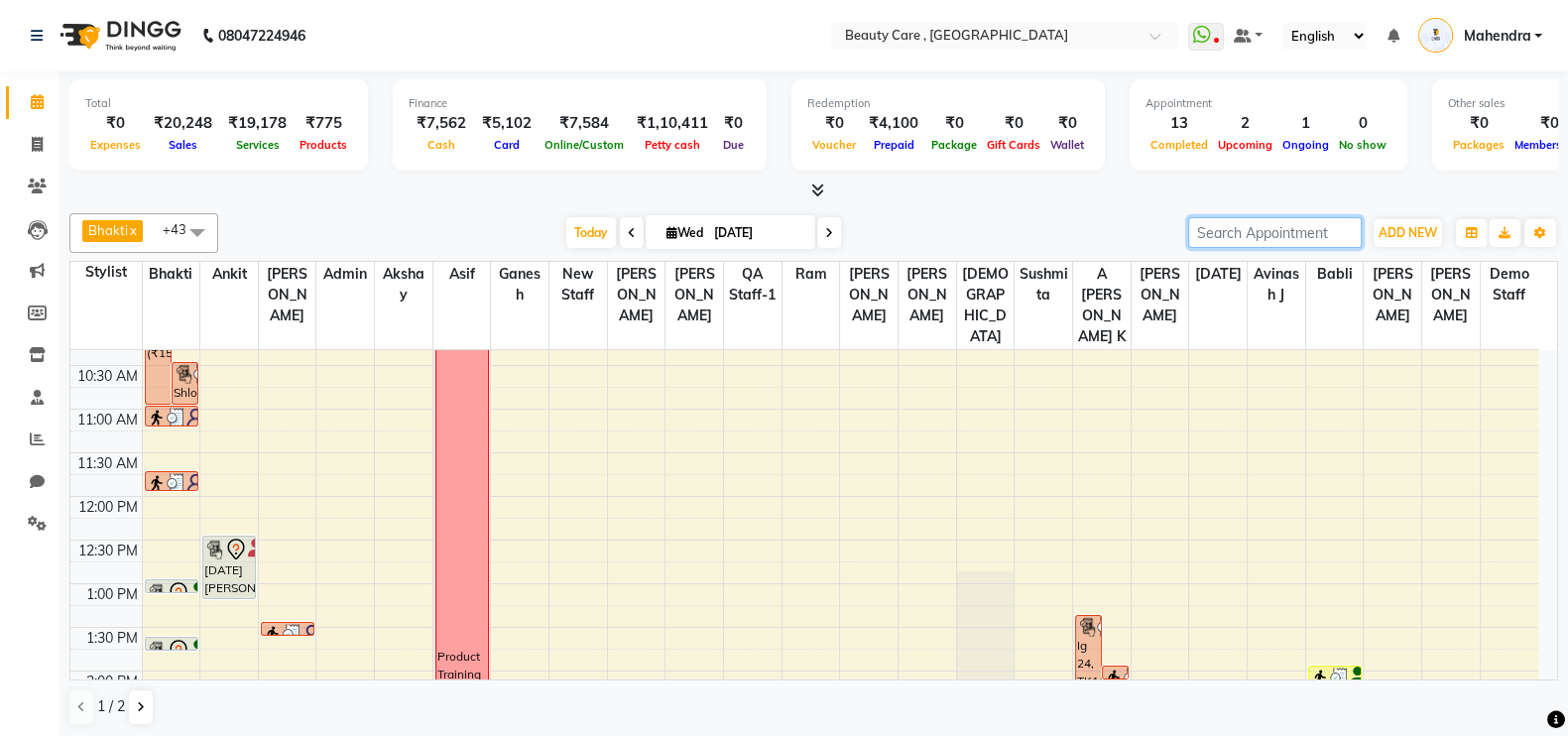
click at [1287, 225] on input "search" at bounding box center [1275, 232] width 173 height 31
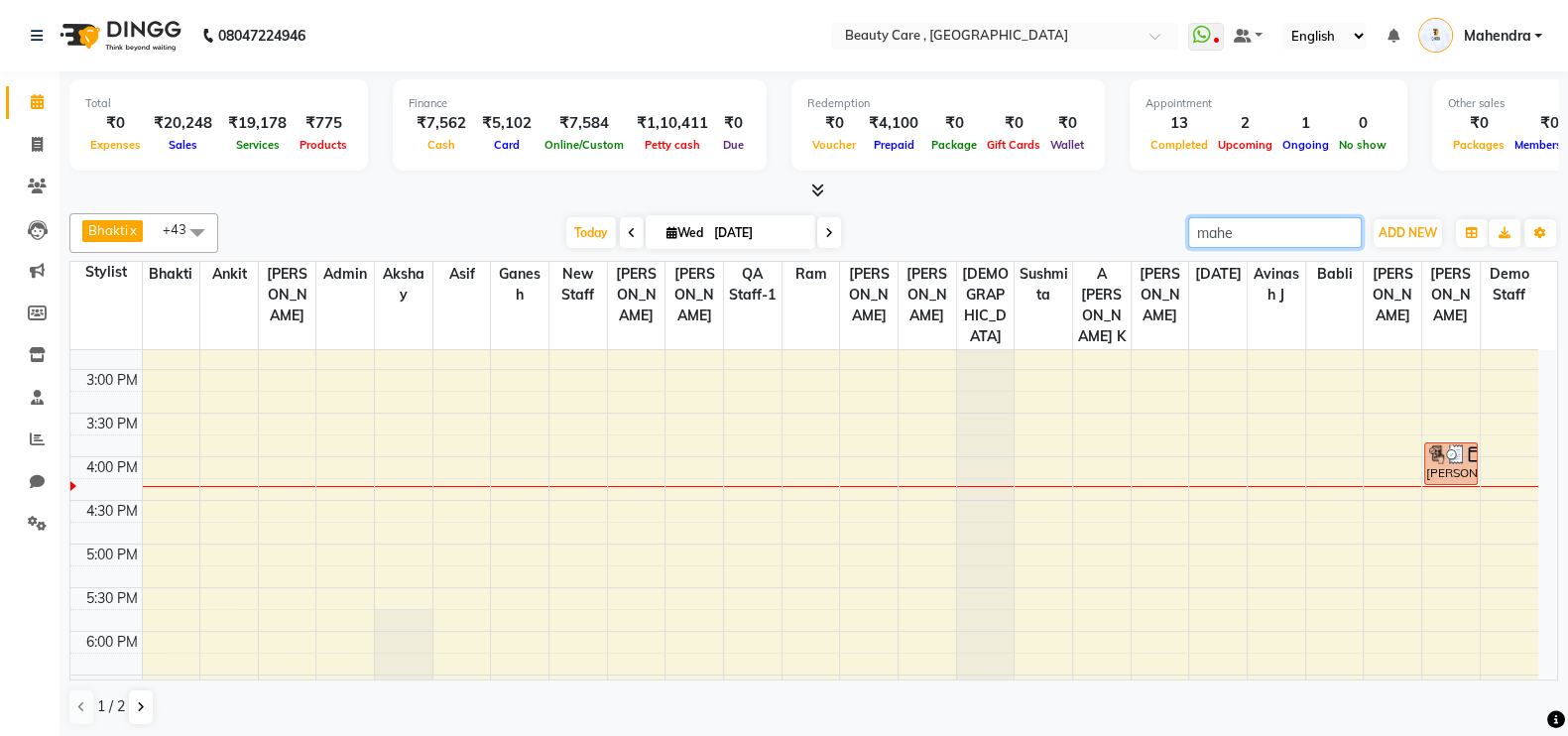
scroll to position [768, 0]
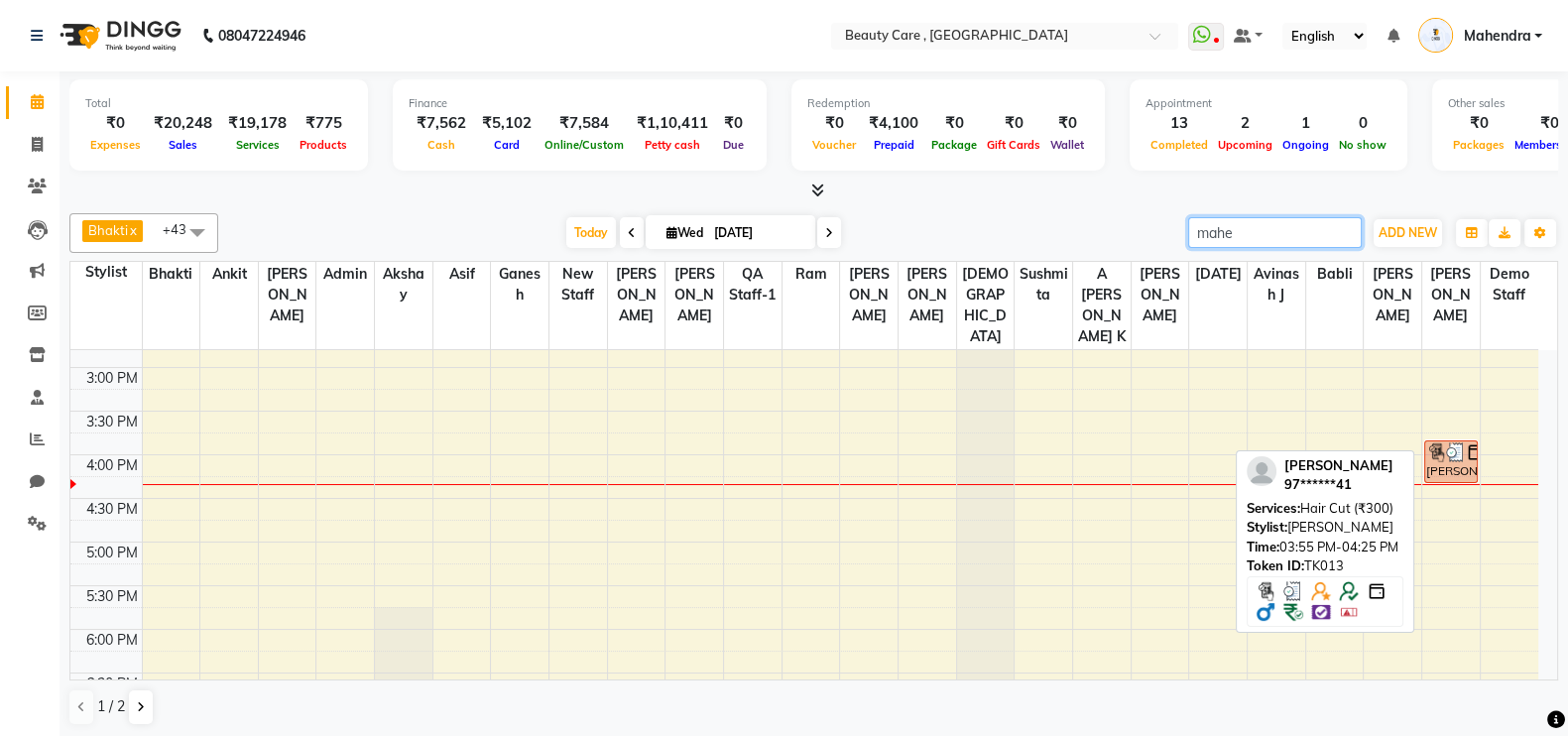
click at [1449, 443] on img at bounding box center [1456, 453] width 20 height 20
type input "mahe"
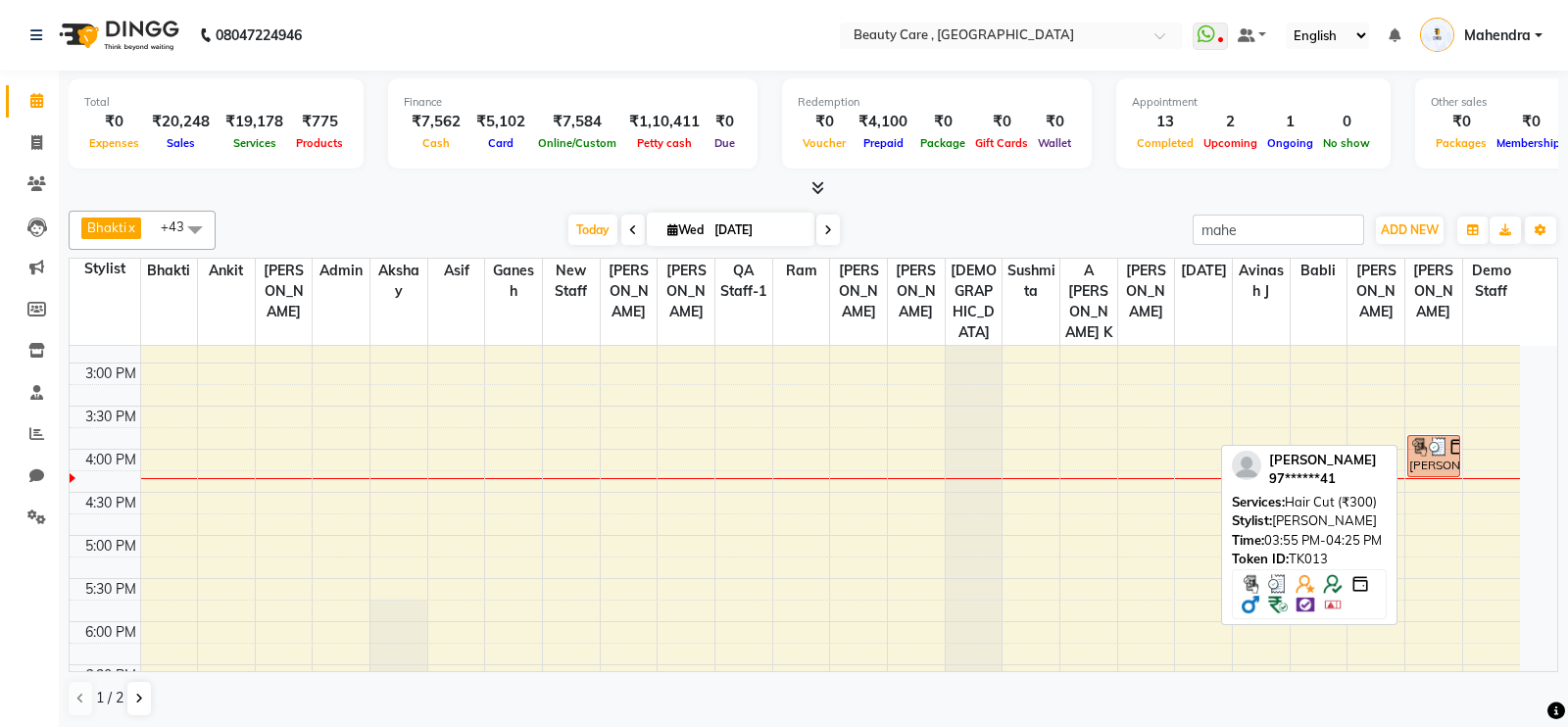
select select "3"
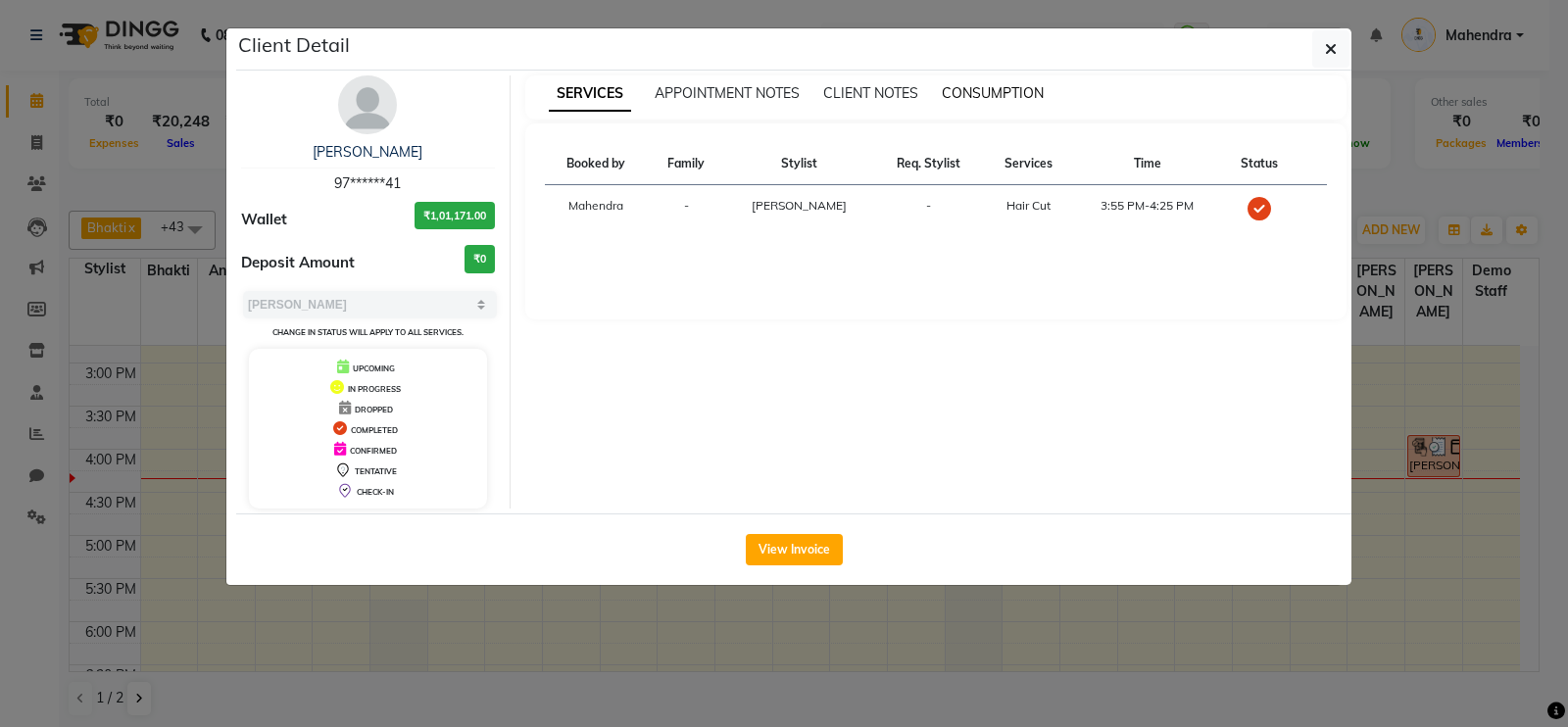
click at [1015, 98] on span "CONSUMPTION" at bounding box center [993, 94] width 102 height 18
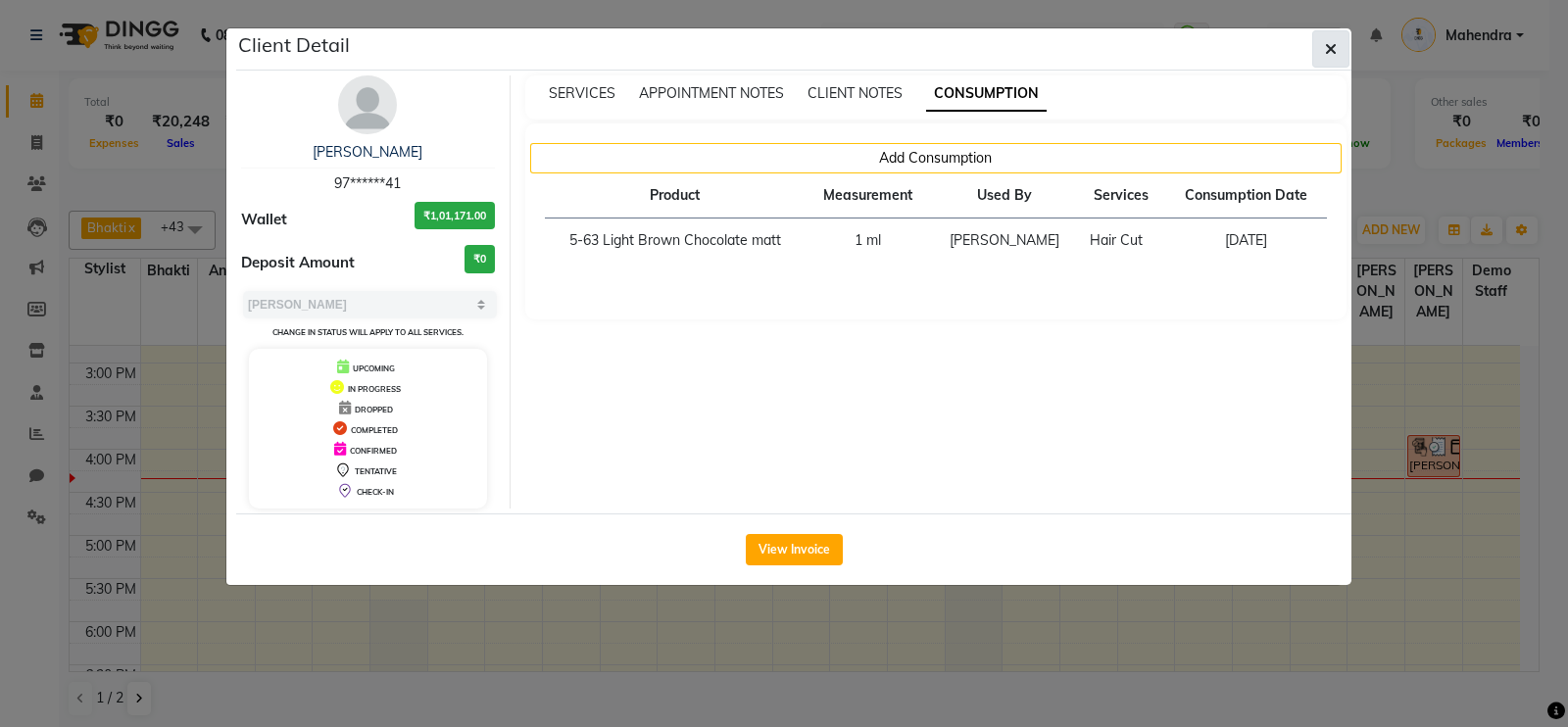
click at [1332, 52] on icon "button" at bounding box center [1332, 49] width 12 height 16
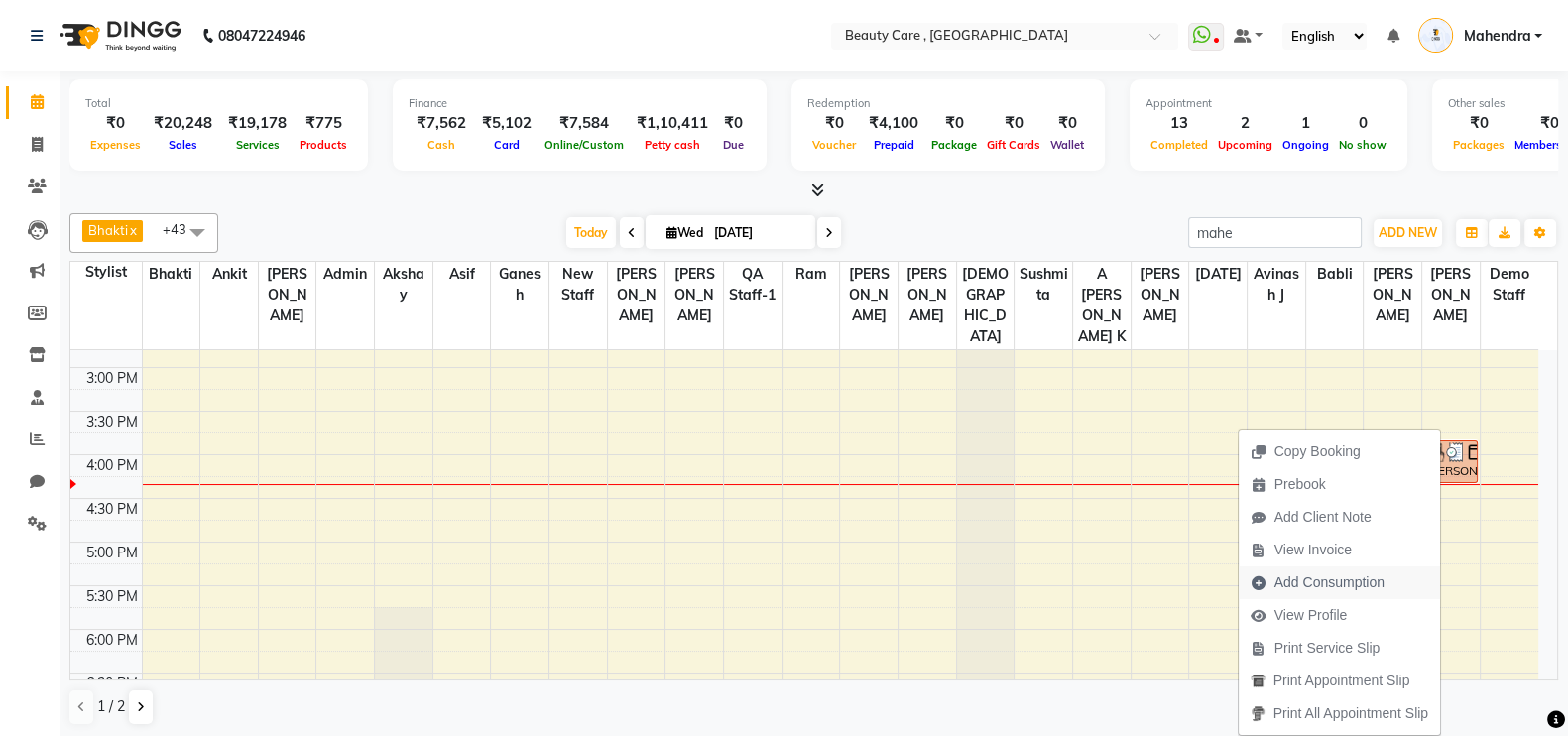
click at [1294, 582] on span "Add Consumption" at bounding box center [1330, 582] width 110 height 21
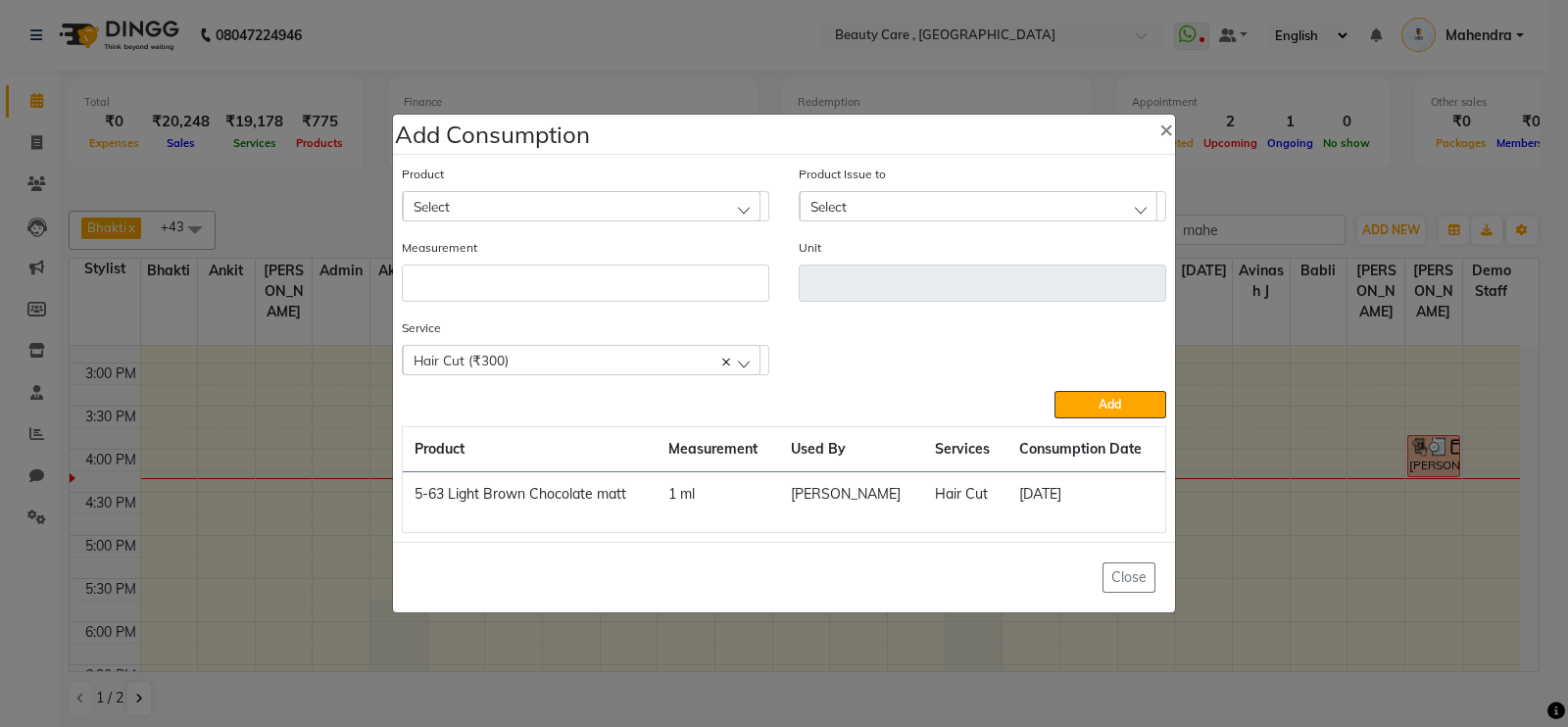
click at [502, 204] on div "Select" at bounding box center [581, 206] width 358 height 30
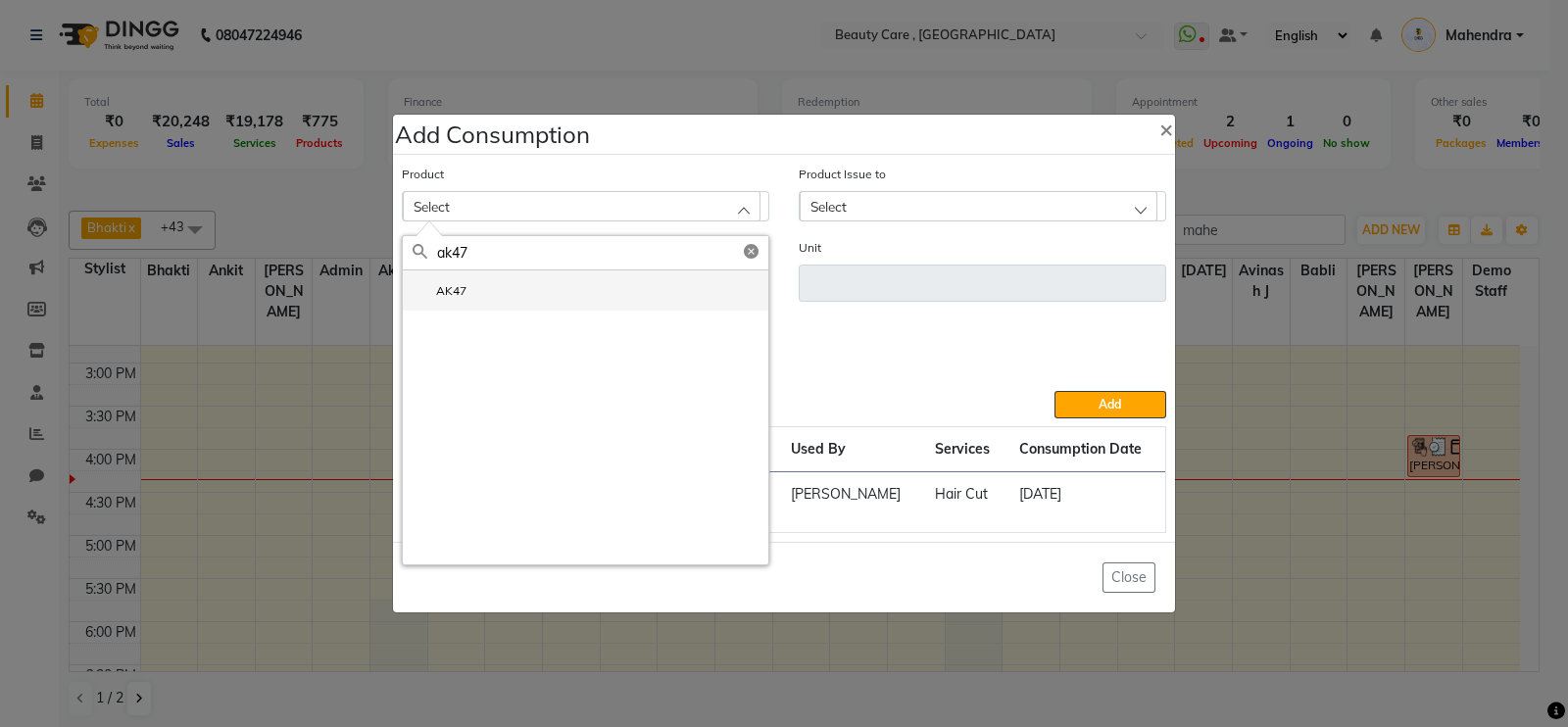
type input "ak47"
click at [463, 296] on label "AK47" at bounding box center [439, 292] width 54 height 18
type input "gm"
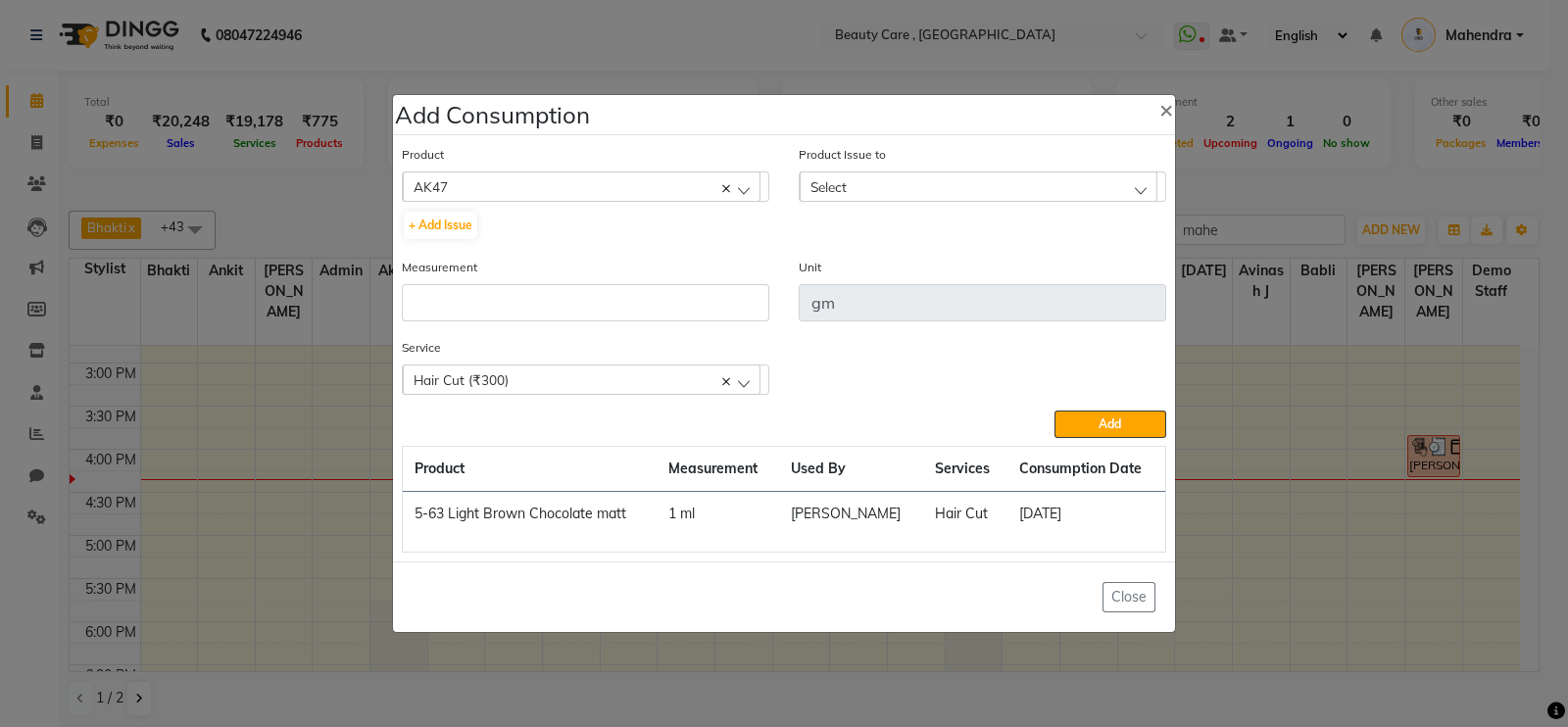
click at [907, 175] on div "Select" at bounding box center [978, 186] width 358 height 30
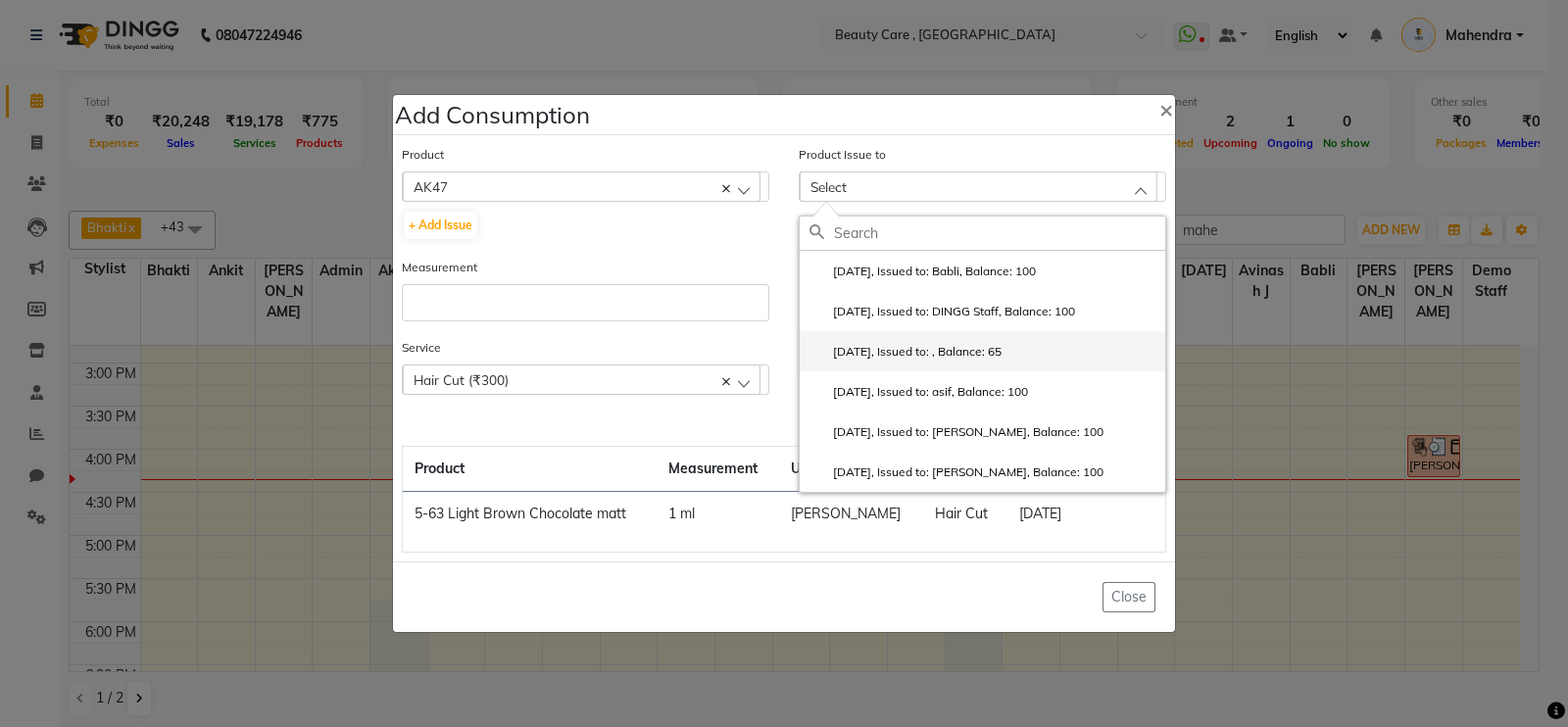
click at [883, 359] on label "[DATE], Issued to: , Balance: 65" at bounding box center [905, 352] width 192 height 18
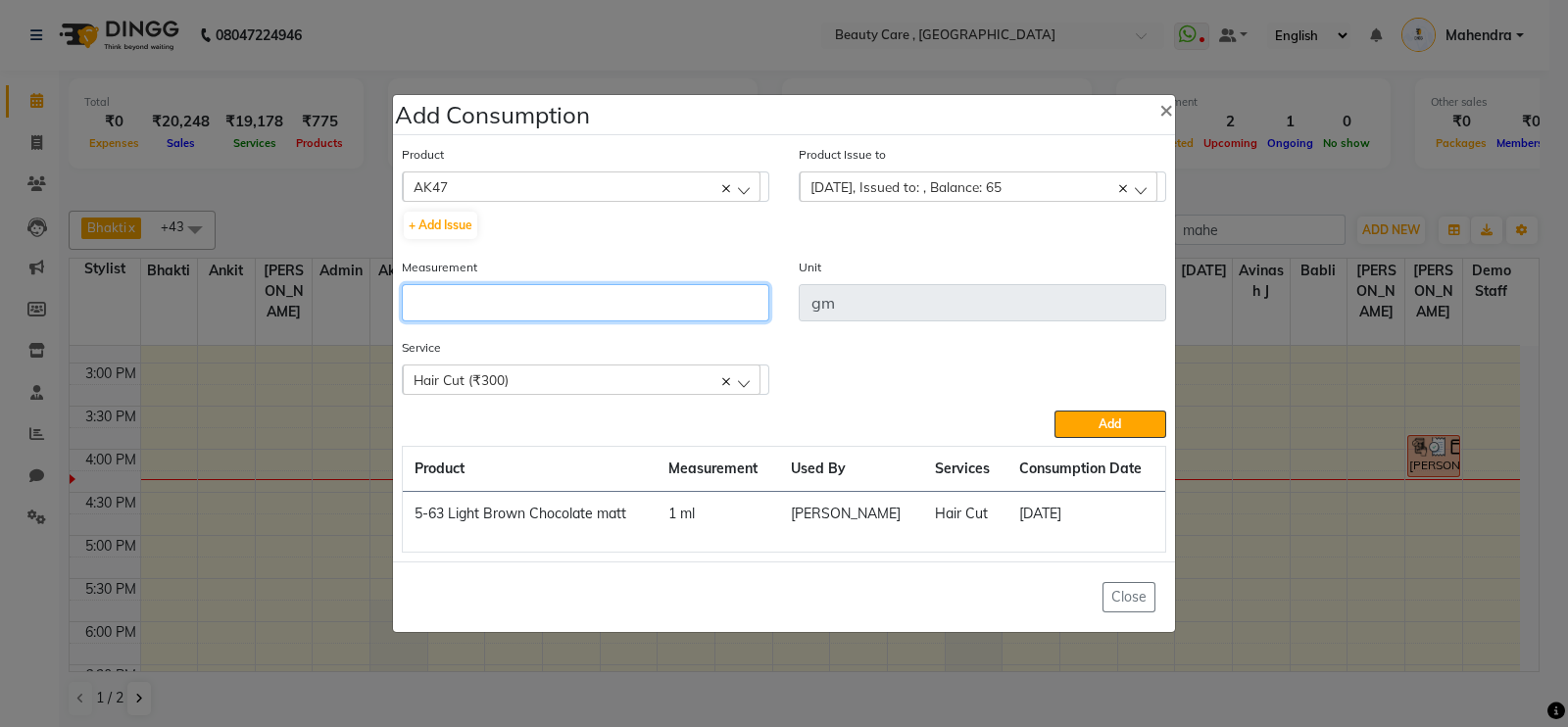
click at [485, 309] on input "number" at bounding box center [585, 303] width 367 height 37
type input "50"
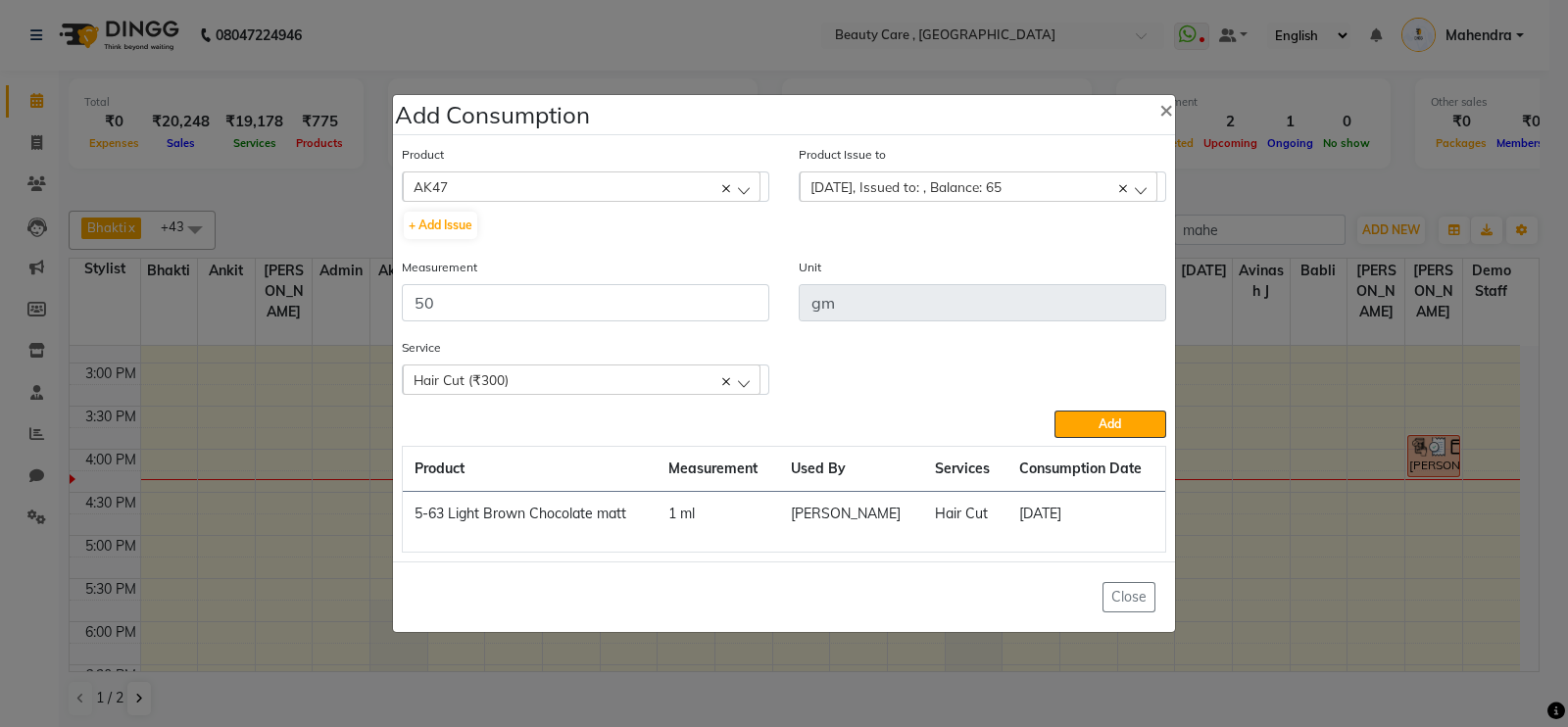
click at [872, 188] on span "[DATE], Issued to: , Balance: 65" at bounding box center [906, 186] width 191 height 17
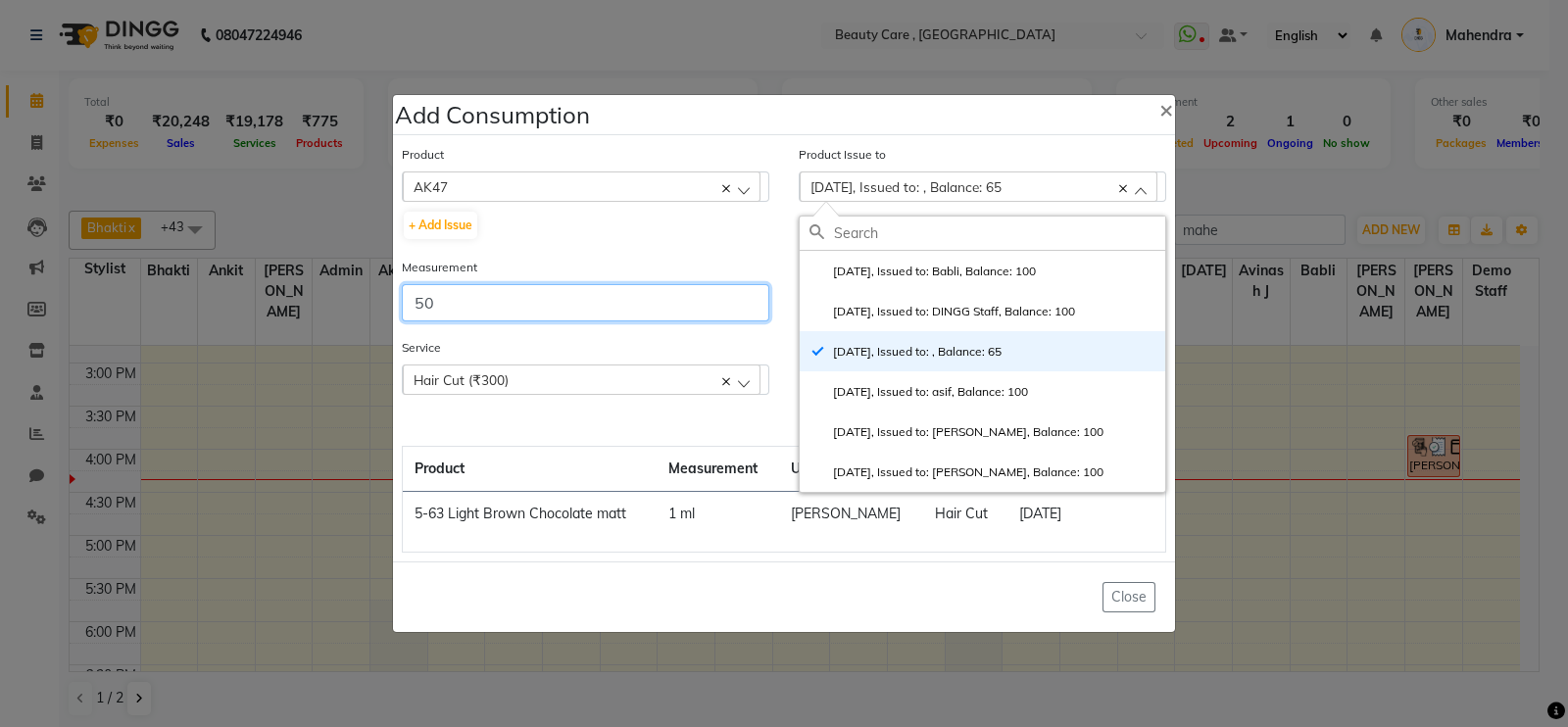
click at [443, 303] on input "50" at bounding box center [585, 303] width 367 height 37
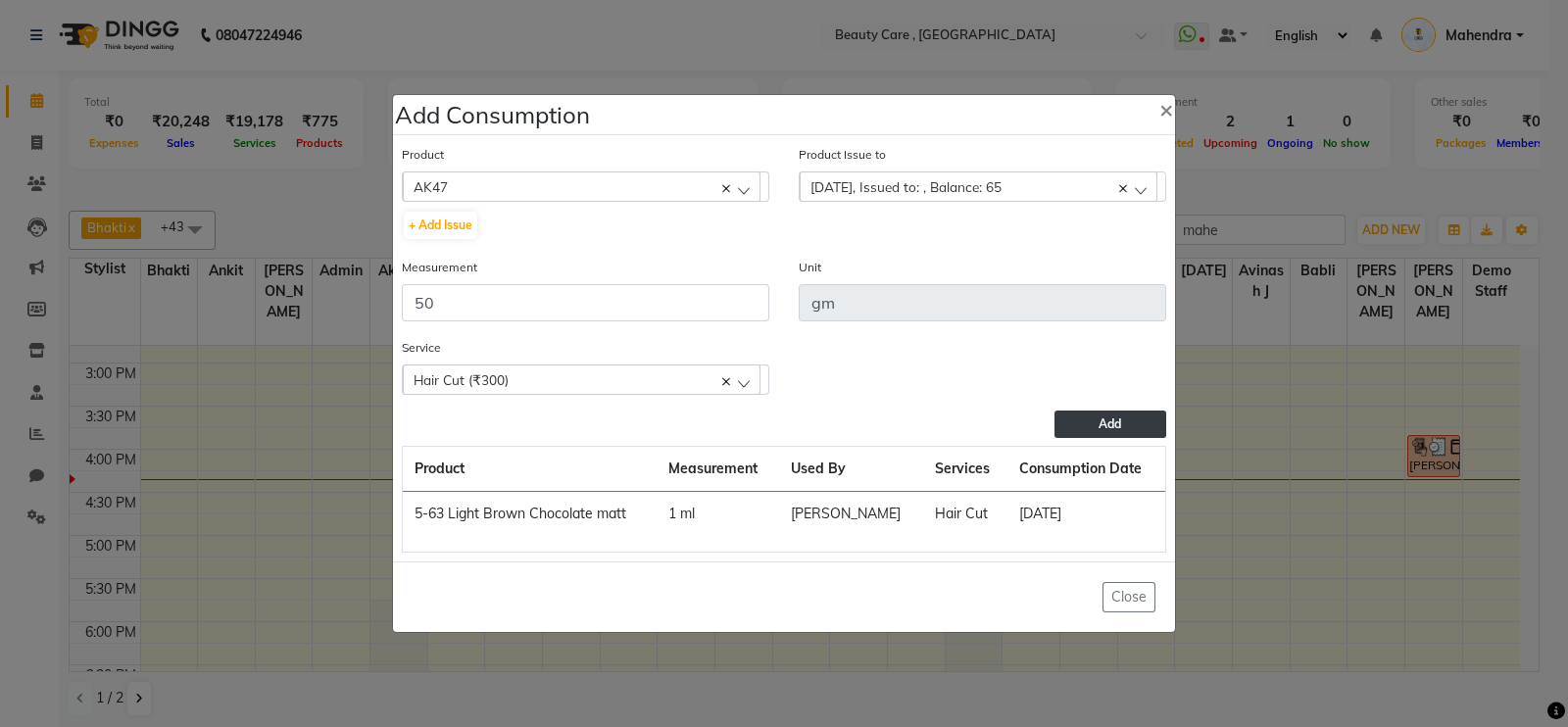
click at [1127, 431] on button "Add" at bounding box center [1110, 425] width 111 height 28
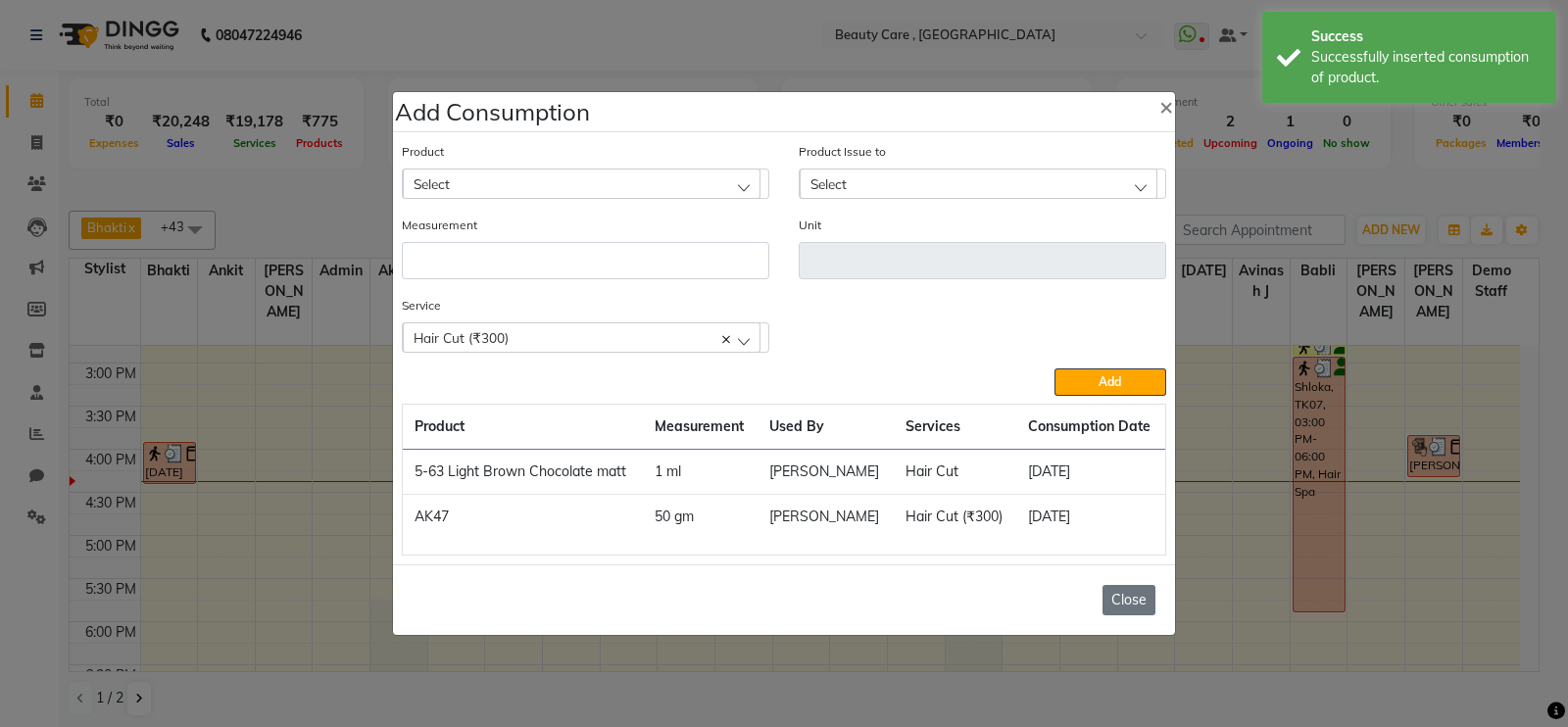
click at [1123, 600] on button "Close" at bounding box center [1130, 600] width 53 height 31
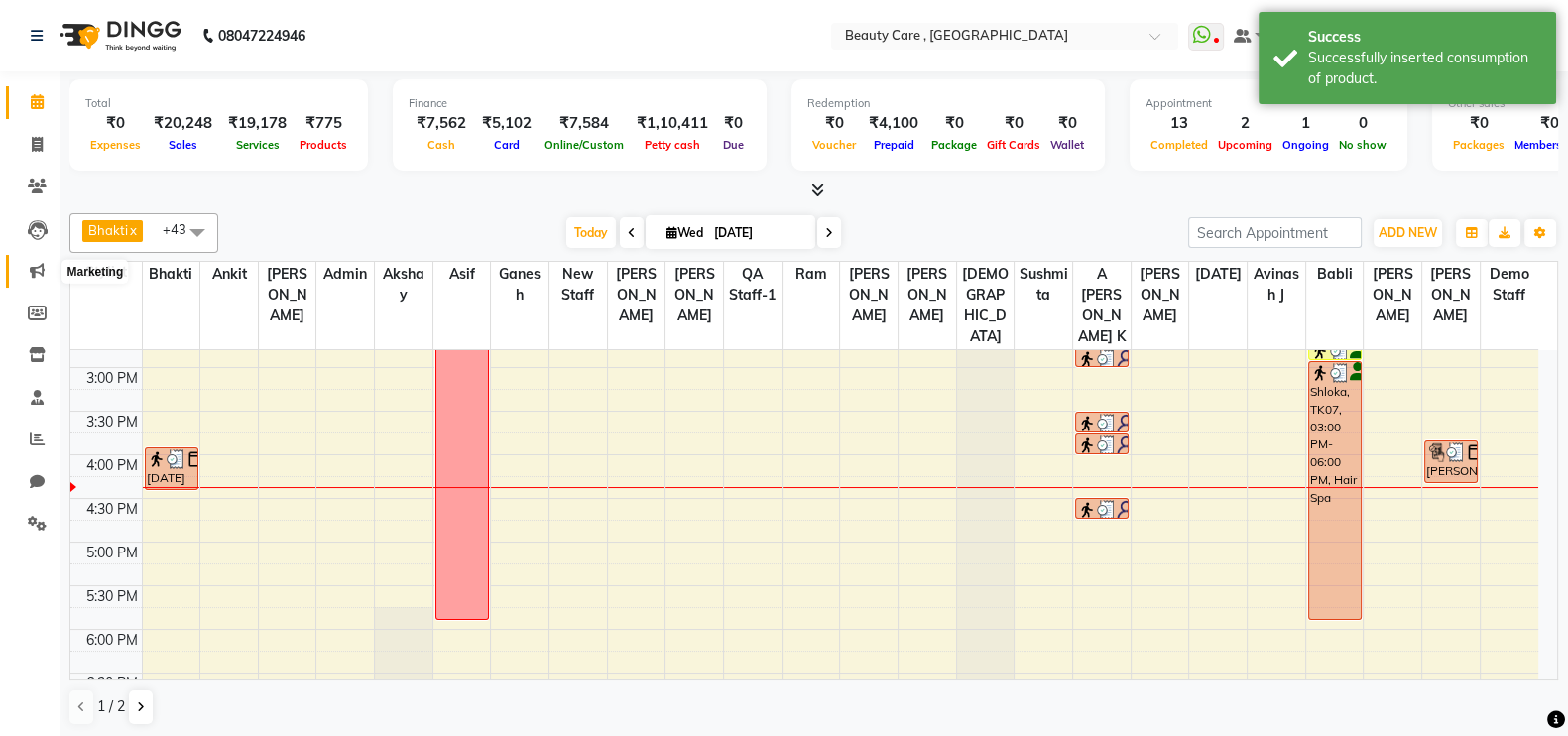
click at [42, 270] on icon at bounding box center [37, 270] width 15 height 15
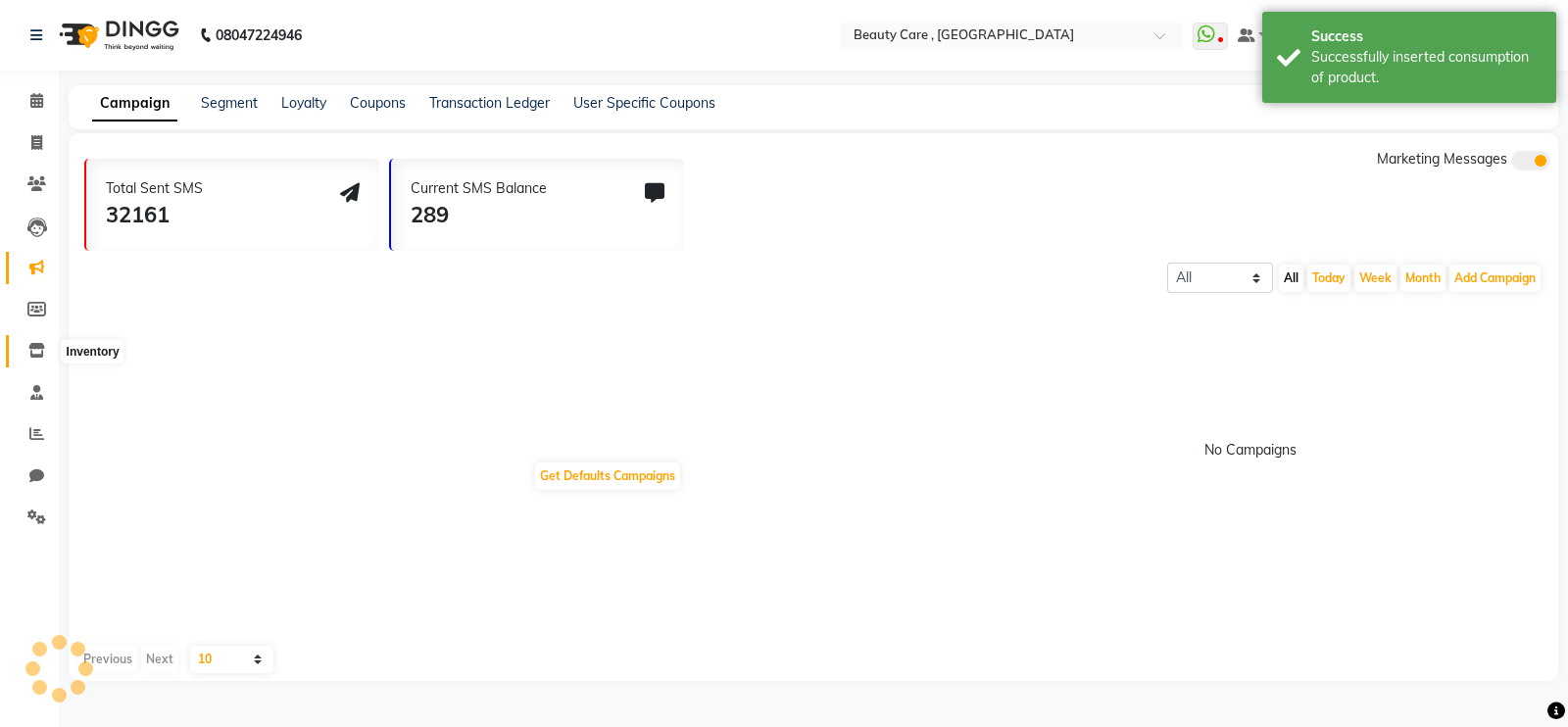
click at [39, 347] on icon at bounding box center [36, 350] width 17 height 15
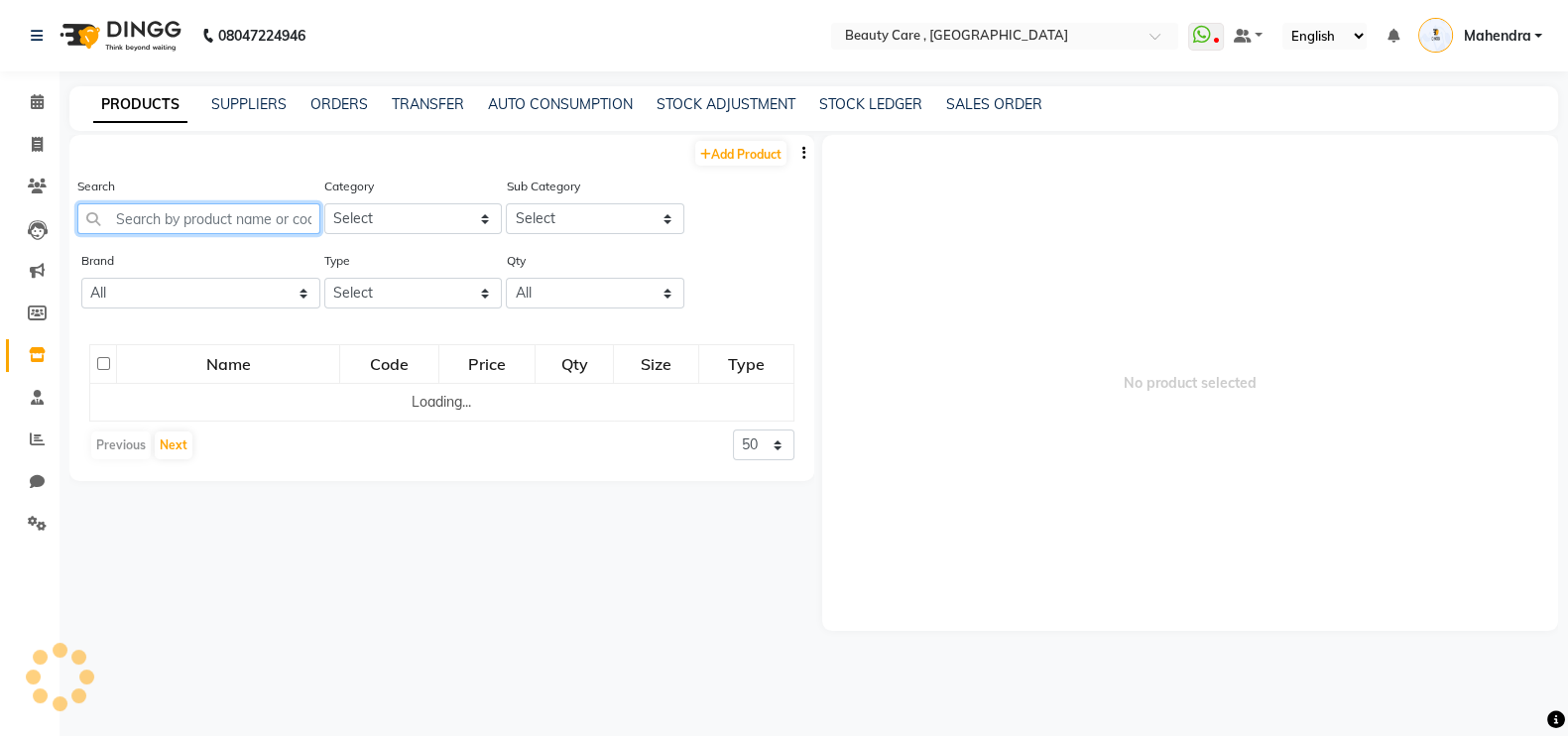
click at [226, 220] on input "text" at bounding box center [199, 218] width 243 height 31
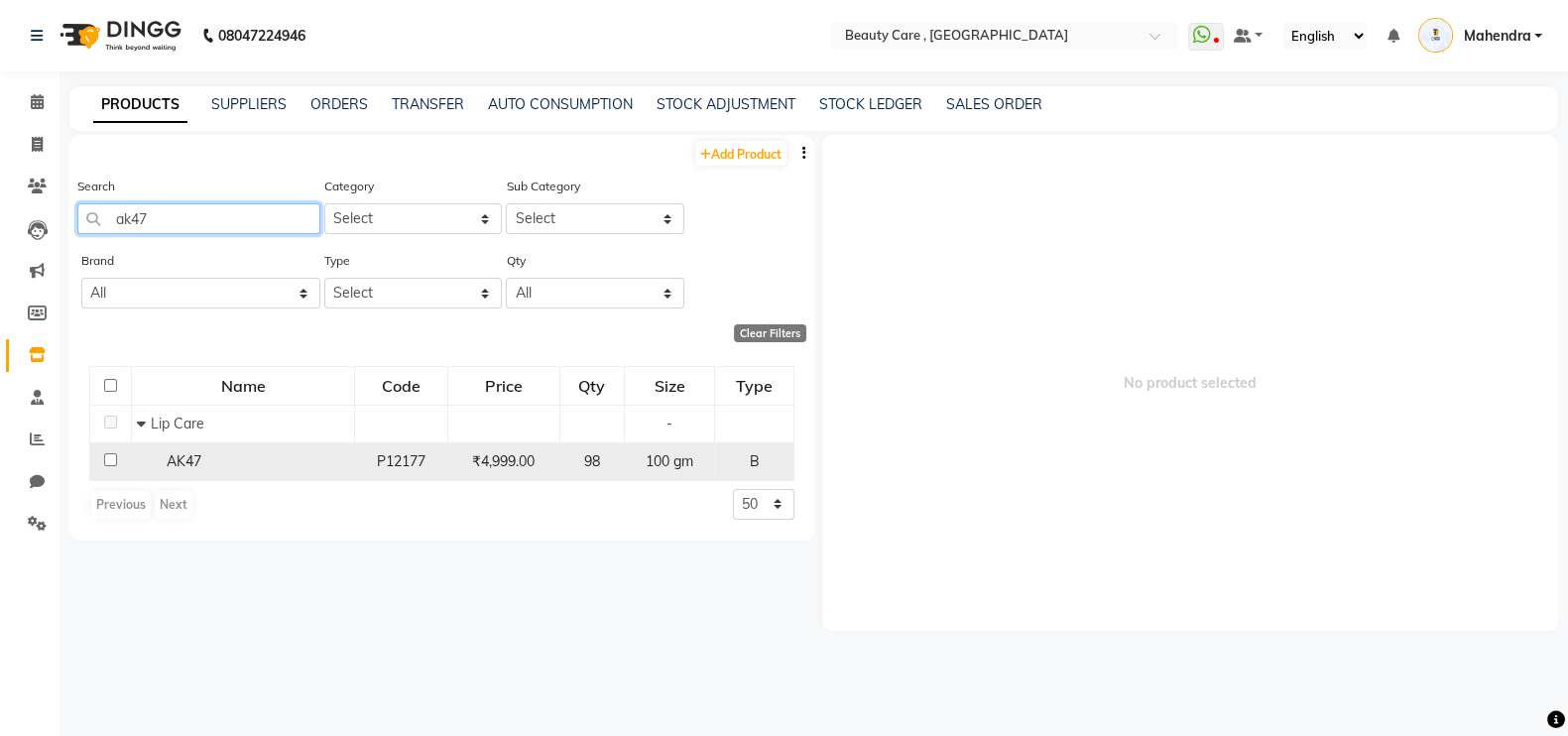
type input "ak47"
click at [329, 451] on td "AK47" at bounding box center [243, 462] width 223 height 38
click at [183, 461] on span "AK47" at bounding box center [183, 462] width 35 height 18
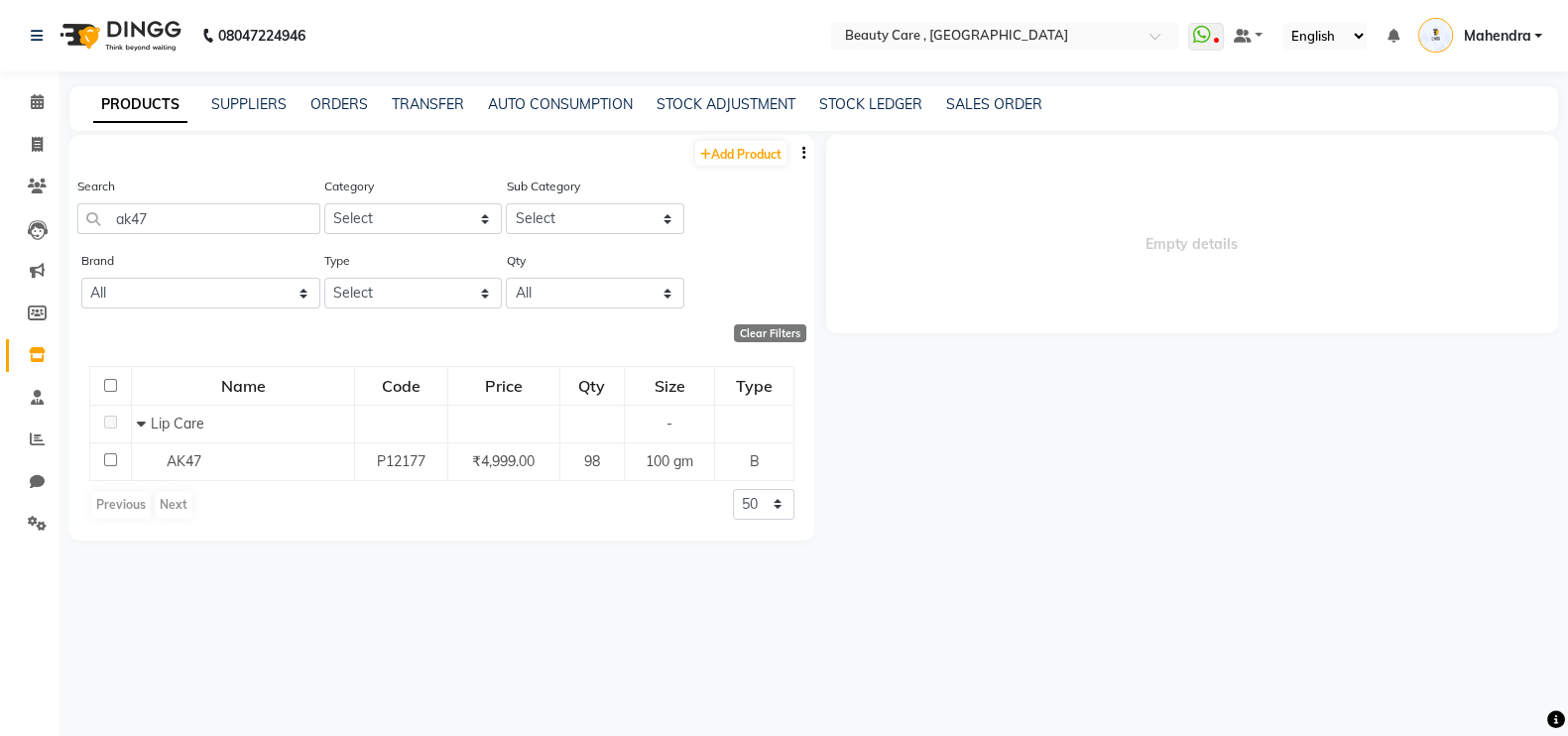
select select
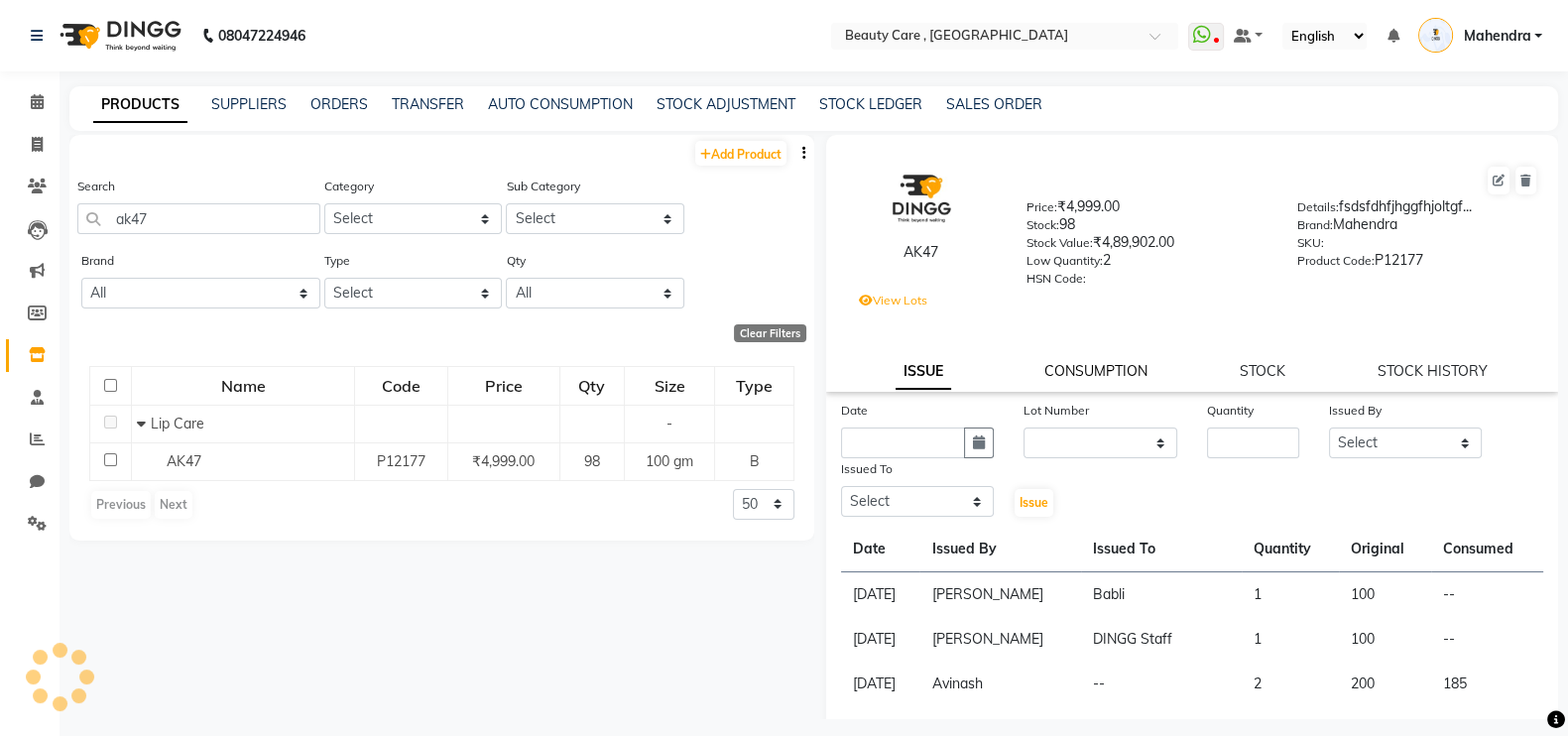
click at [1084, 373] on link "CONSUMPTION" at bounding box center [1097, 371] width 104 height 18
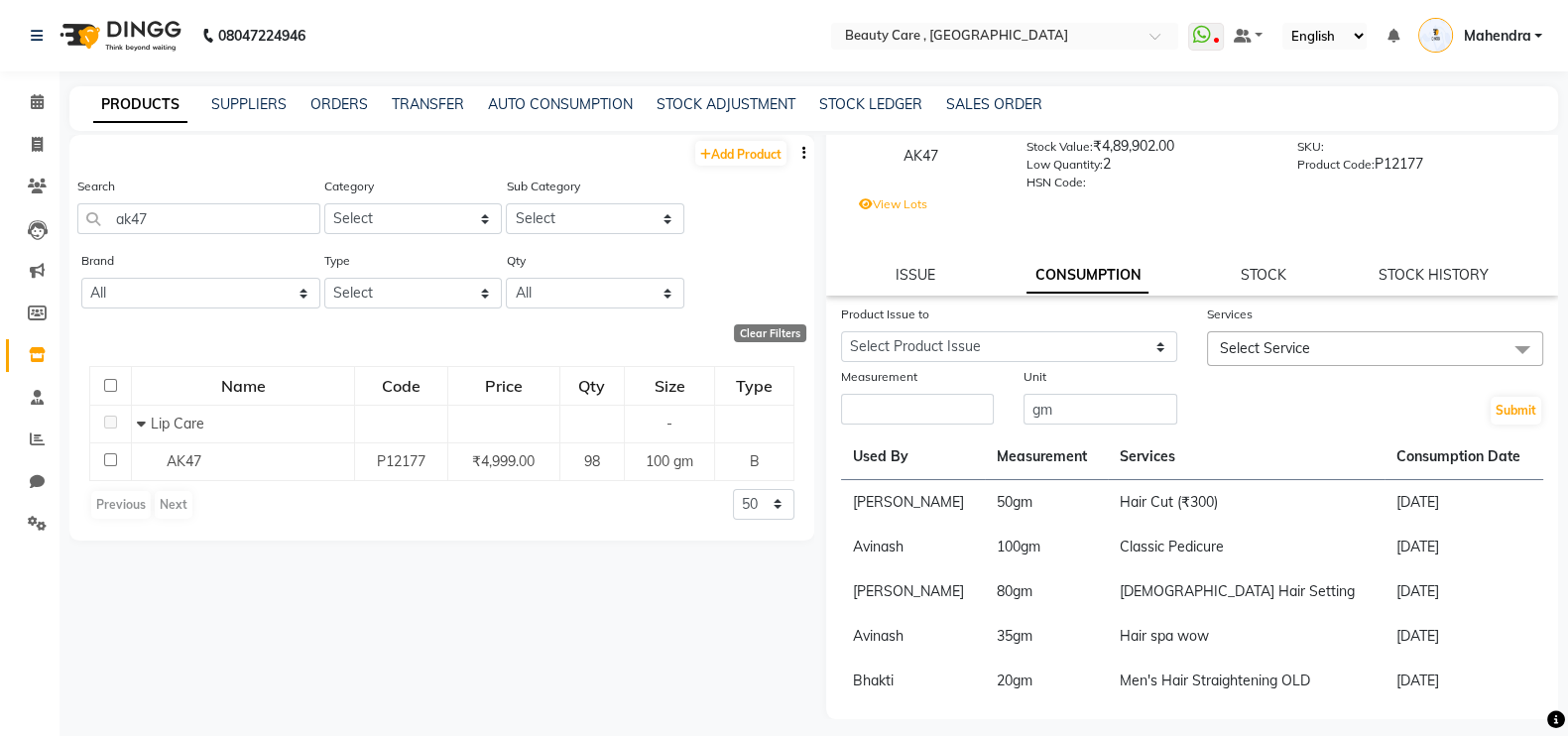
scroll to position [13, 0]
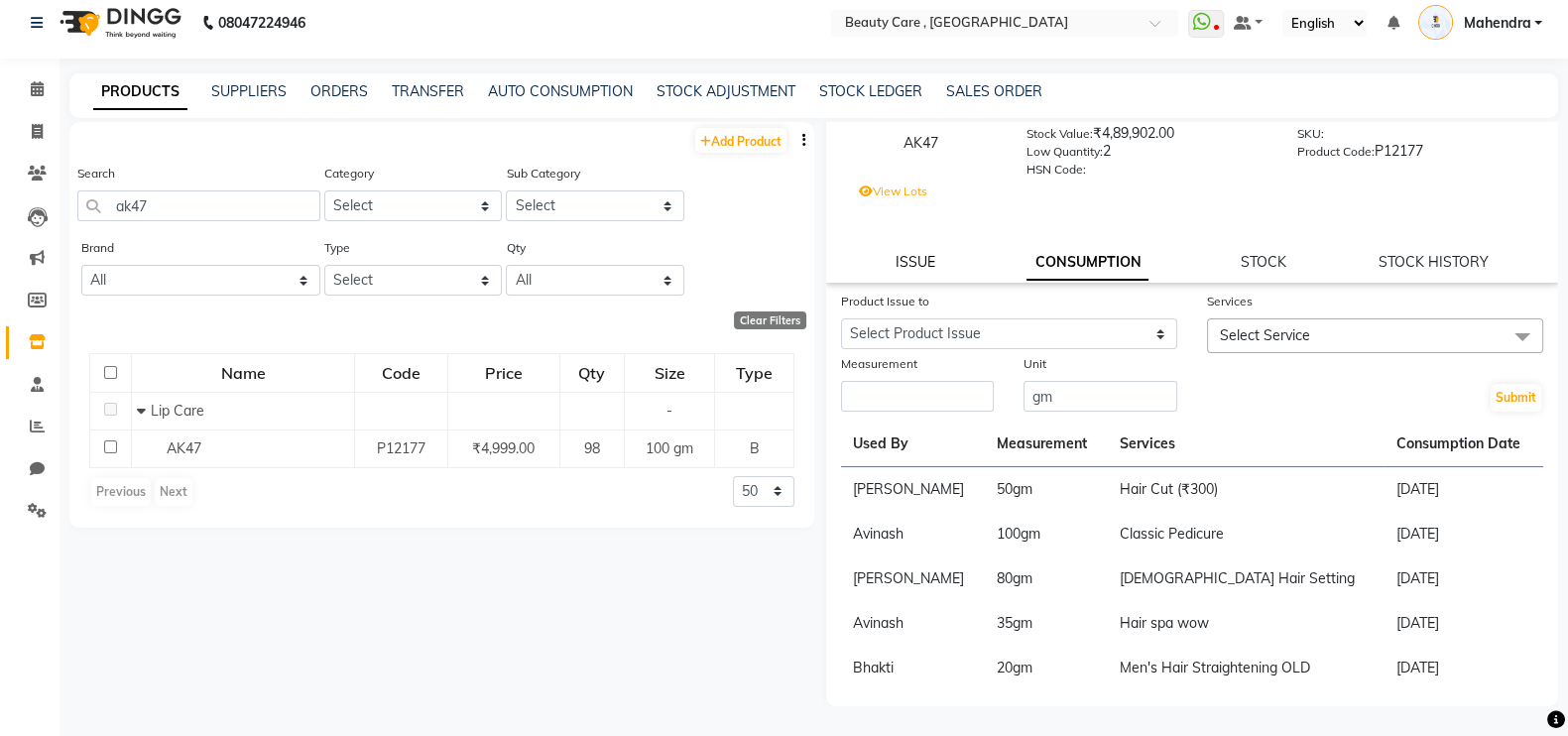
click at [918, 253] on link "ISSUE" at bounding box center [916, 262] width 40 height 18
select select
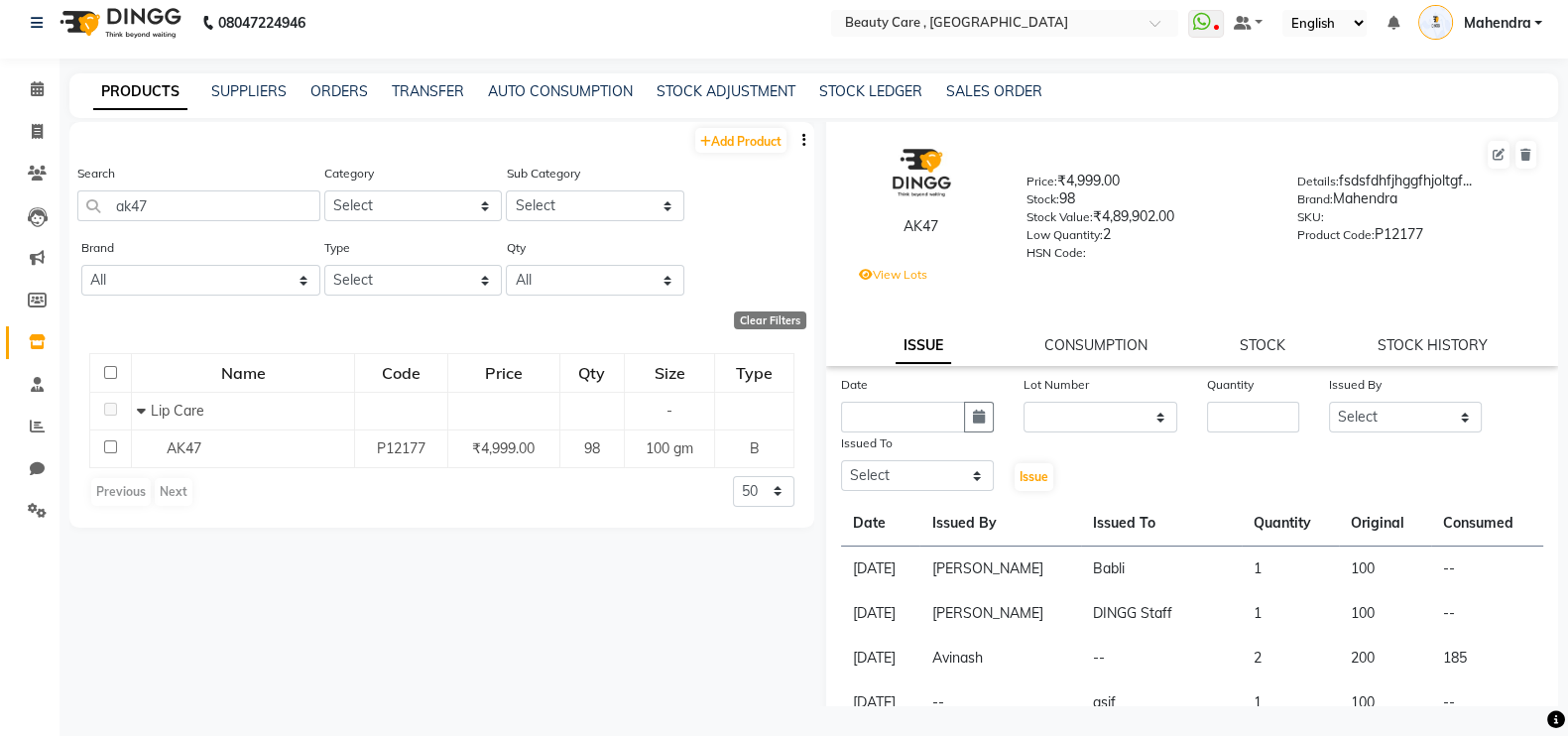
scroll to position [0, 0]
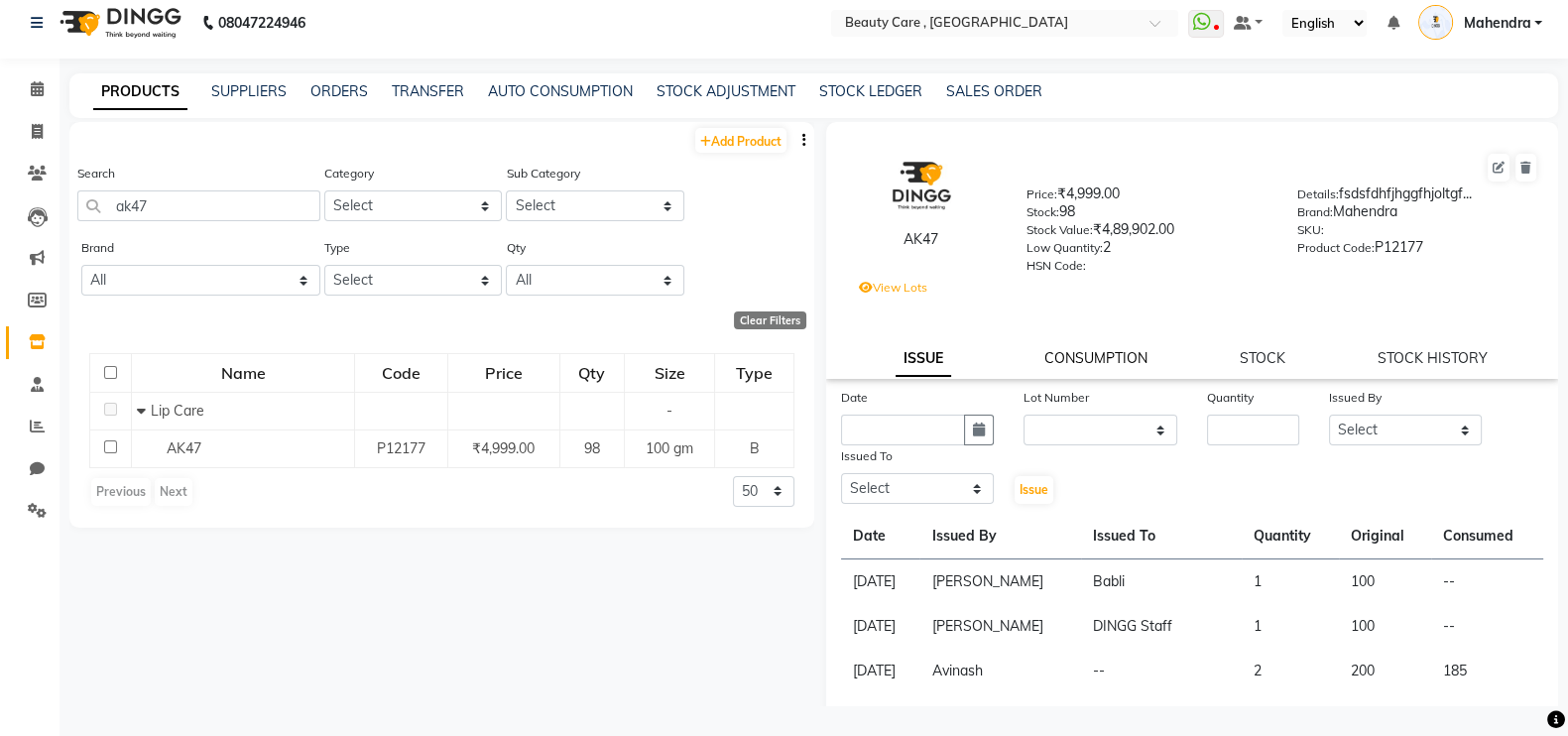
click at [1072, 359] on link "CONSUMPTION" at bounding box center [1097, 358] width 104 height 18
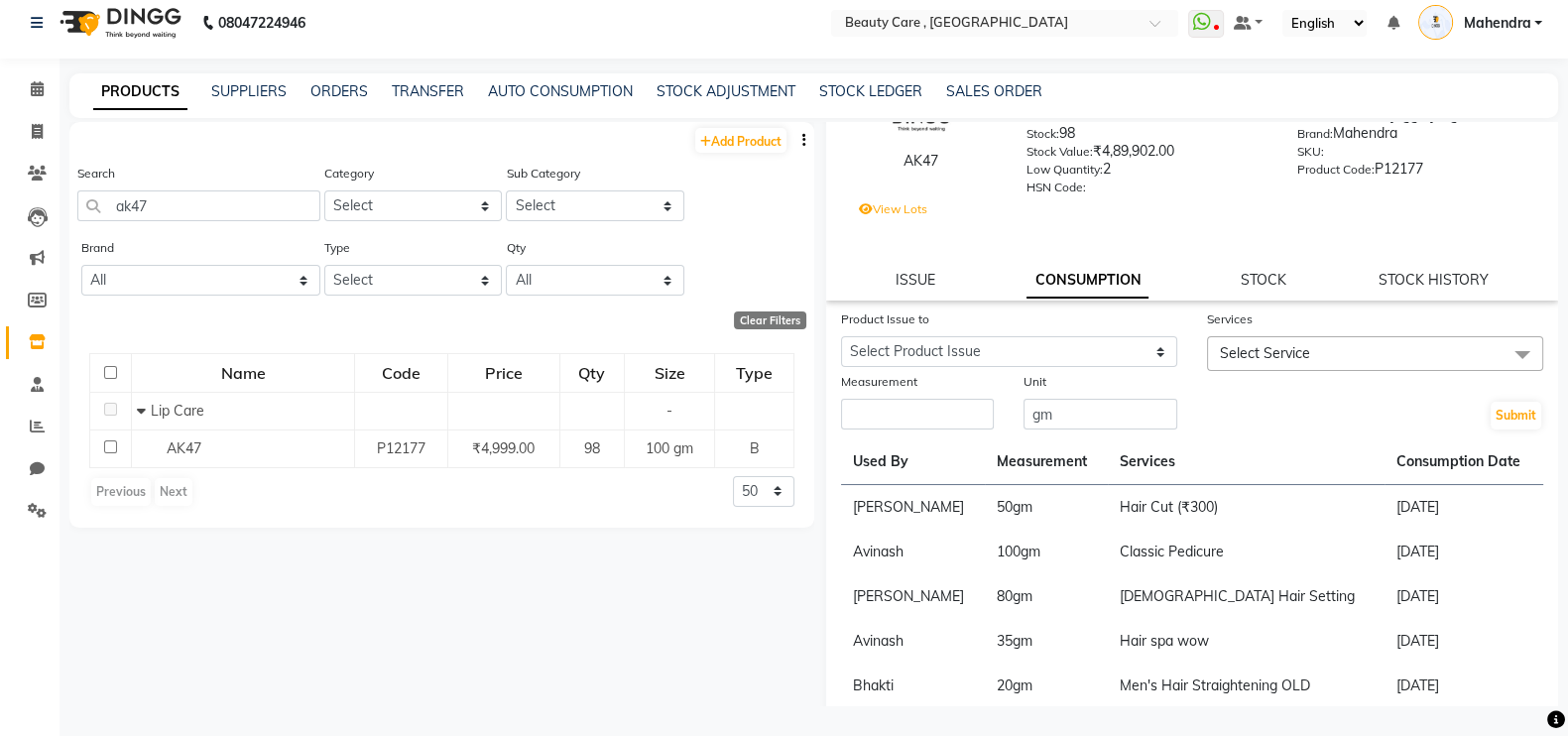
scroll to position [104, 0]
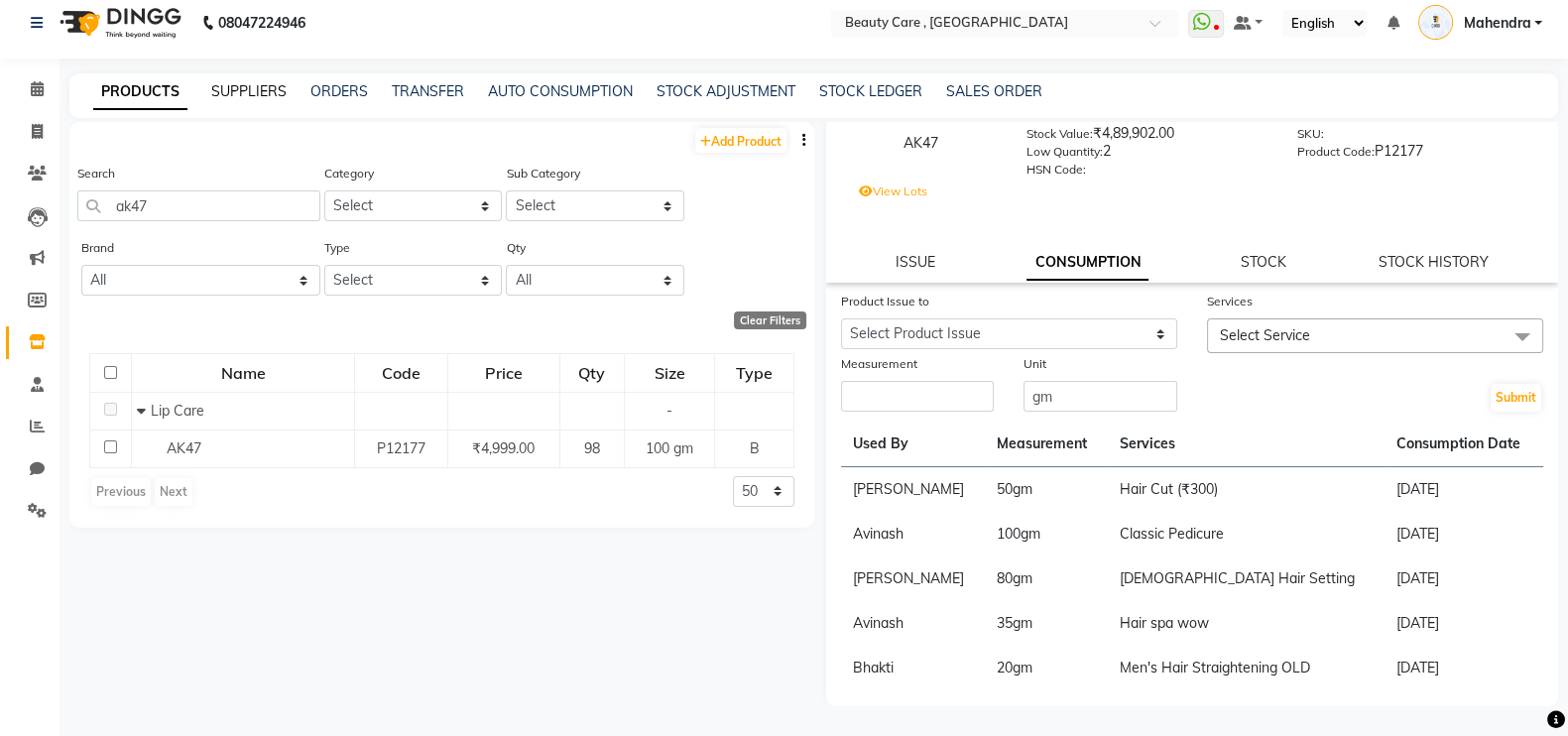
click at [282, 97] on link "SUPPLIERS" at bounding box center [249, 92] width 76 height 18
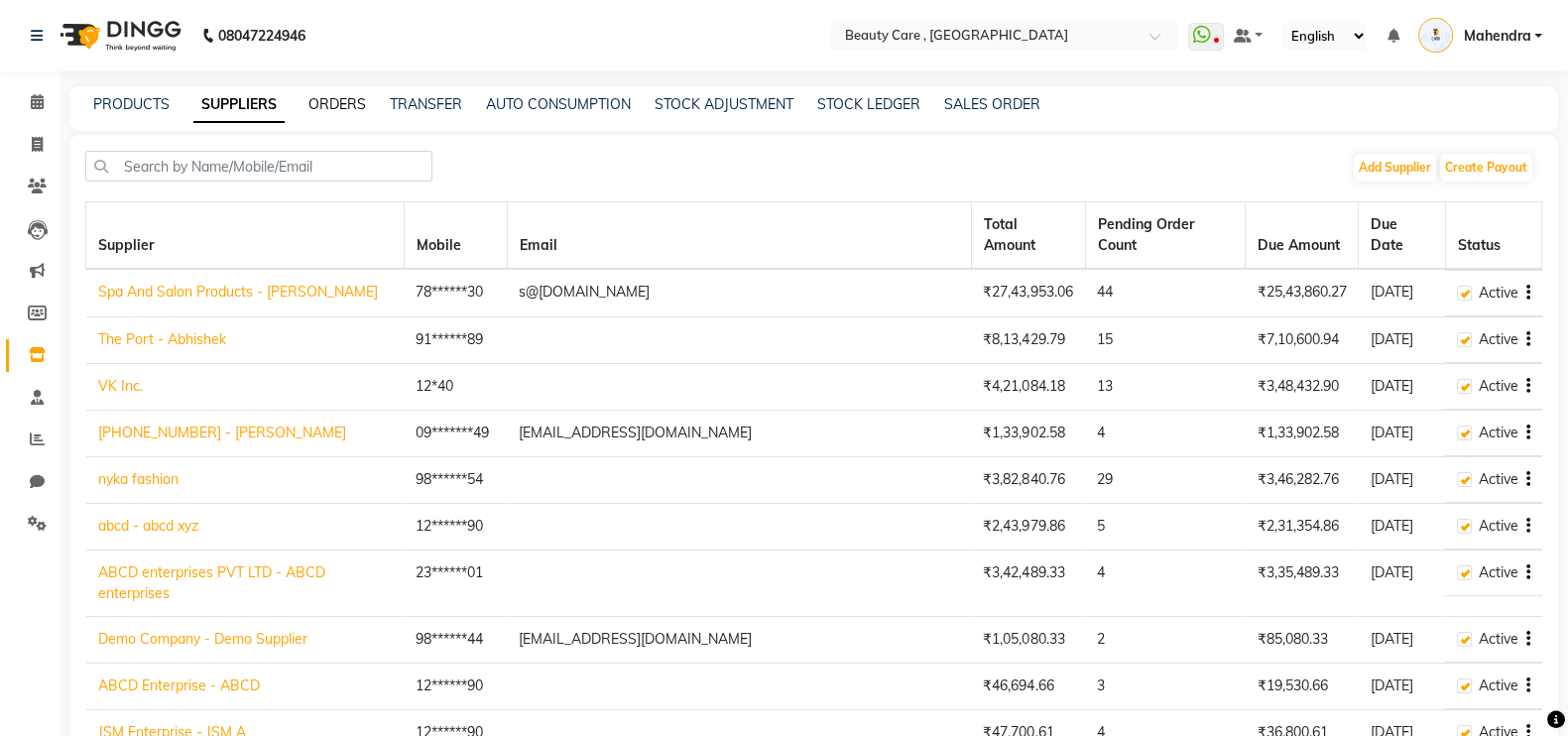
click at [339, 97] on link "ORDERS" at bounding box center [338, 105] width 58 height 18
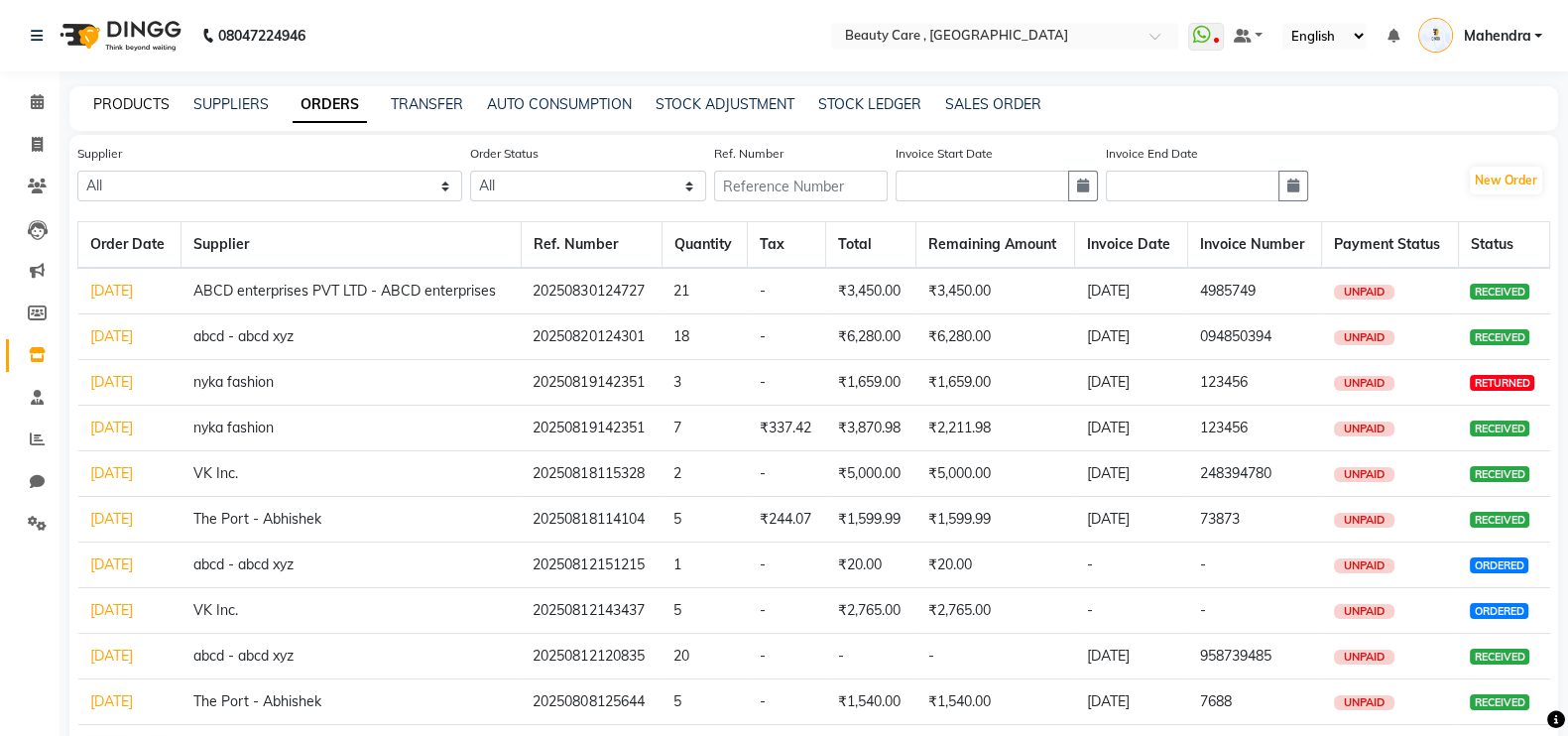
click at [139, 101] on link "PRODUCTS" at bounding box center [132, 105] width 77 height 18
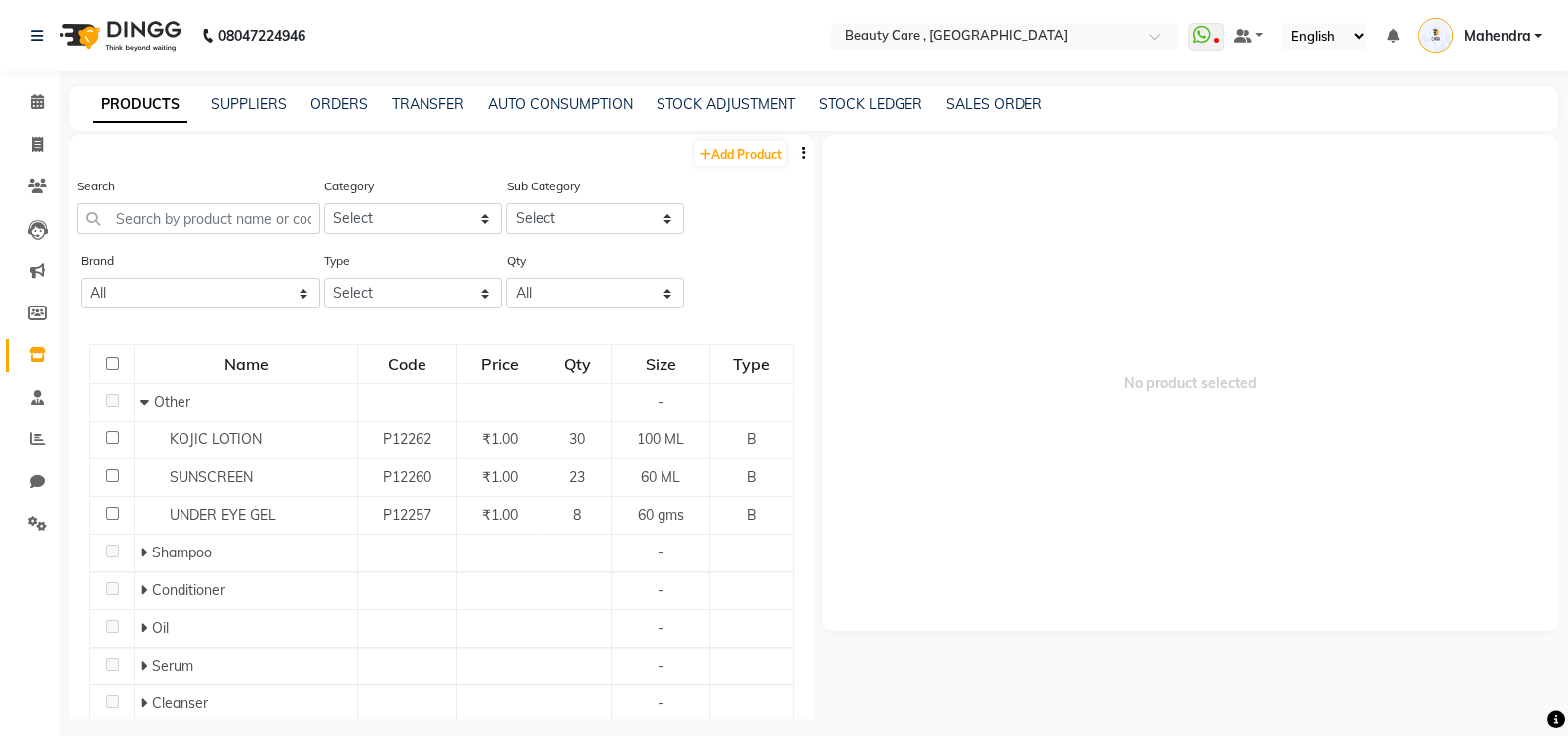
click at [802, 155] on icon "button" at bounding box center [804, 153] width 4 height 14
click at [686, 178] on div "EXPORT" at bounding box center [709, 178] width 91 height 25
click at [708, 158] on link "Add Product" at bounding box center [742, 153] width 92 height 25
select select "true"
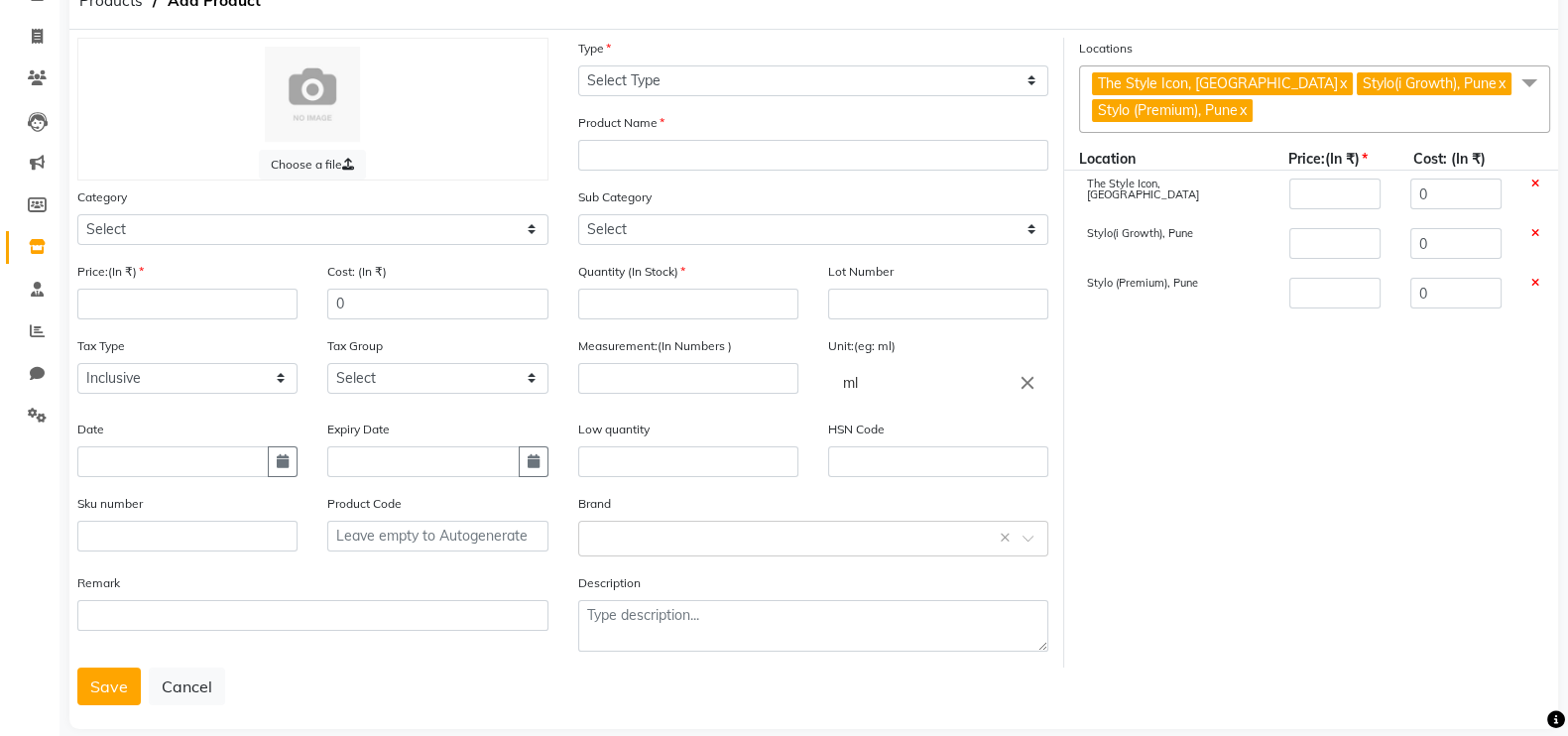
scroll to position [59, 0]
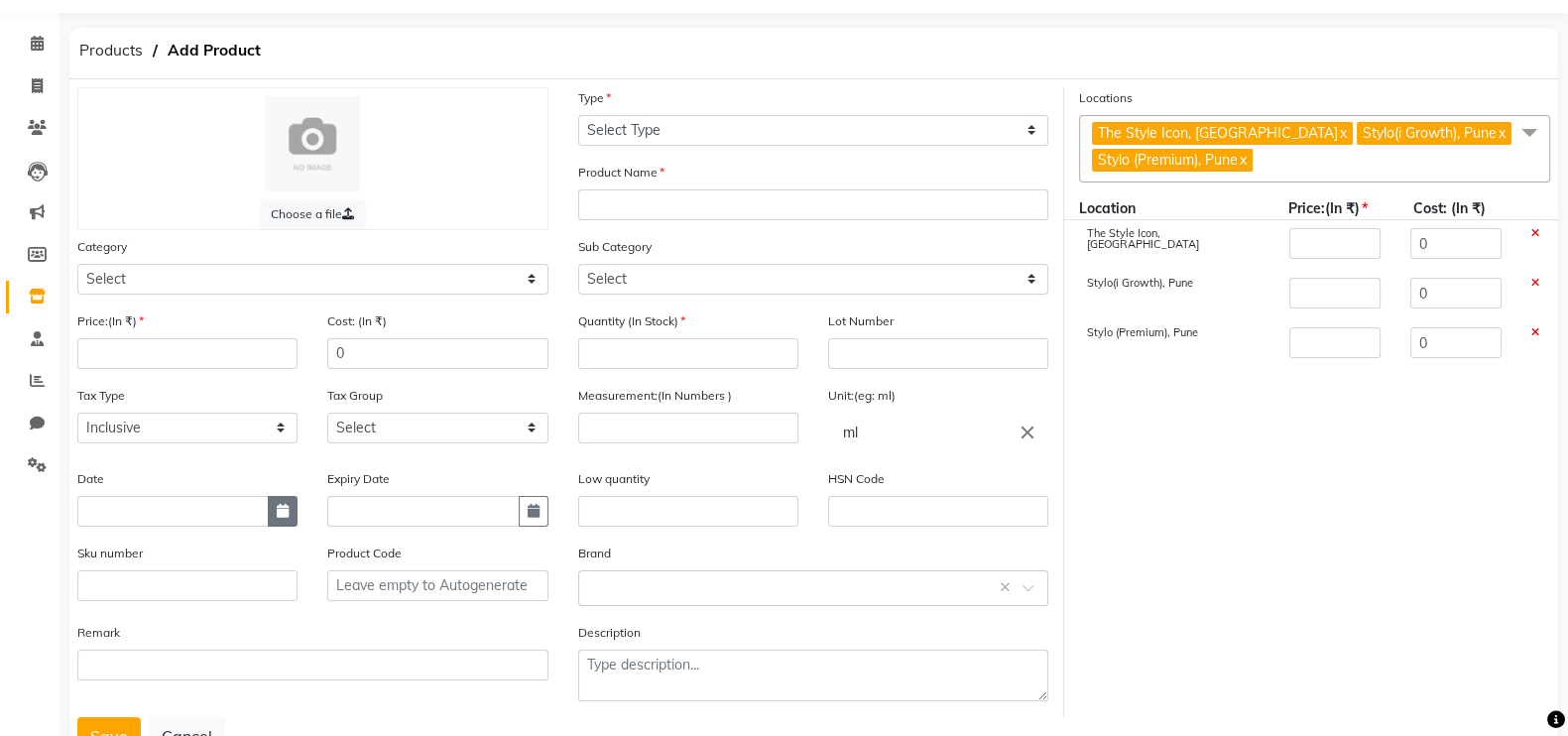
click at [282, 527] on button "button" at bounding box center [283, 512] width 30 height 31
select select "9"
select select "2025"
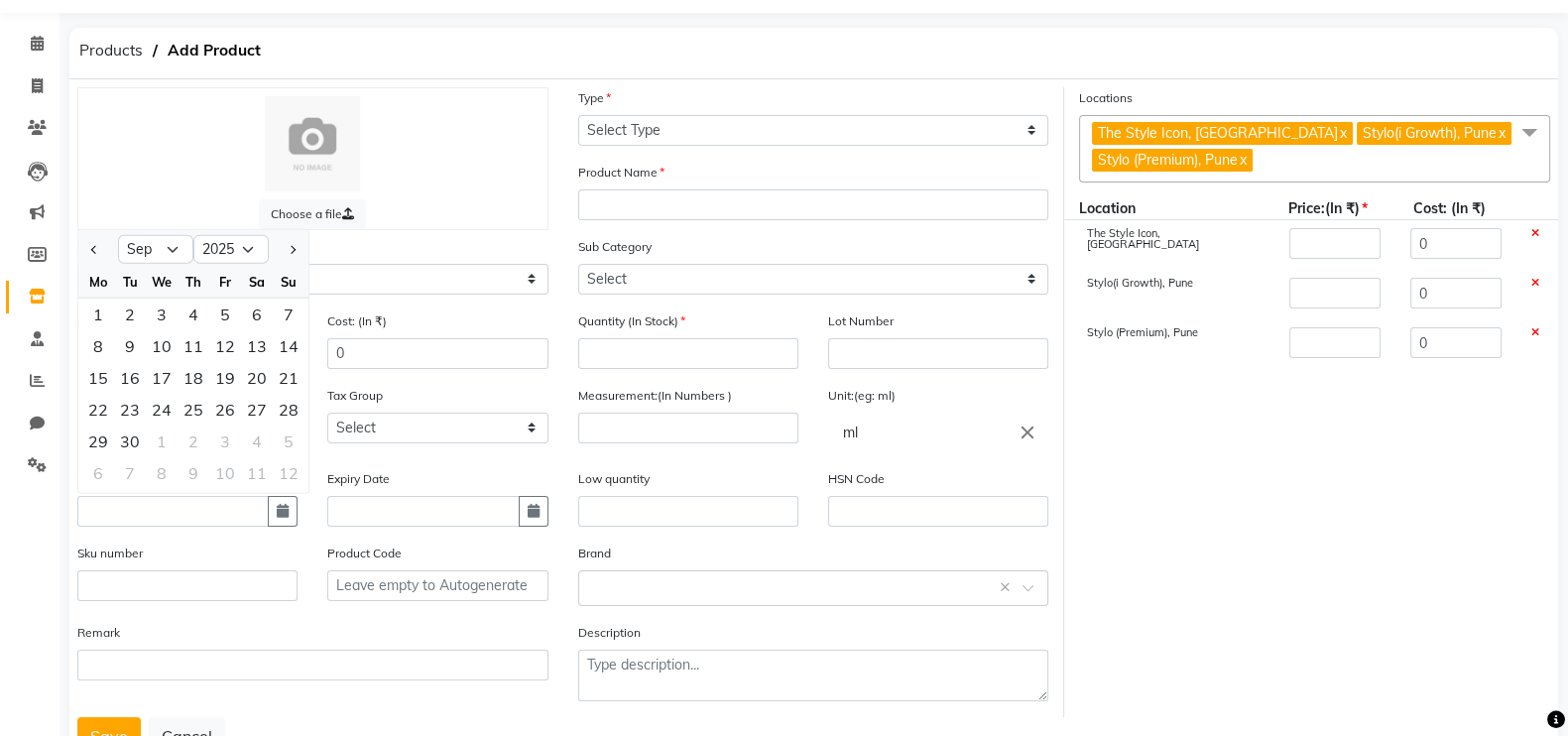
click at [1220, 562] on div "Locations The Style Icon, [GEOGRAPHIC_DATA] x Stylo(i Growth), Pune x Stylo (Pr…" at bounding box center [1315, 403] width 501 height 630
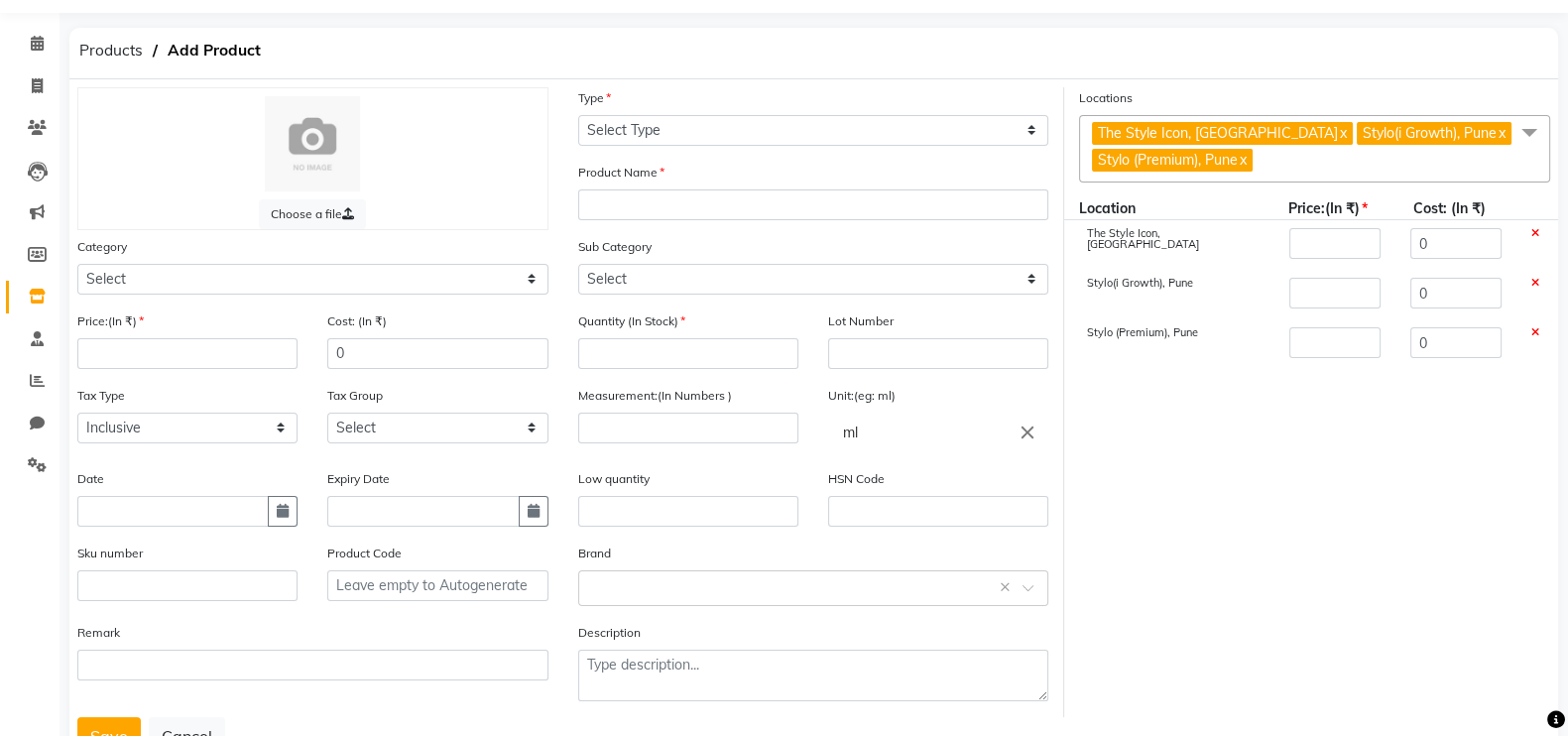
click at [425, 131] on div at bounding box center [313, 145] width 430 height 96
click at [116, 48] on span "Products" at bounding box center [112, 51] width 84 height 36
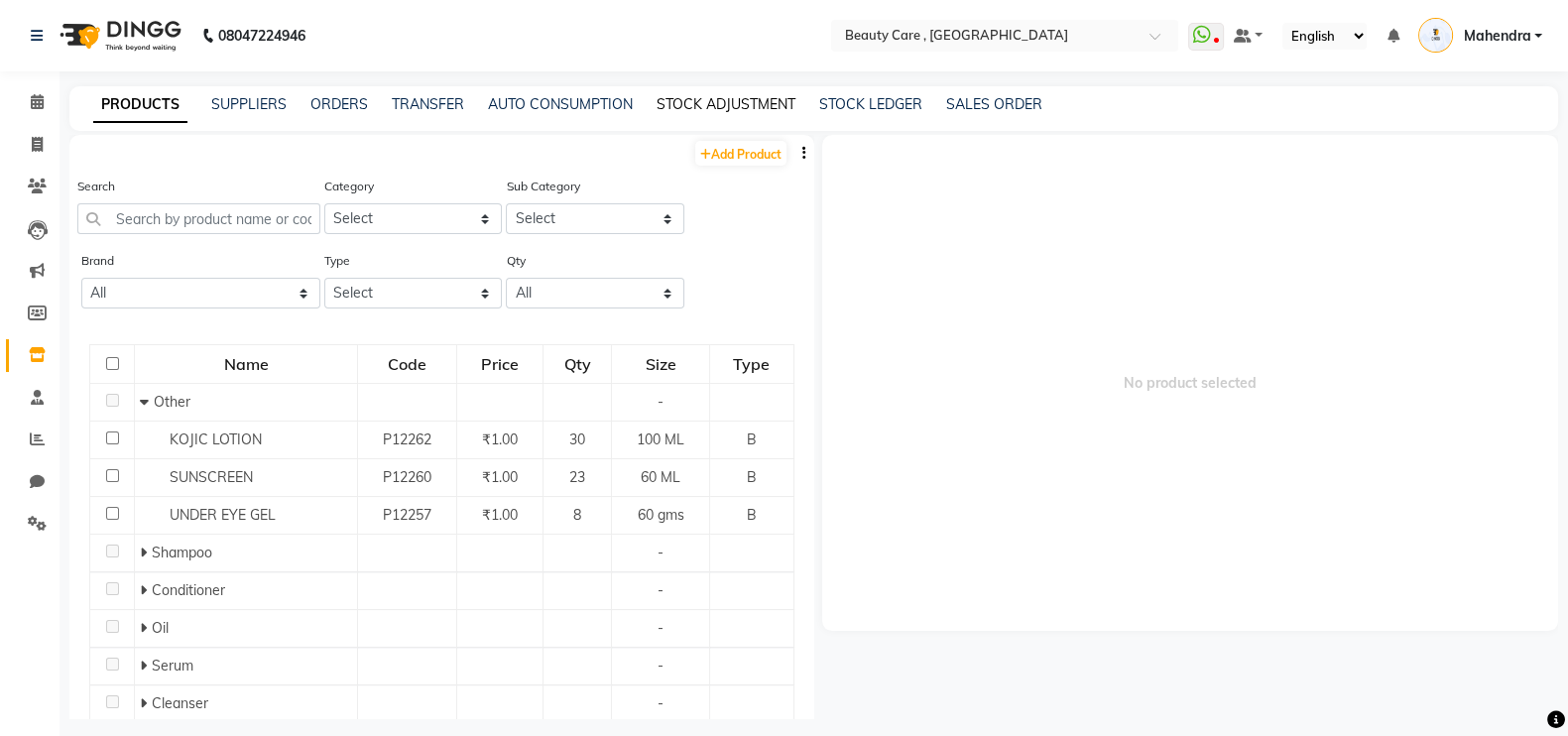
click at [732, 102] on link "STOCK ADJUSTMENT" at bounding box center [726, 105] width 139 height 18
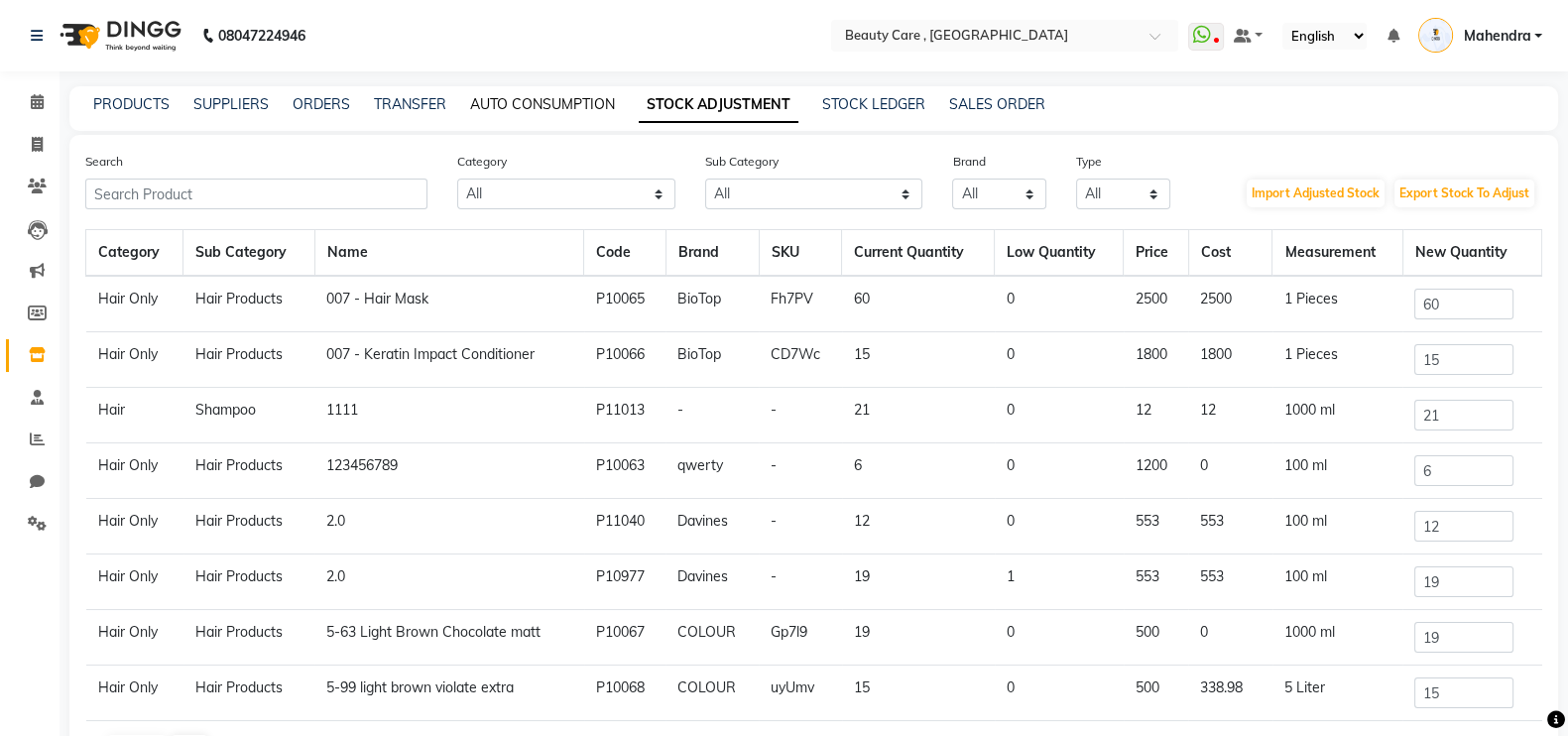
click at [582, 102] on link "AUTO CONSUMPTION" at bounding box center [542, 105] width 145 height 18
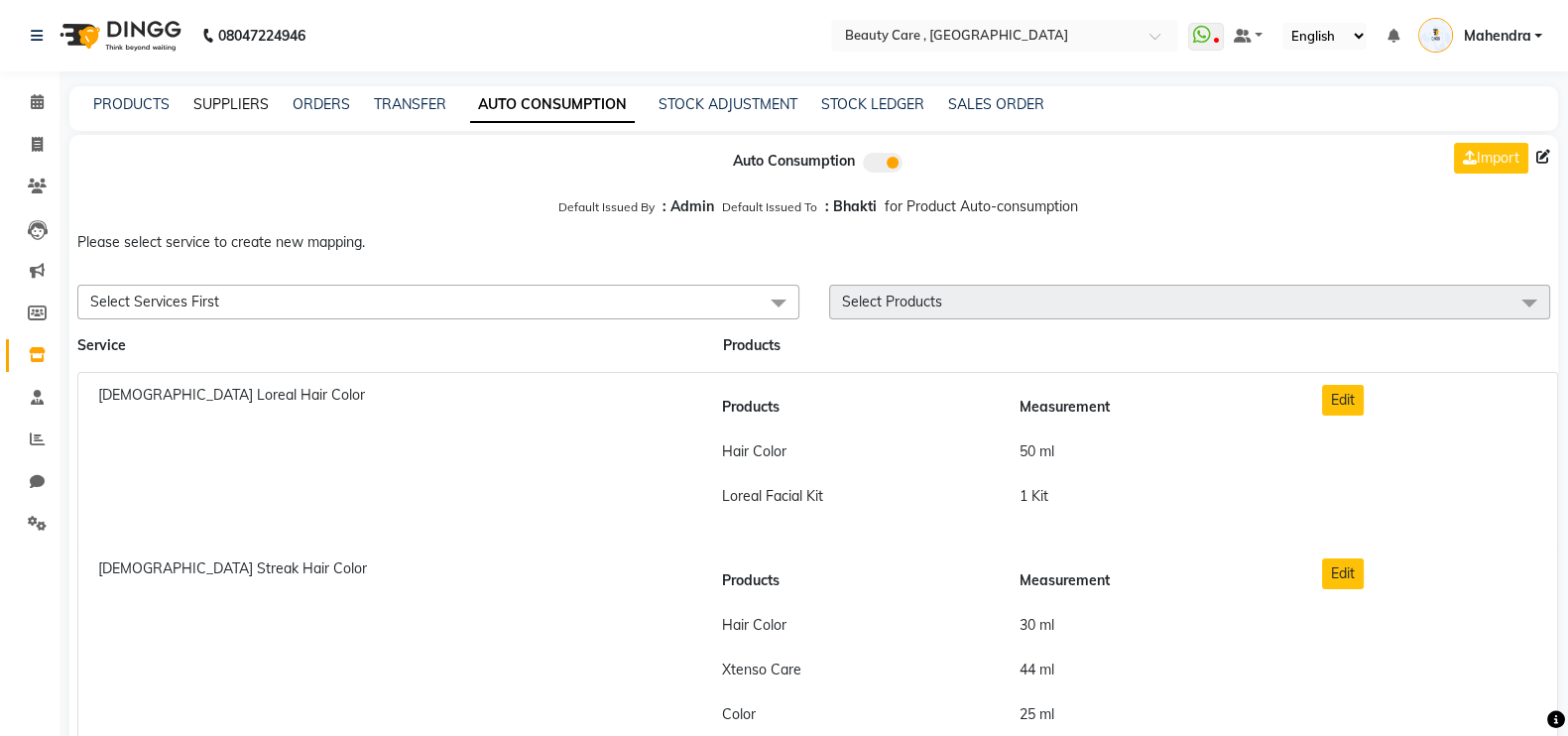
click at [220, 103] on link "SUPPLIERS" at bounding box center [231, 105] width 76 height 18
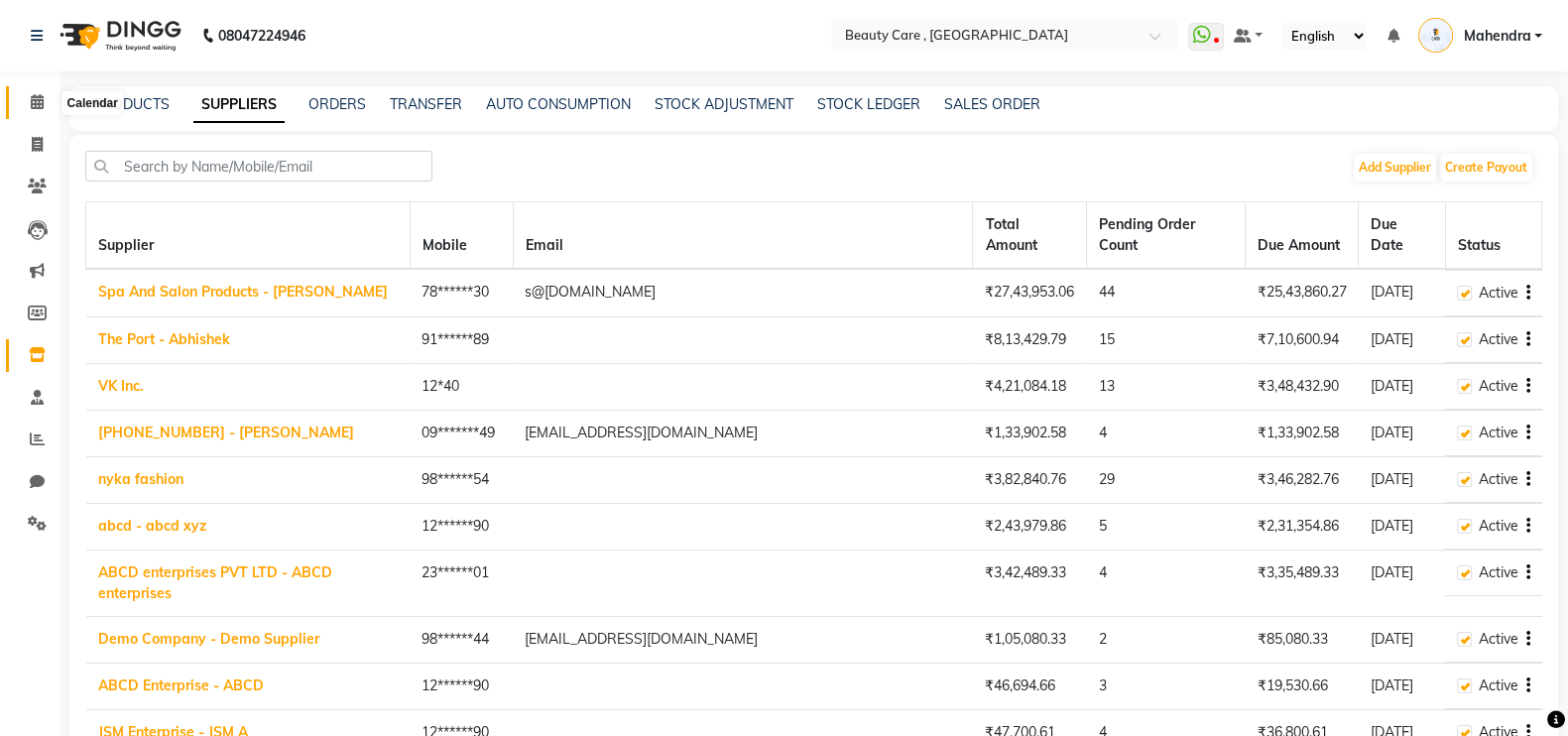
click at [34, 108] on icon at bounding box center [37, 102] width 13 height 15
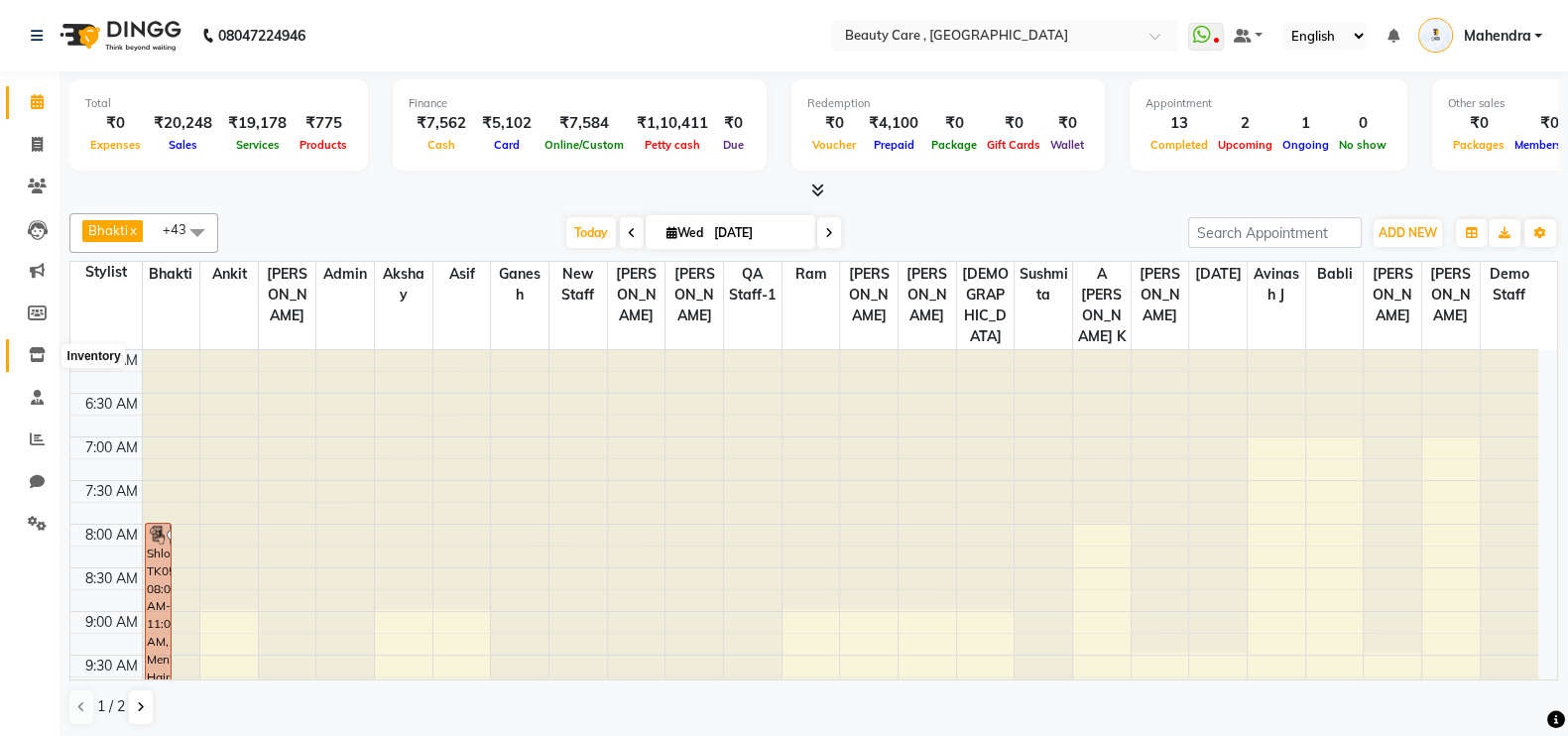
click at [37, 346] on span at bounding box center [37, 355] width 35 height 23
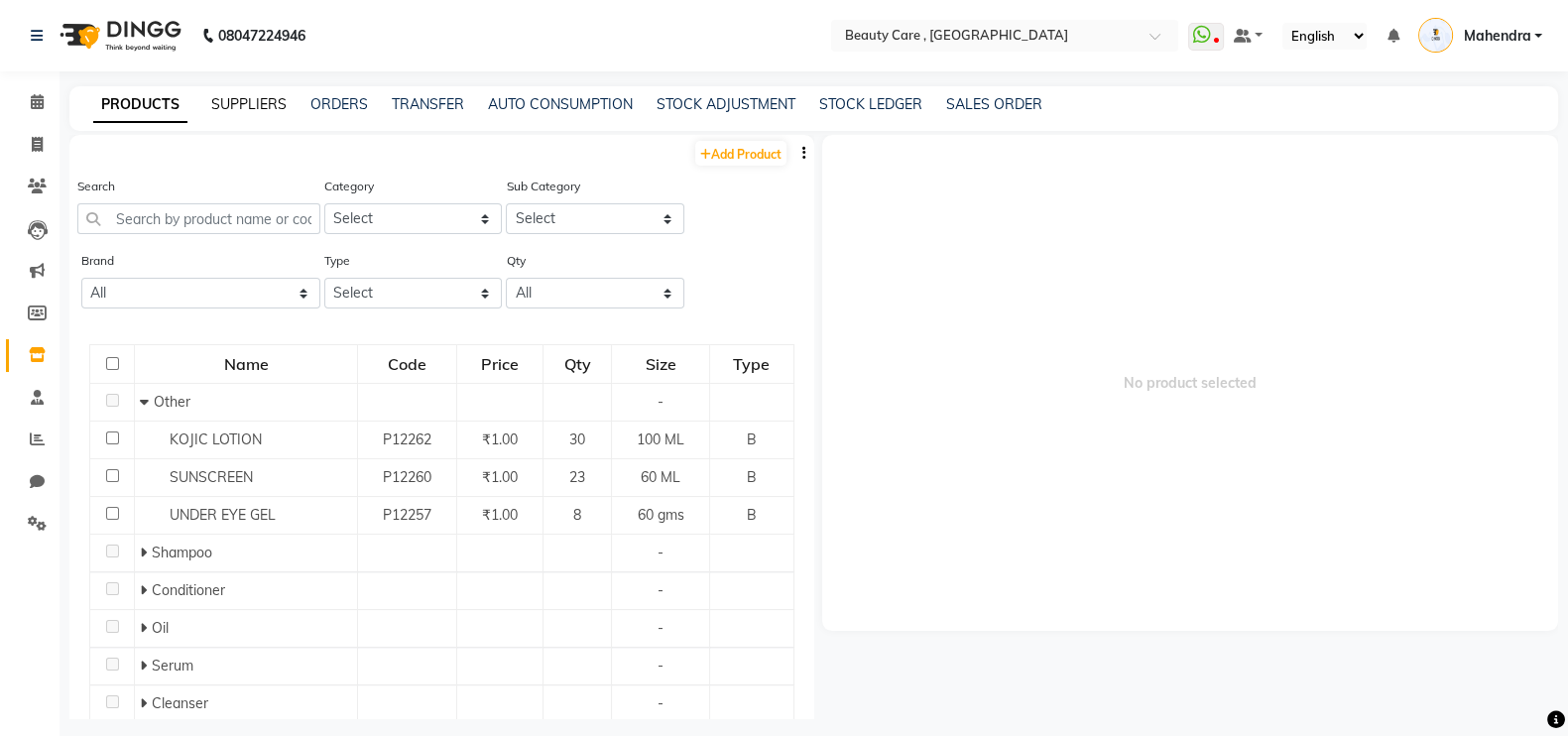
click at [254, 99] on link "SUPPLIERS" at bounding box center [249, 105] width 76 height 18
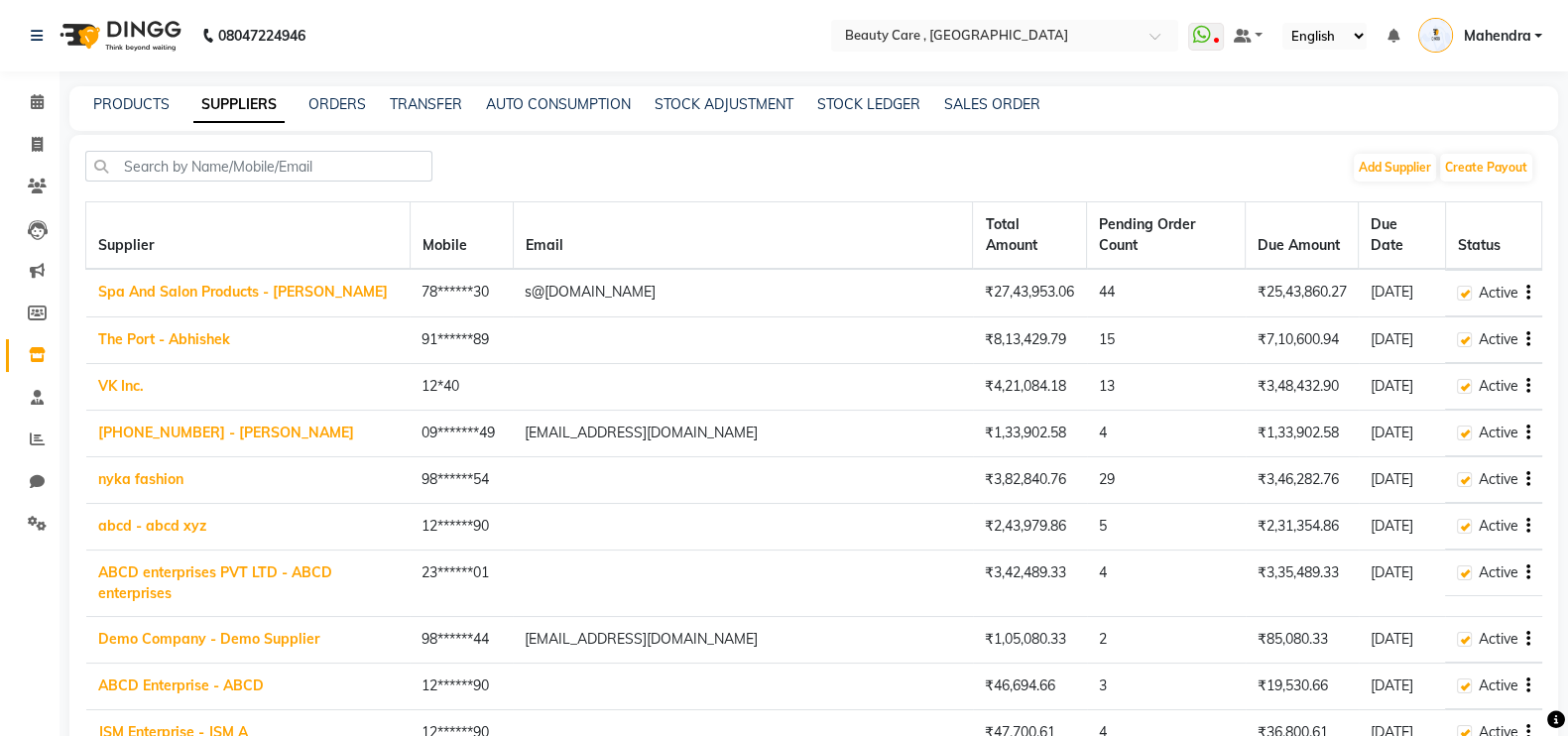
click at [207, 283] on link "Spa And Salon Products - [PERSON_NAME]" at bounding box center [243, 292] width 290 height 18
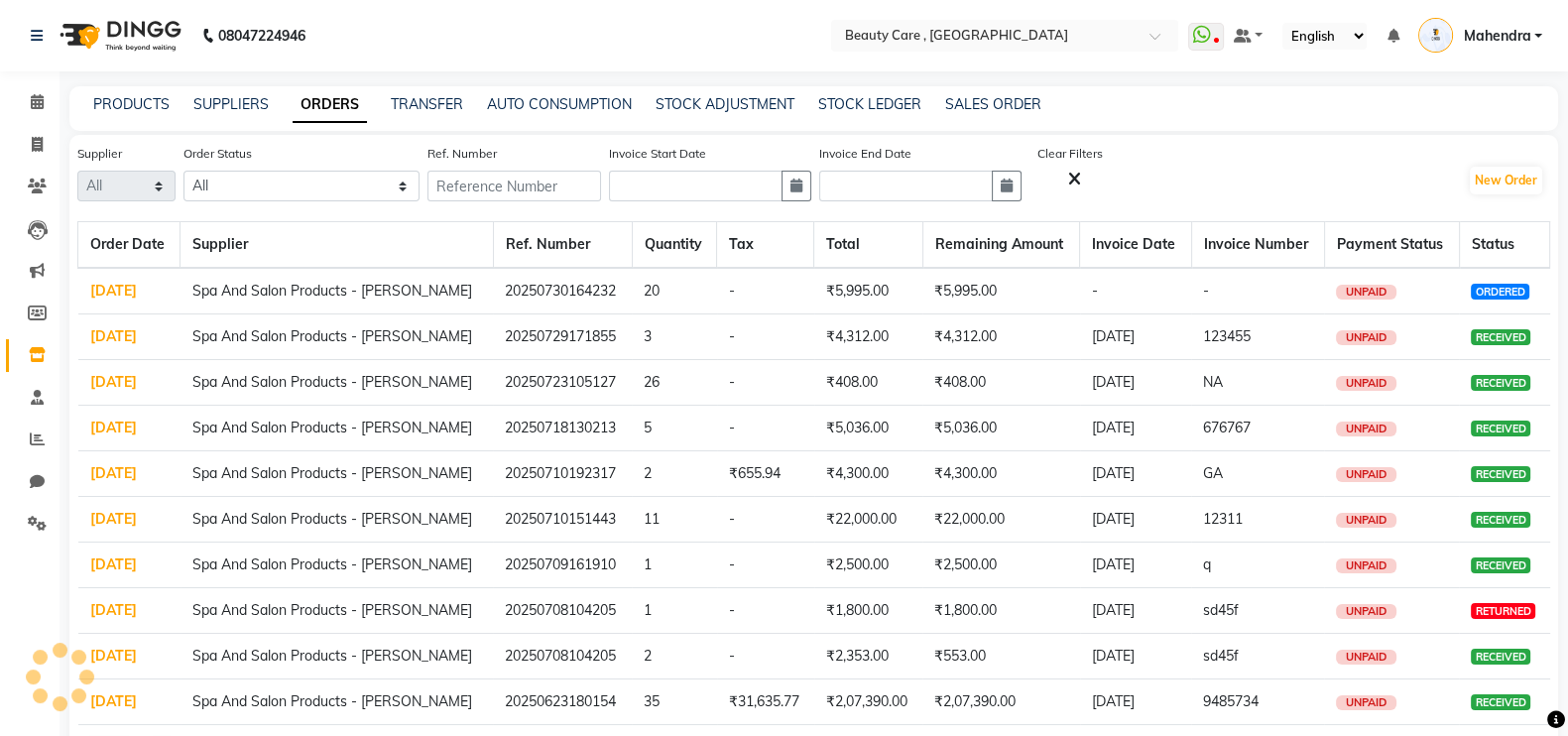
select select "30"
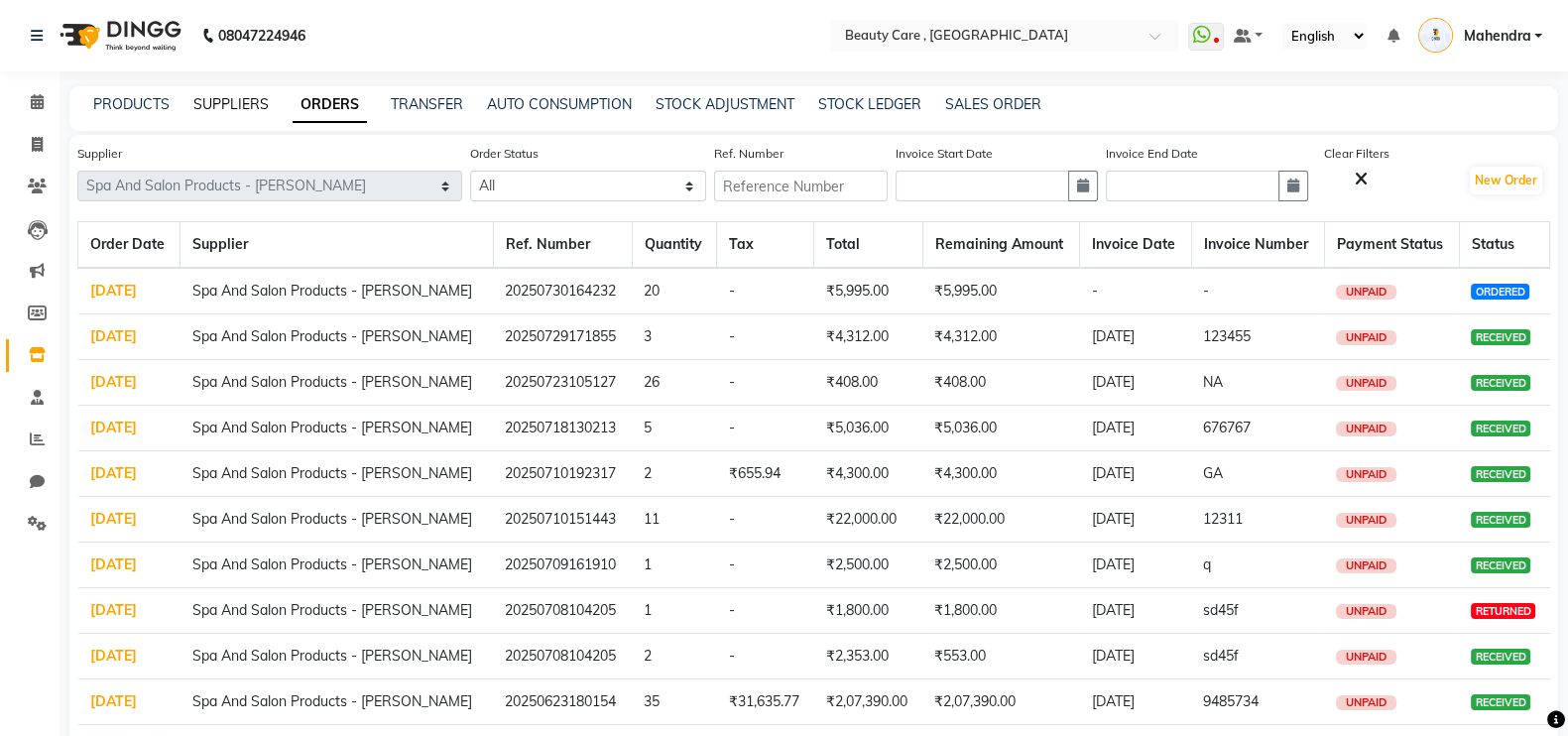
click at [228, 110] on link "SUPPLIERS" at bounding box center [231, 105] width 76 height 18
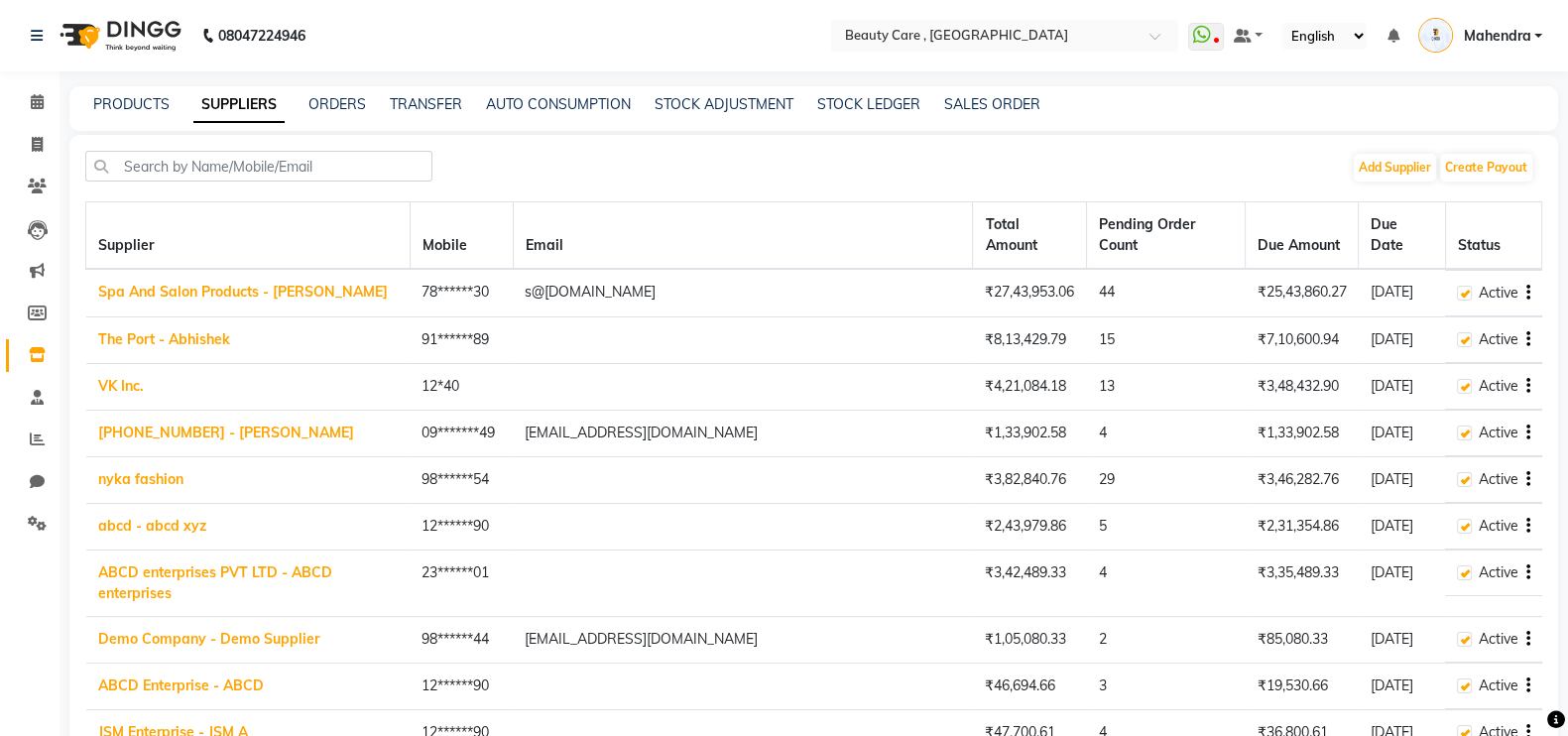
click at [135, 283] on link "Spa And Salon Products - [PERSON_NAME]" at bounding box center [243, 292] width 290 height 18
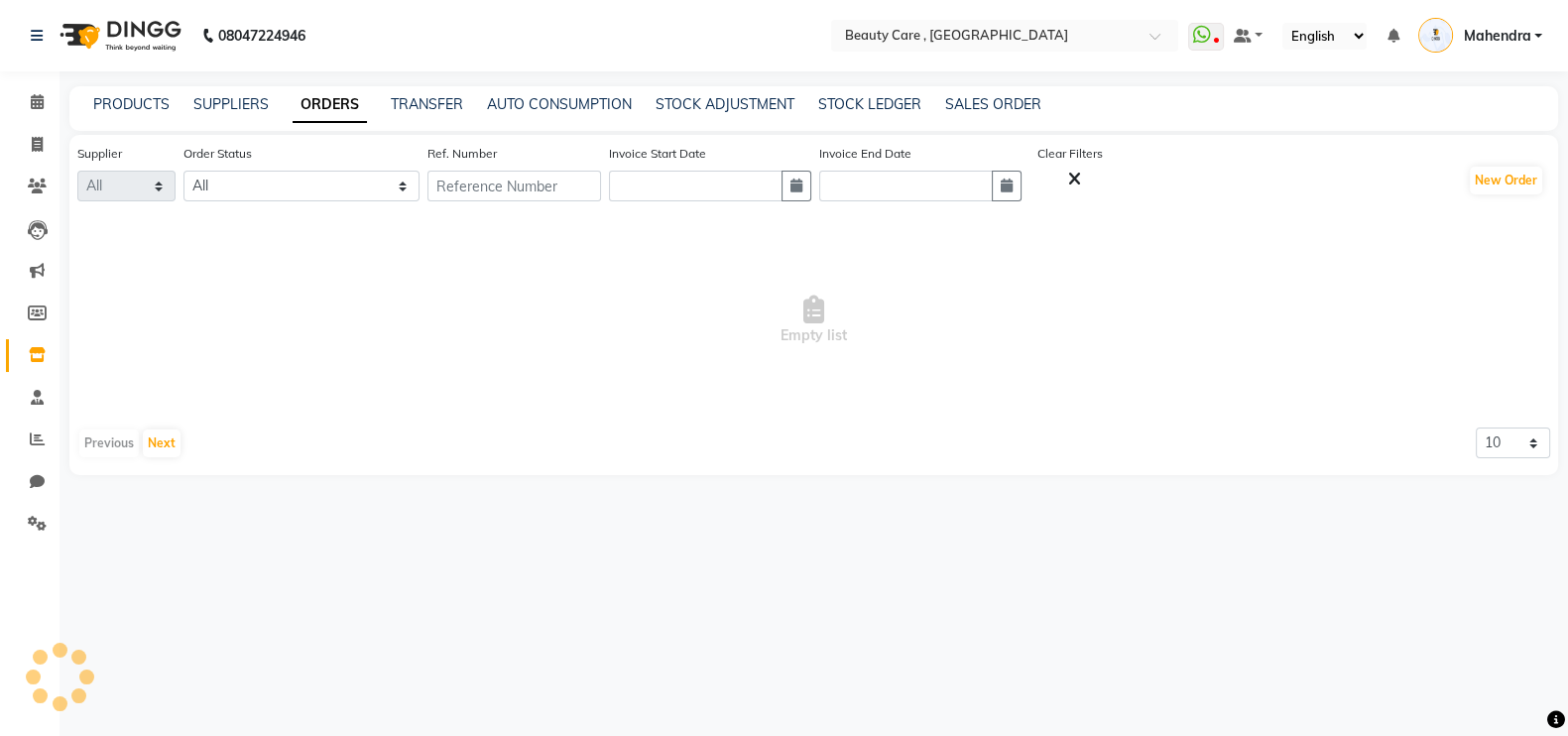
select select "30"
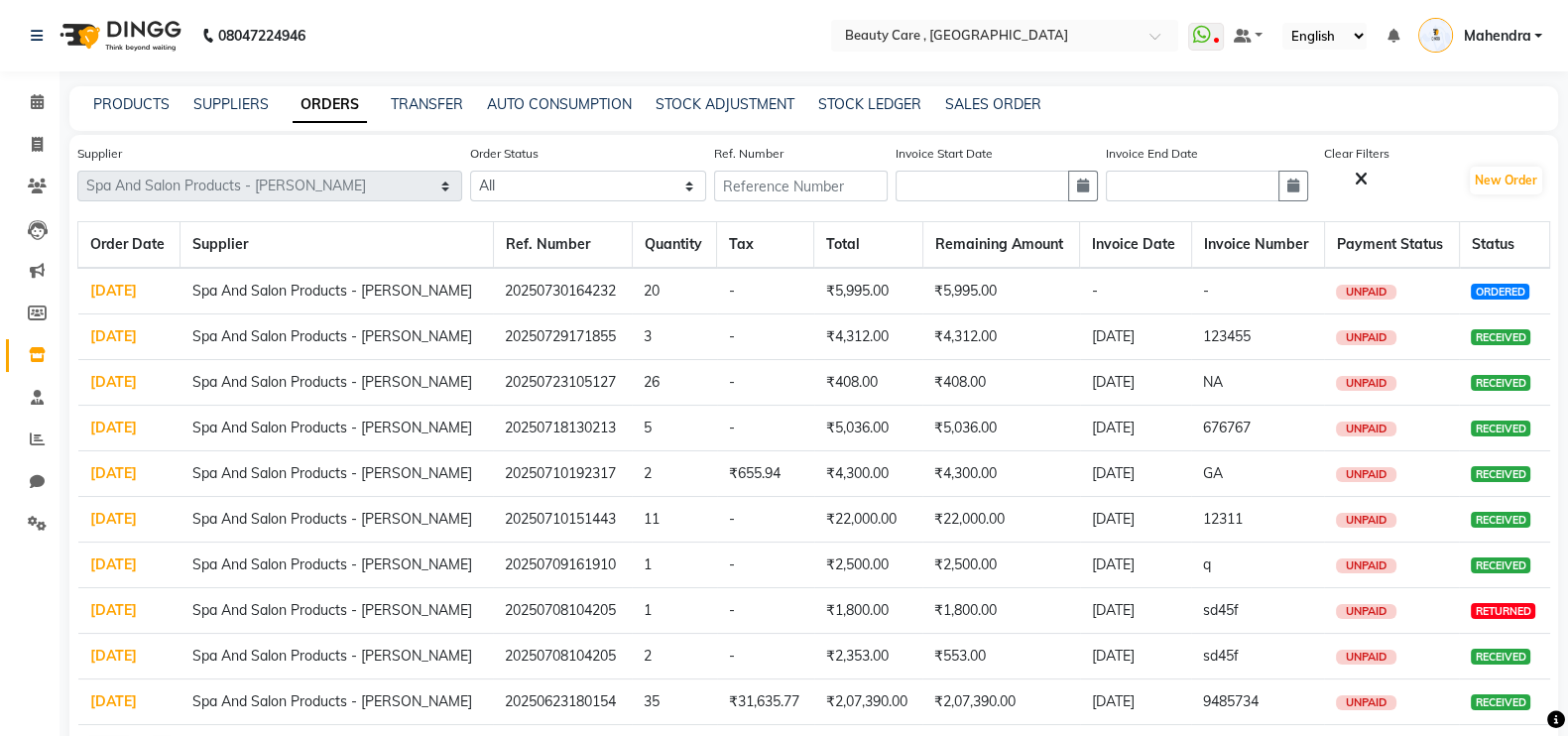
scroll to position [82, 0]
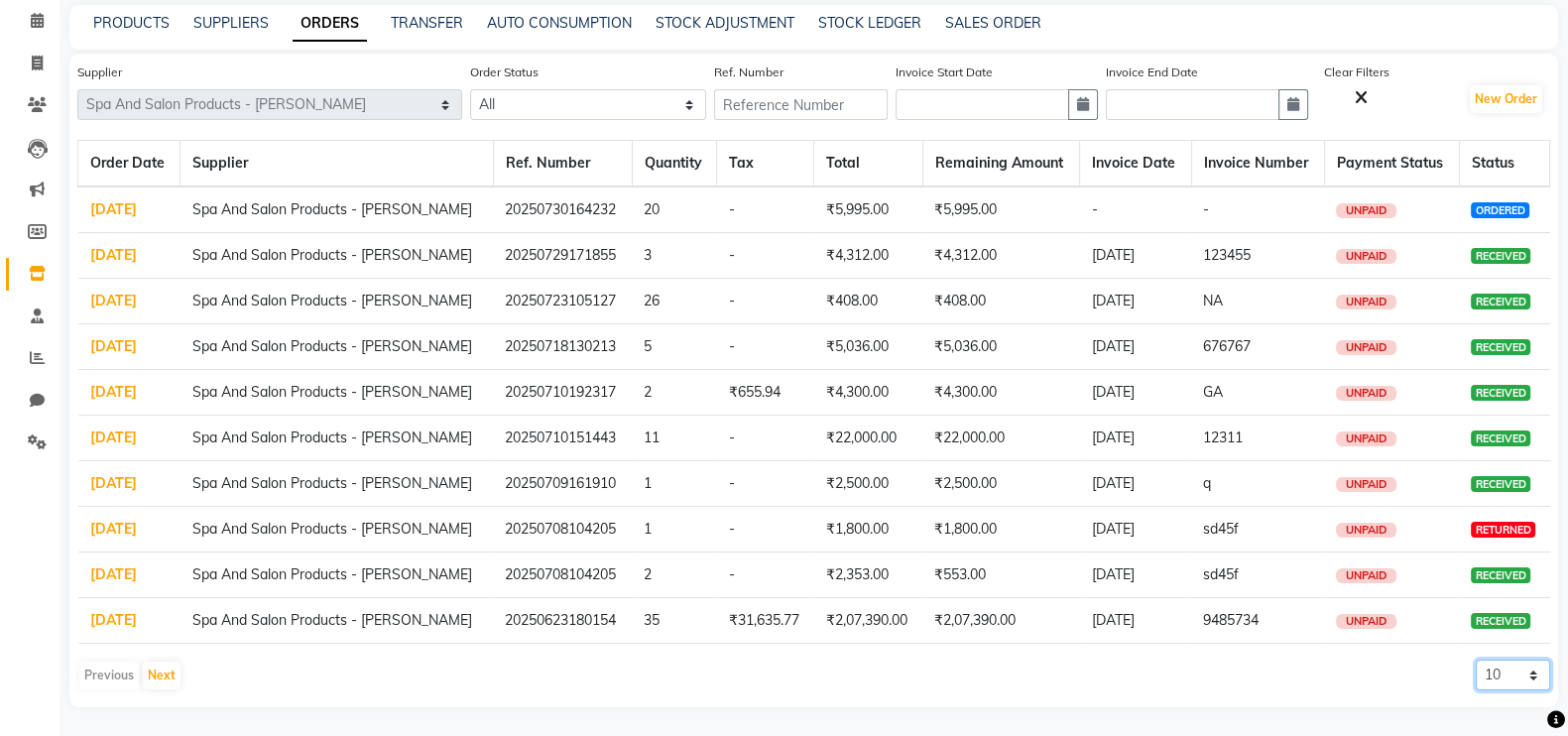
click at [1498, 676] on select "10 20 50 100" at bounding box center [1513, 675] width 75 height 31
select select "100"
click at [1476, 660] on select "10 20 50 100" at bounding box center [1513, 675] width 75 height 31
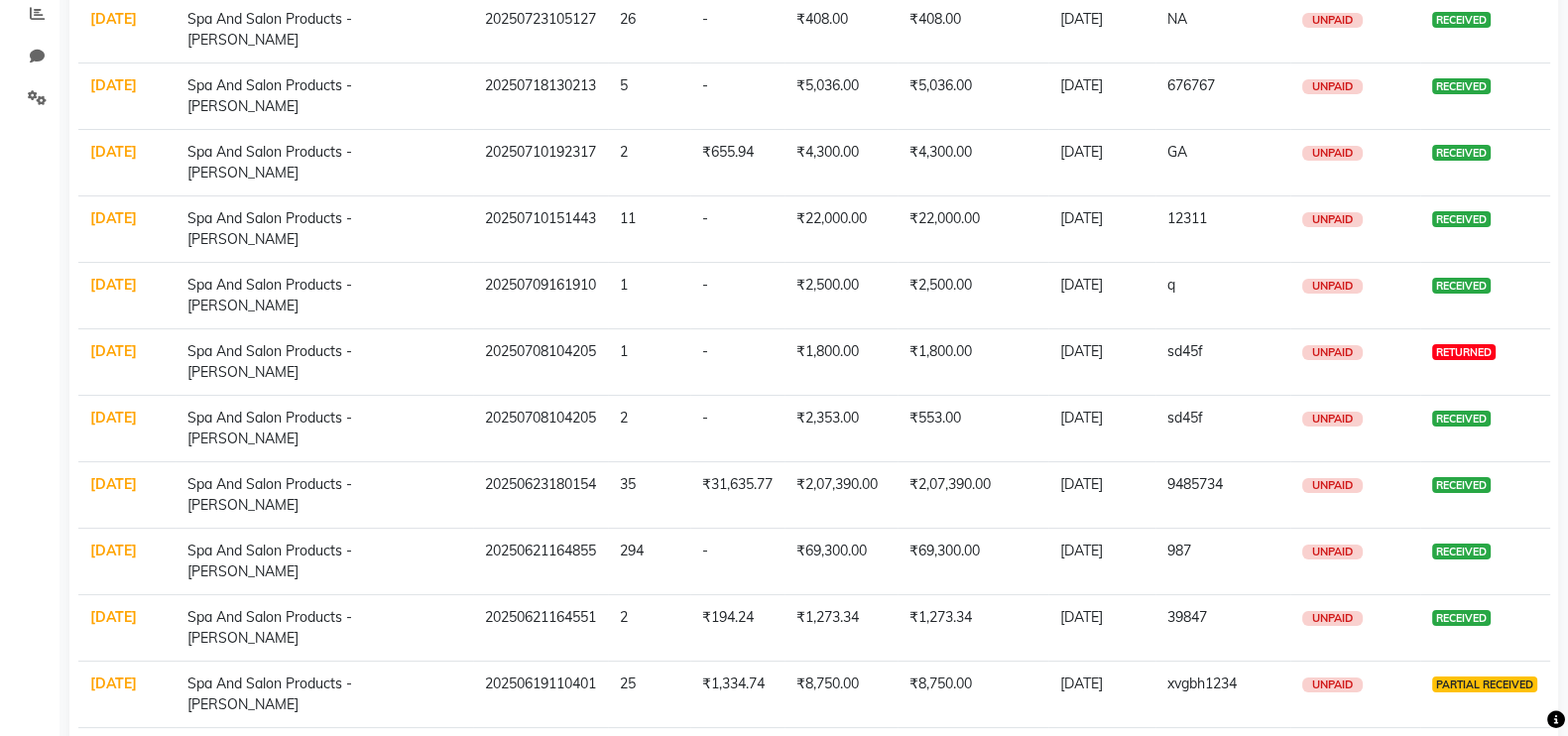
scroll to position [0, 0]
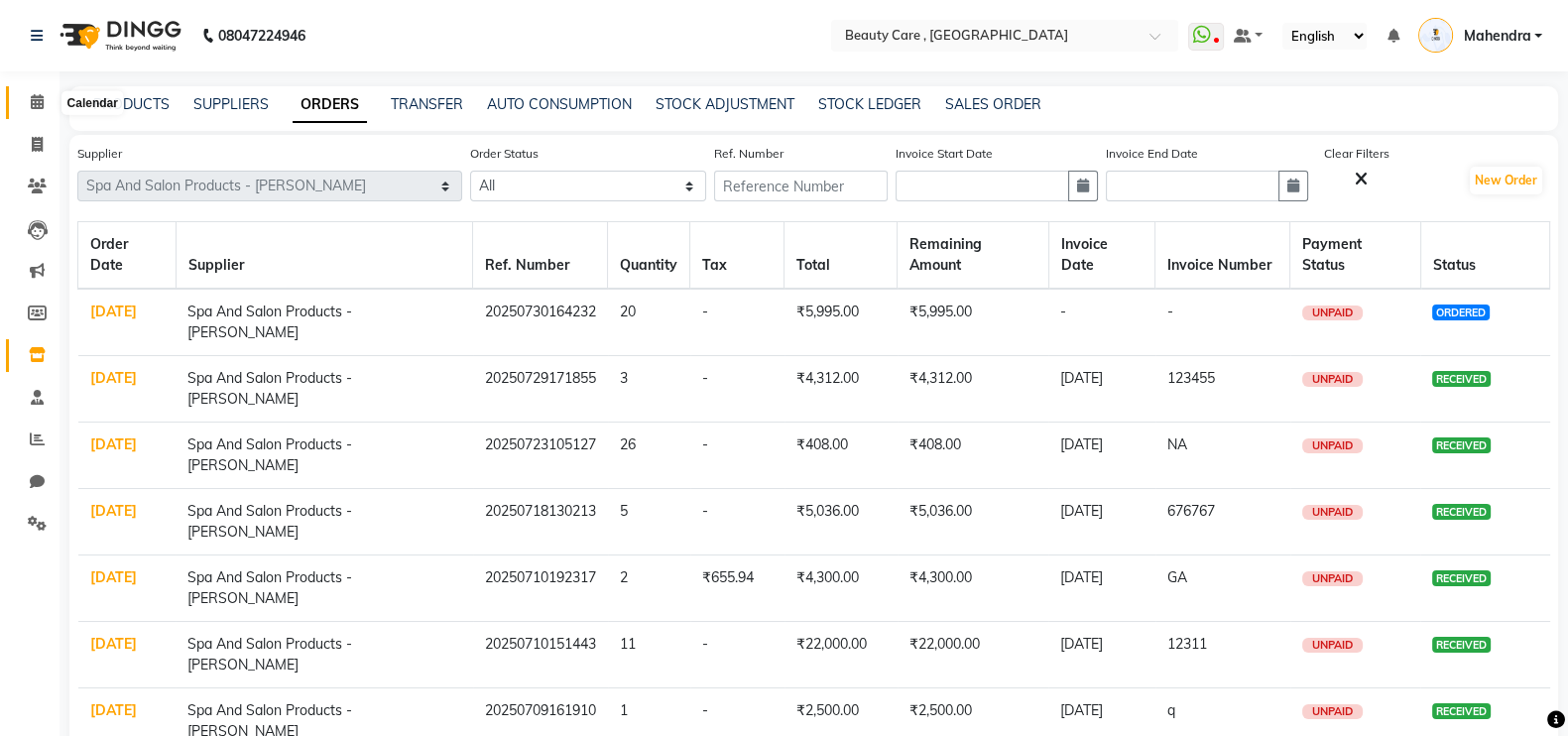
click at [29, 101] on span at bounding box center [37, 103] width 35 height 23
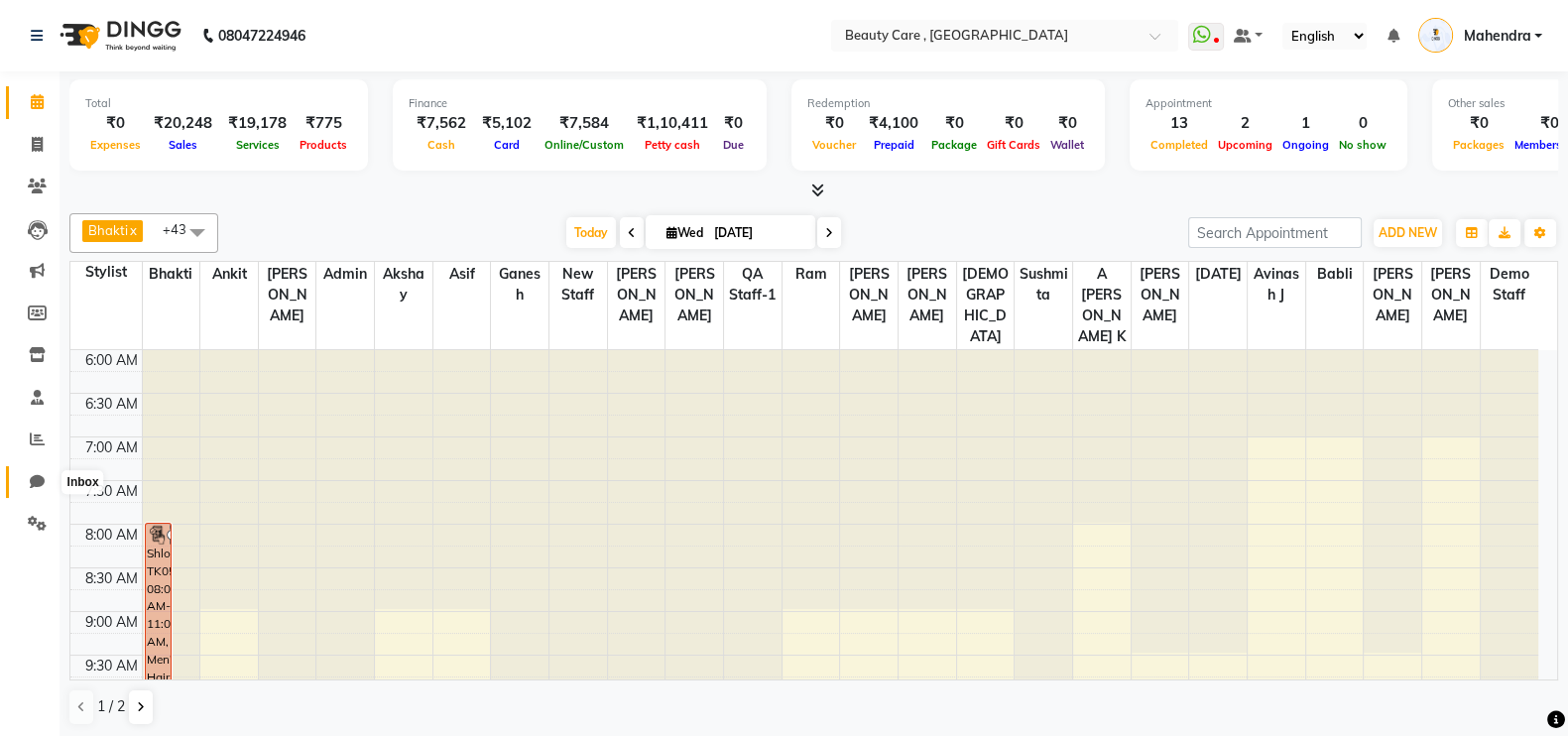
click at [39, 493] on span at bounding box center [37, 483] width 35 height 23
select select "100"
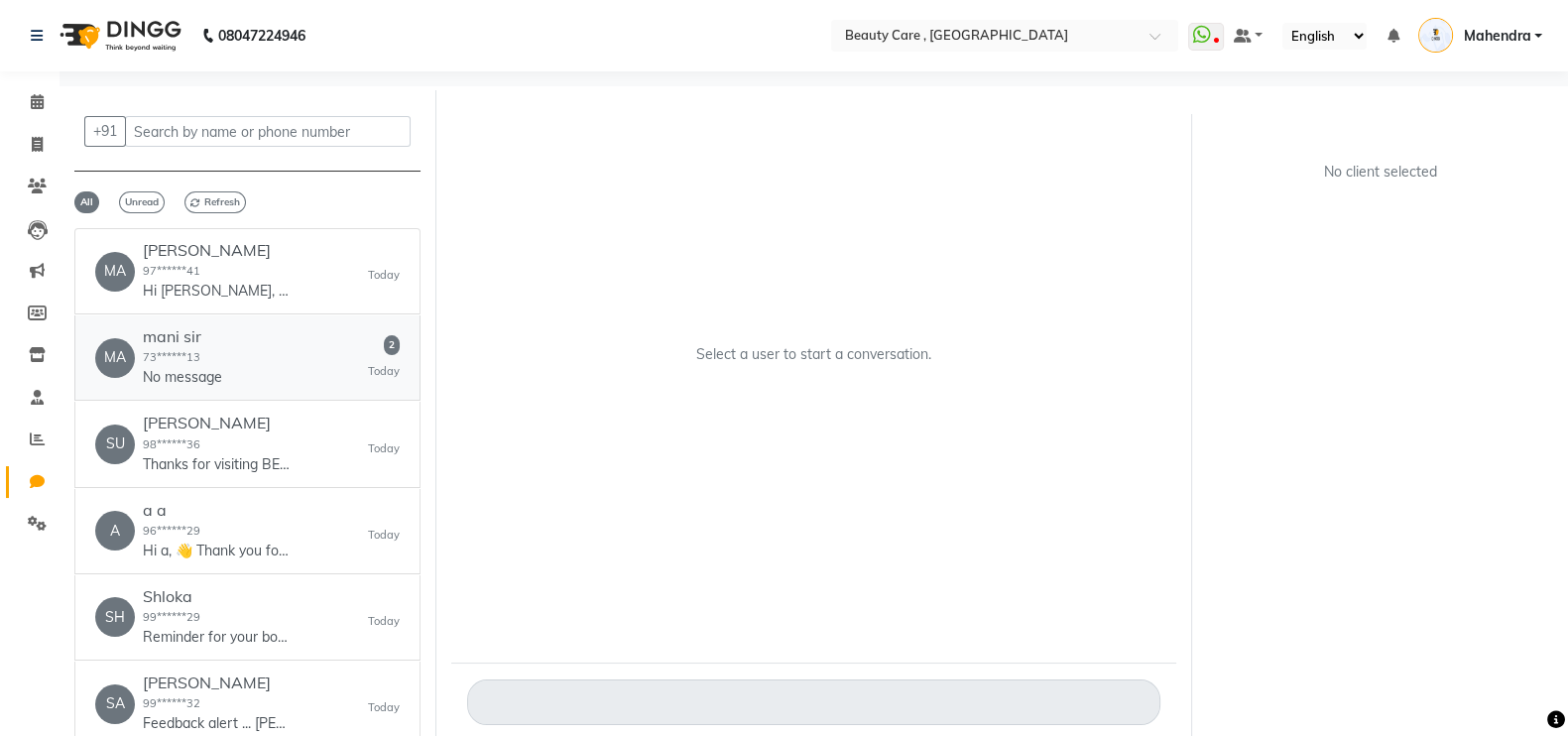
click at [241, 388] on div "MA mani sir 73******13 No message 2 [DATE]" at bounding box center [248, 357] width 305 height 61
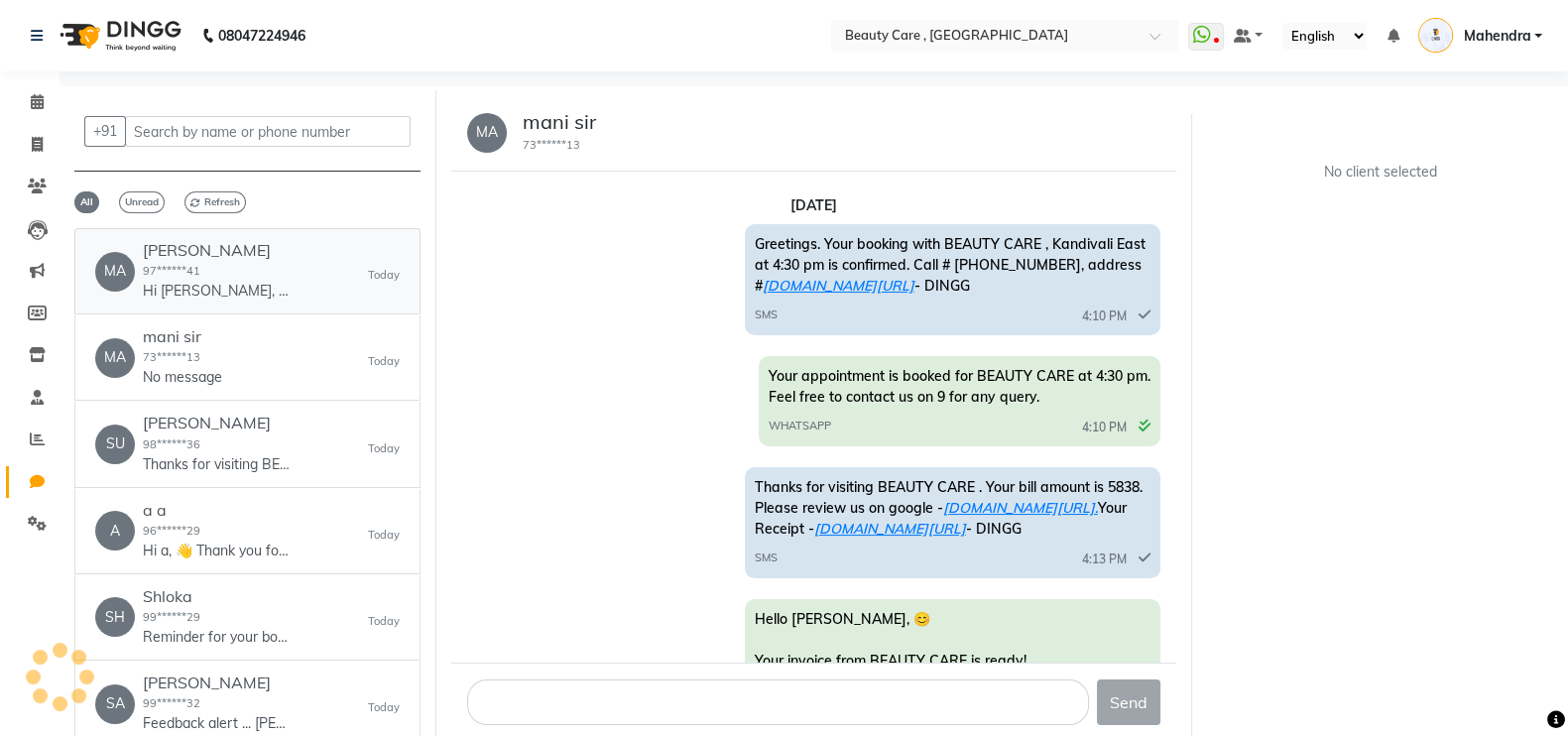
click at [183, 260] on h6 "[PERSON_NAME]" at bounding box center [216, 250] width 149 height 19
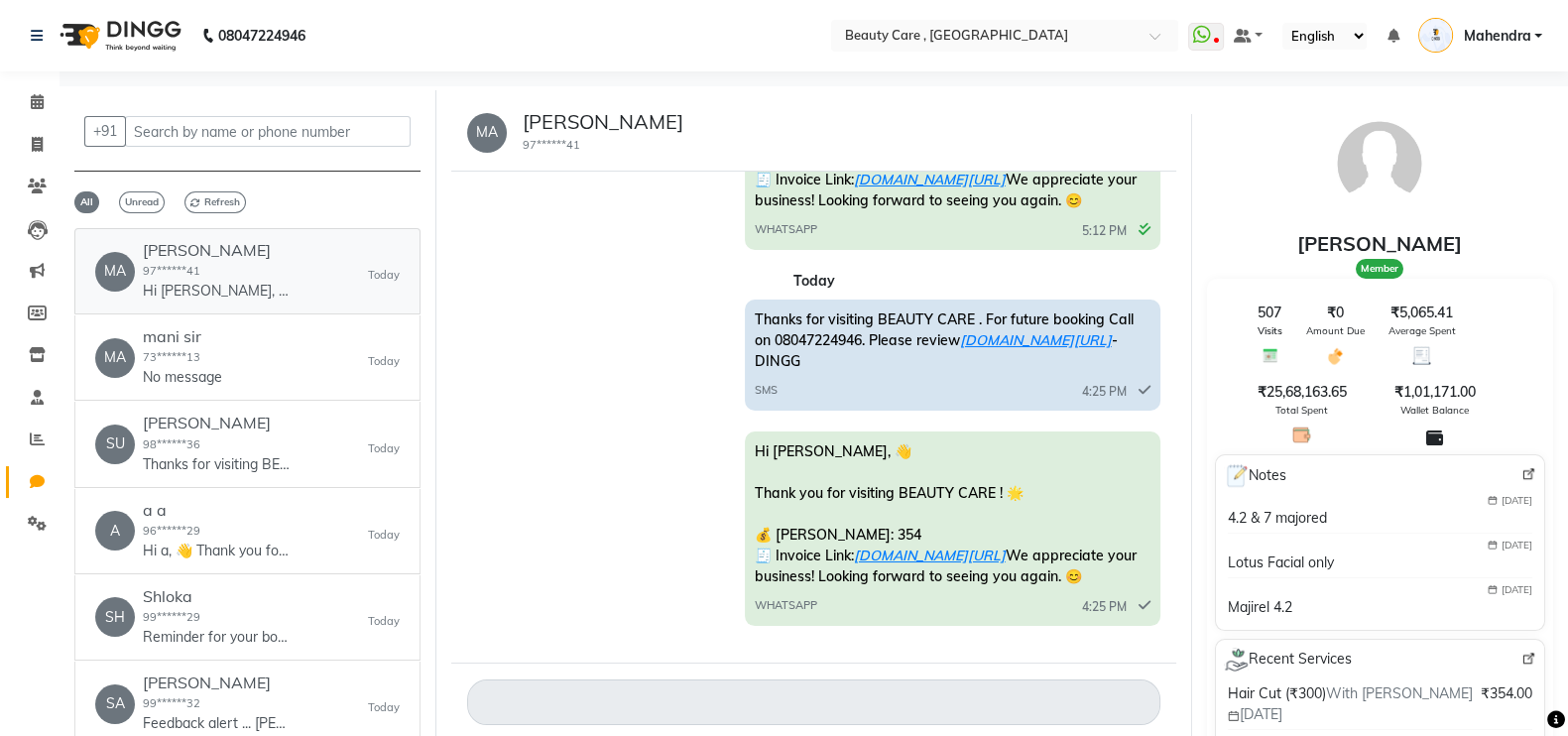
scroll to position [14, 0]
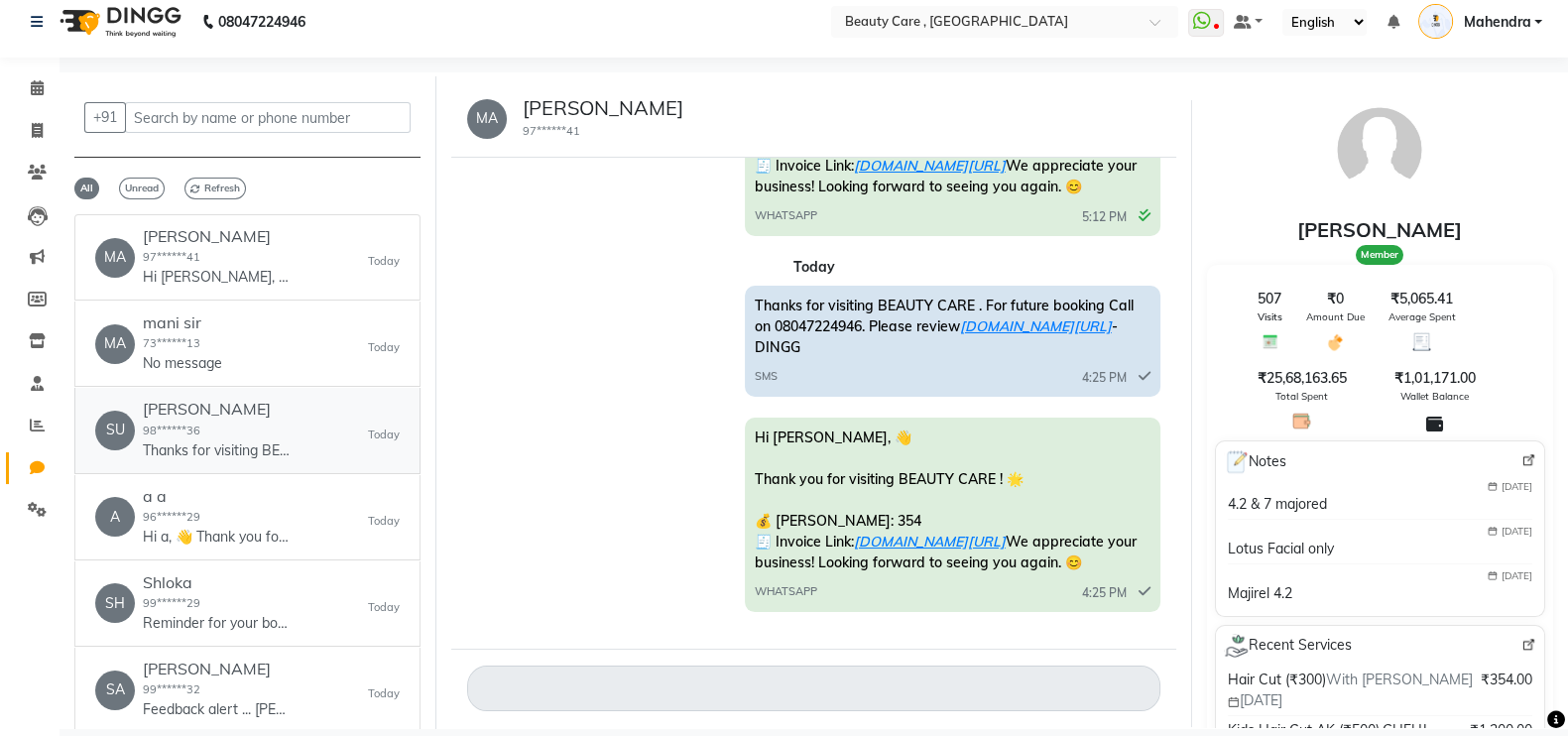
click at [191, 439] on div "[PERSON_NAME] 98******36 Thanks for visiting BEAUTY CARE . For future booking C…" at bounding box center [216, 430] width 149 height 61
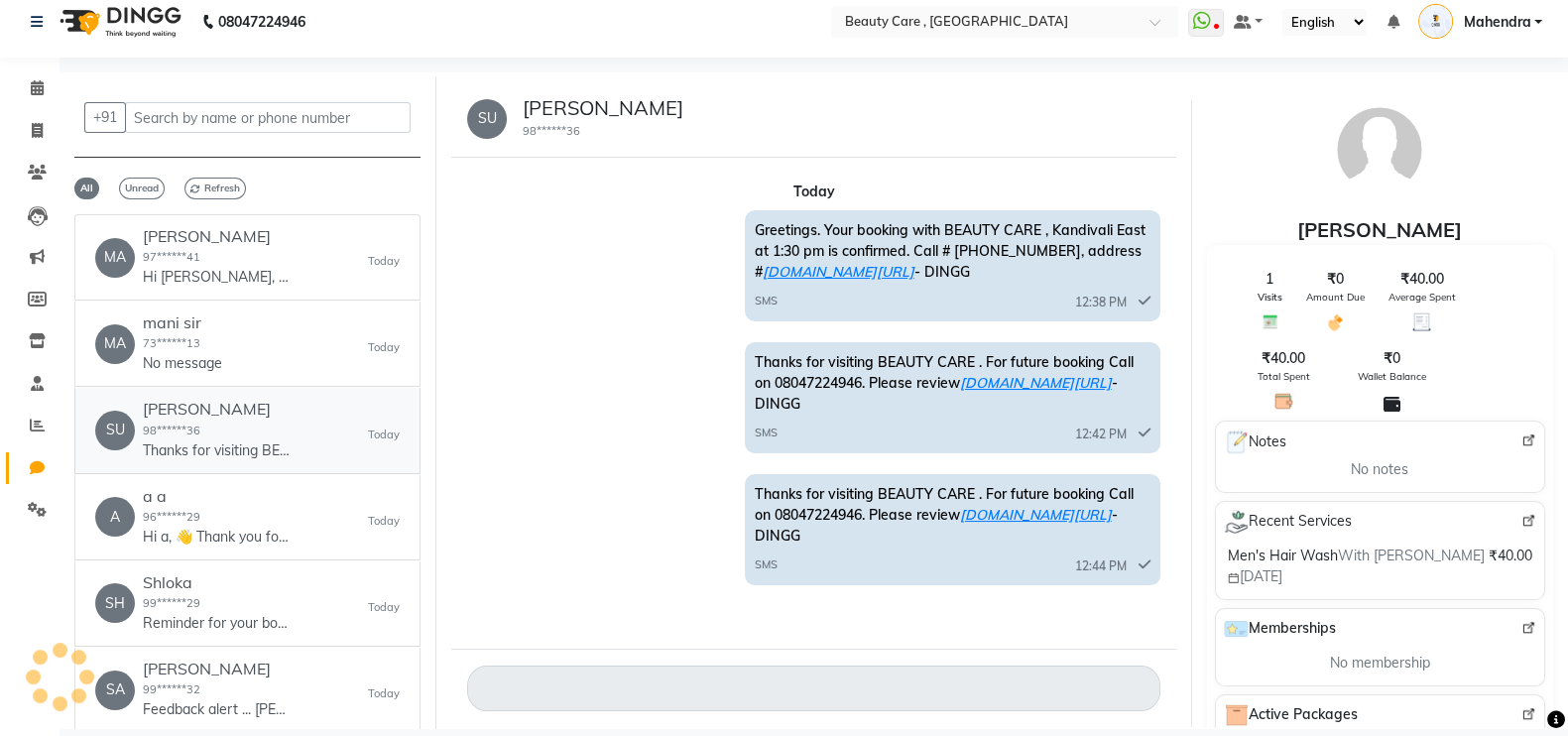
scroll to position [0, 0]
click at [312, 116] on input "text" at bounding box center [267, 118] width 286 height 31
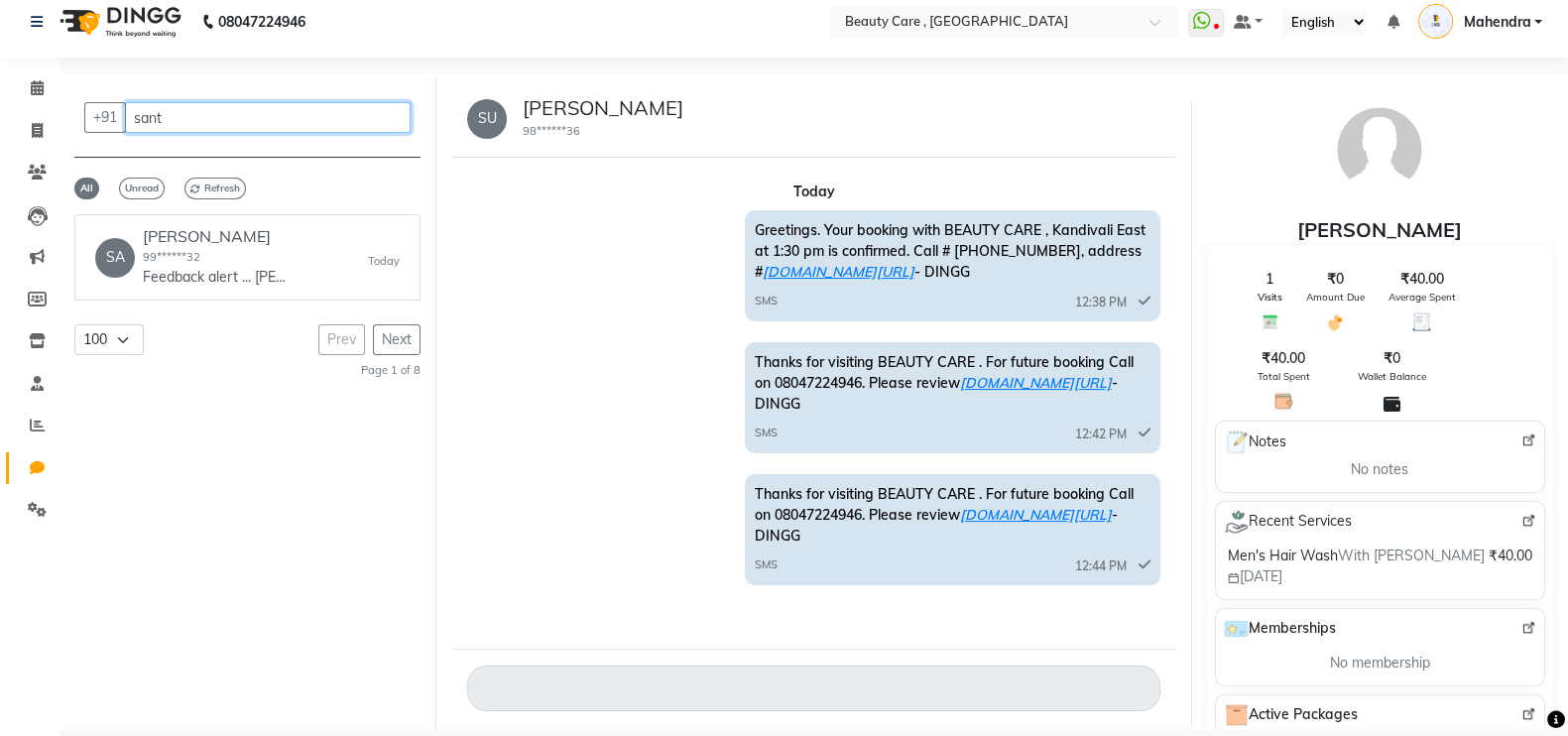
type input "sant"
click at [231, 246] on div "[PERSON_NAME] 99******32 Feedback alert ... [PERSON_NAME], 7206457992 provided …" at bounding box center [216, 257] width 149 height 61
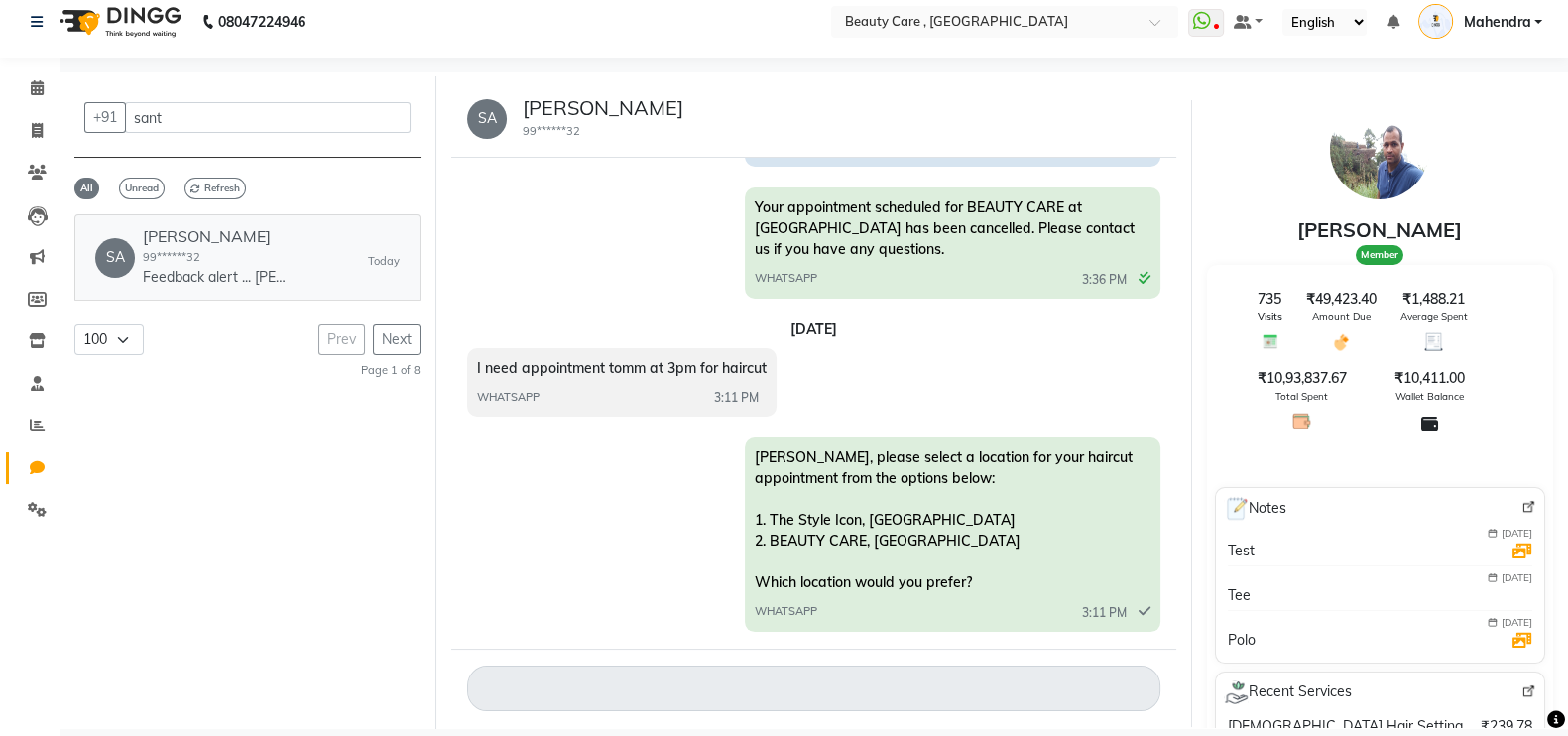
scroll to position [11617, 0]
click at [34, 244] on link "Marketing" at bounding box center [30, 257] width 48 height 33
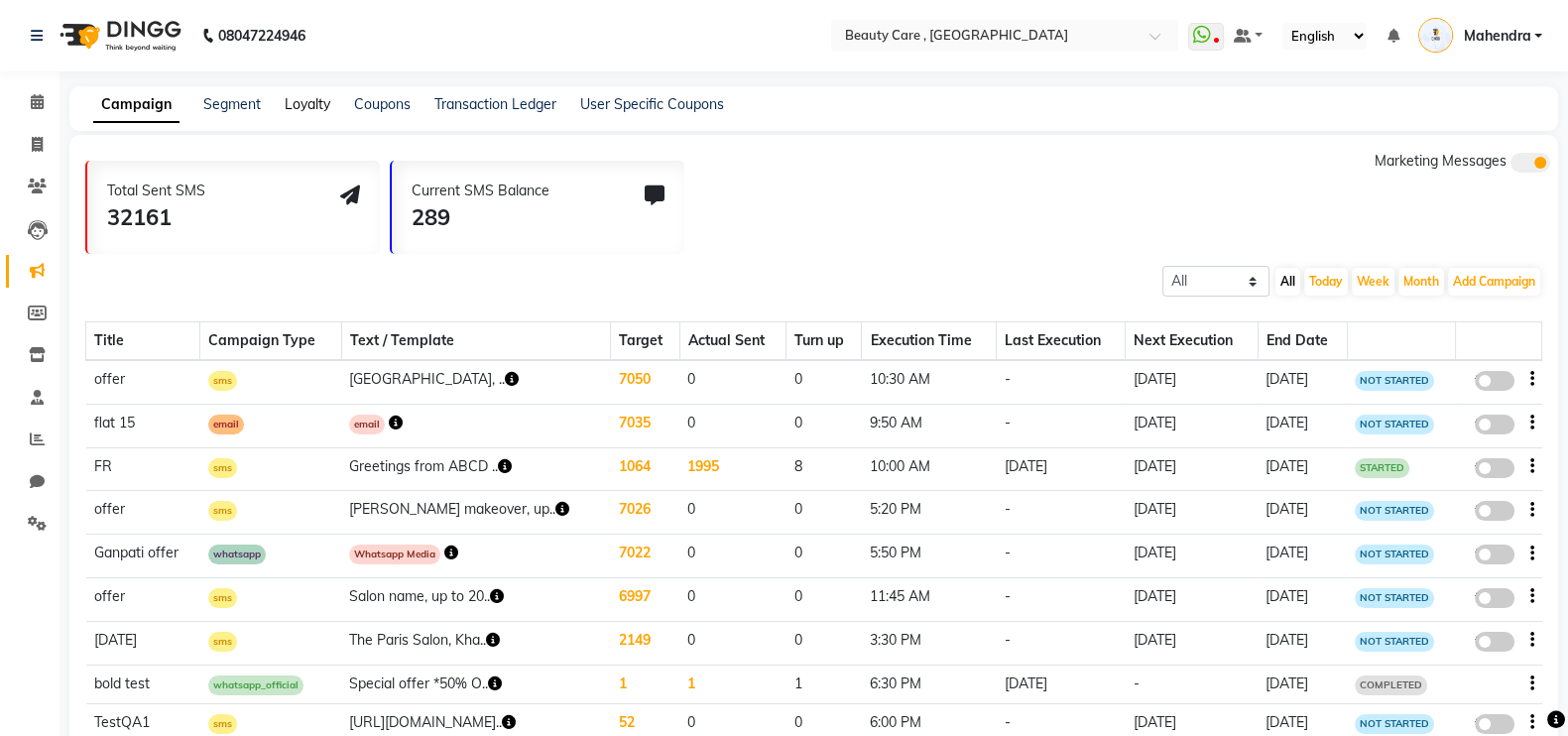
click at [302, 108] on link "Loyalty" at bounding box center [308, 105] width 46 height 18
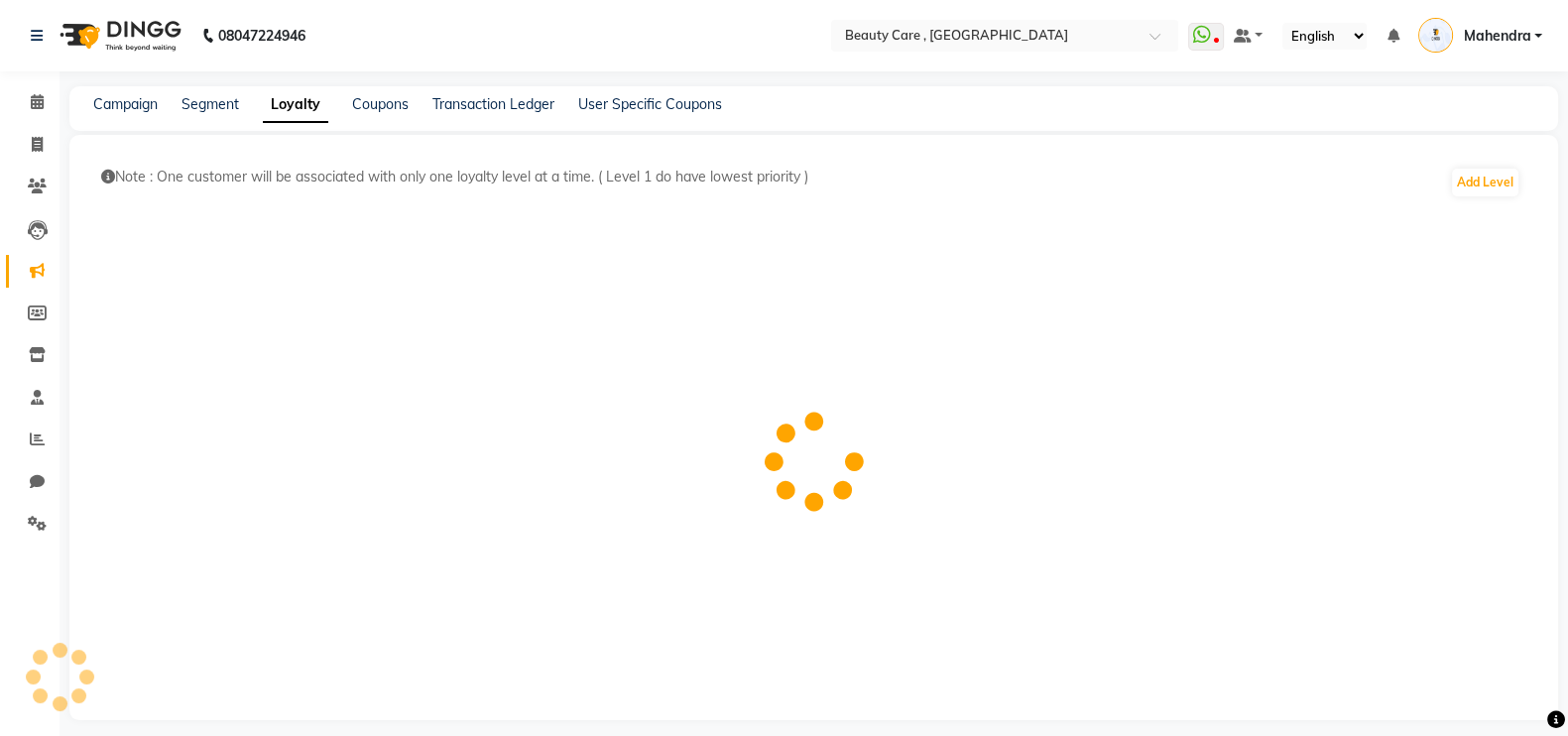
click at [944, 246] on div at bounding box center [814, 462] width 1457 height 486
click at [226, 104] on link "Segment" at bounding box center [210, 105] width 58 height 18
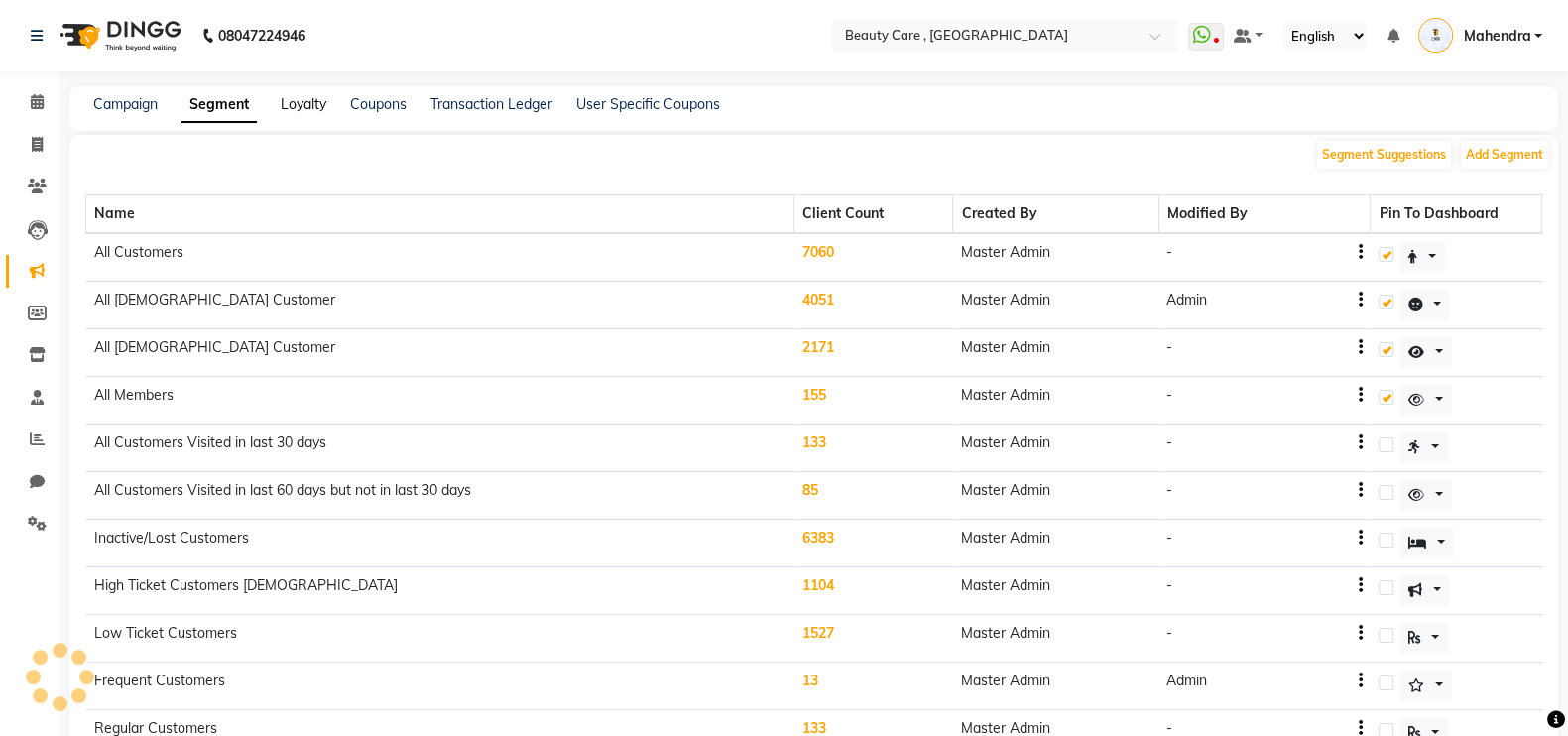
click at [290, 106] on link "Loyalty" at bounding box center [304, 105] width 46 height 18
